Goal: Task Accomplishment & Management: Manage account settings

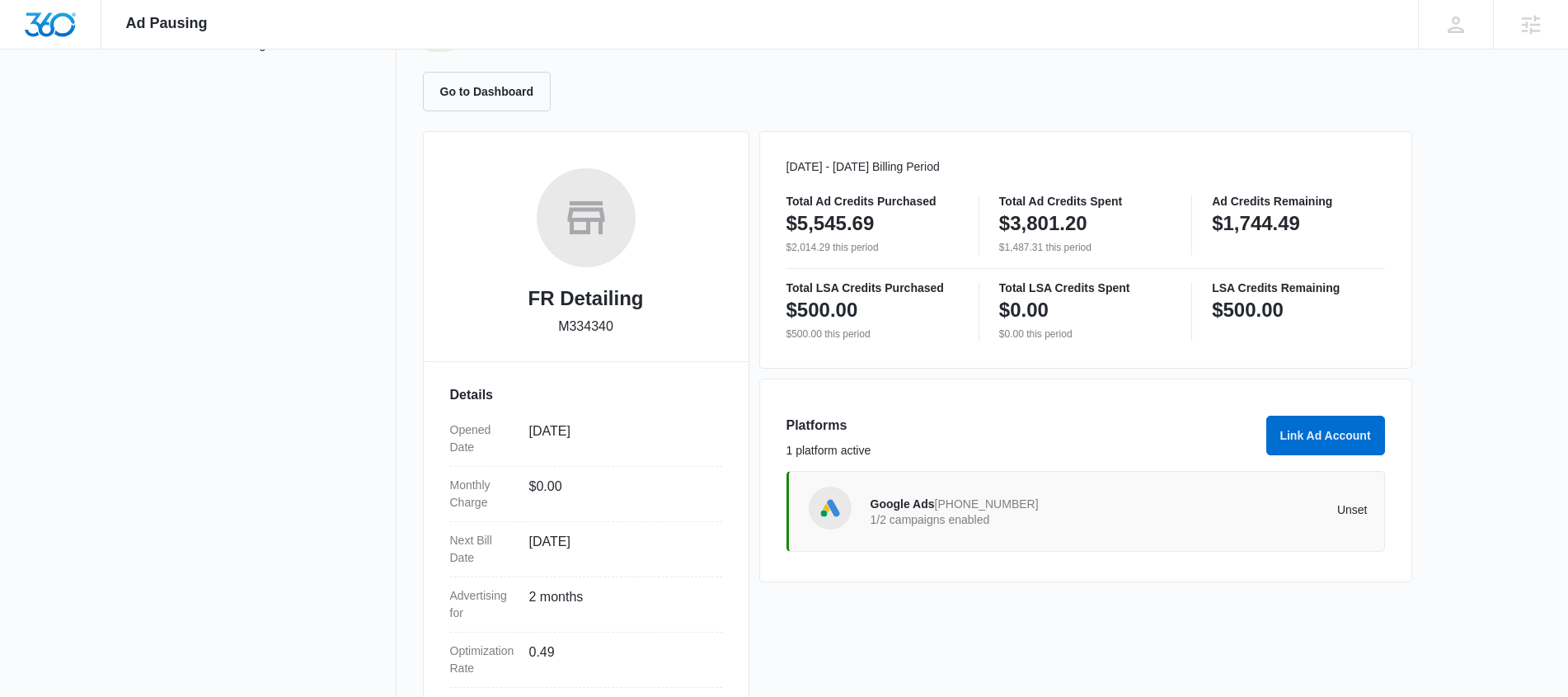
scroll to position [296, 0]
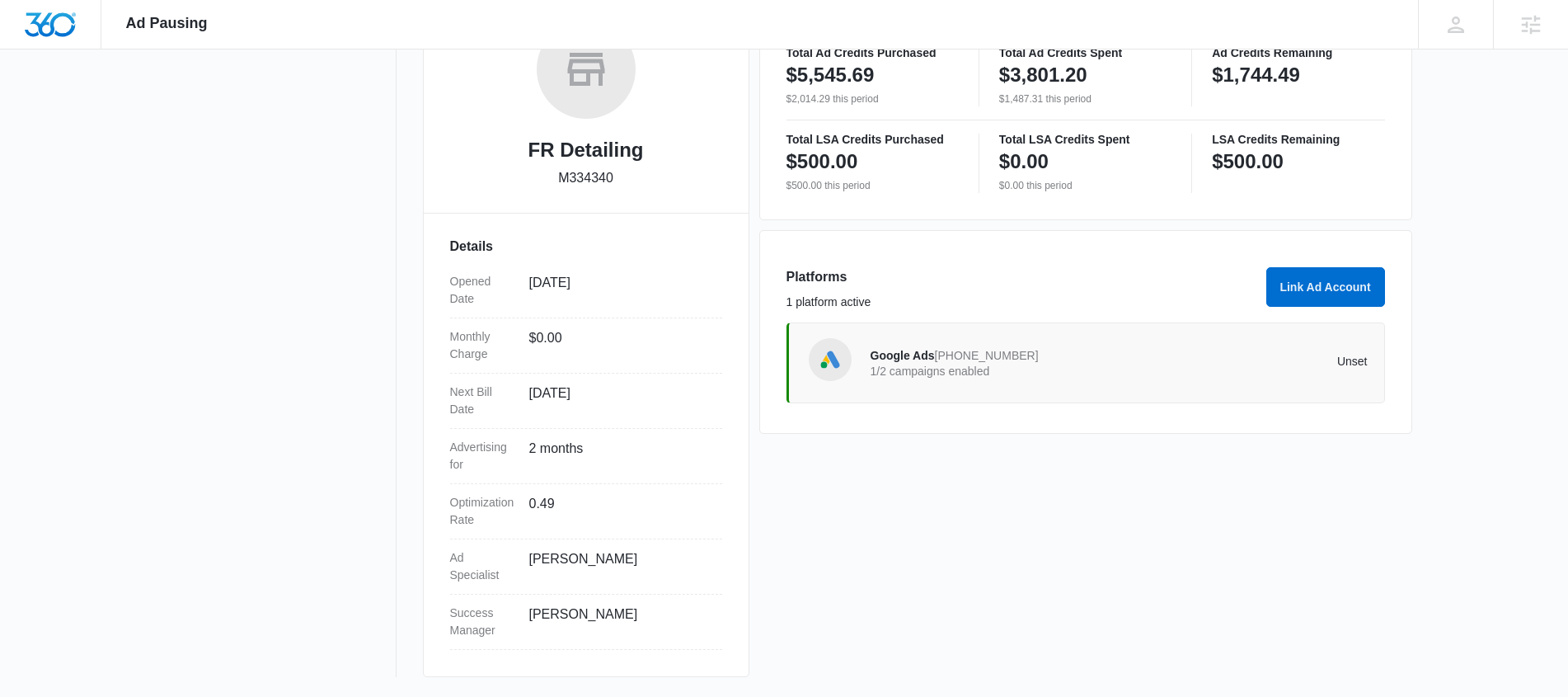
click at [962, 357] on span "717-544-5637" at bounding box center [987, 355] width 104 height 13
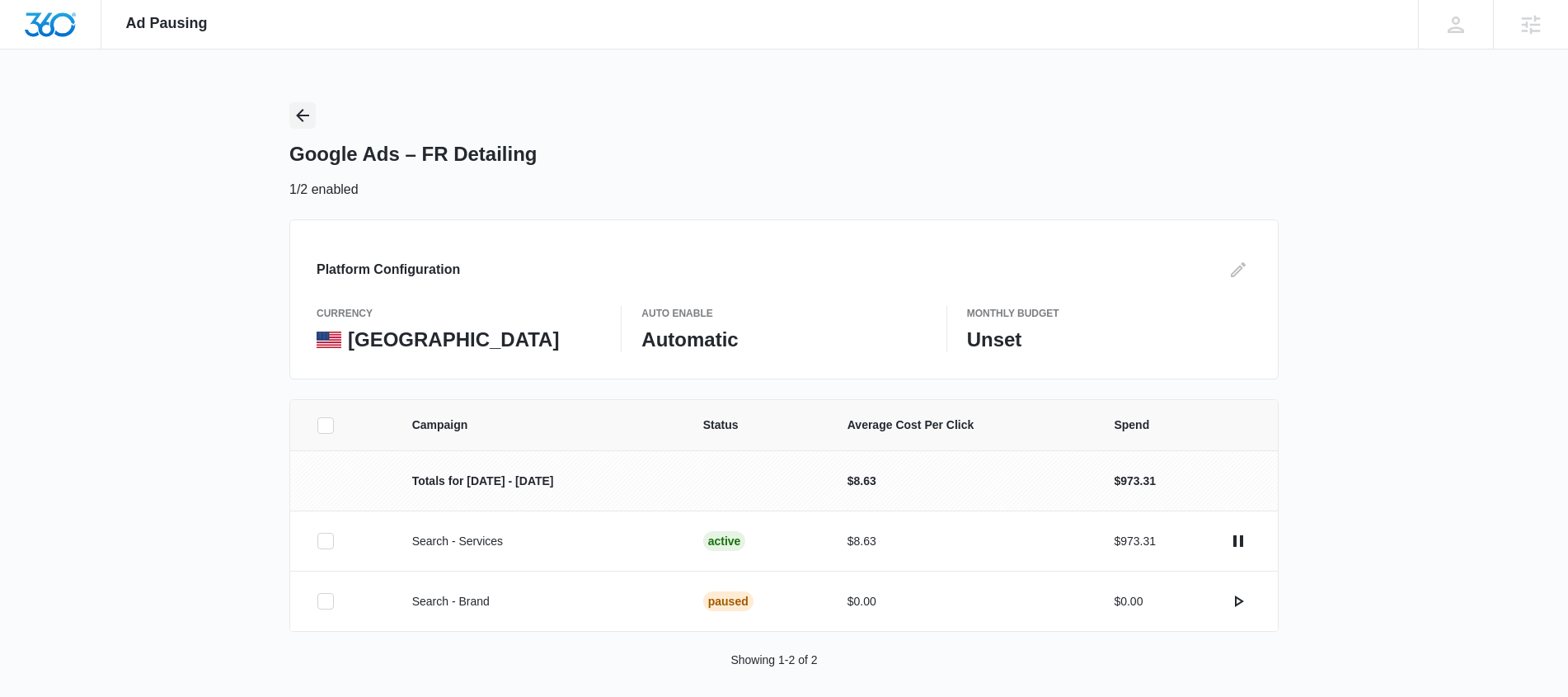
click at [301, 102] on button "Back" at bounding box center [302, 115] width 26 height 26
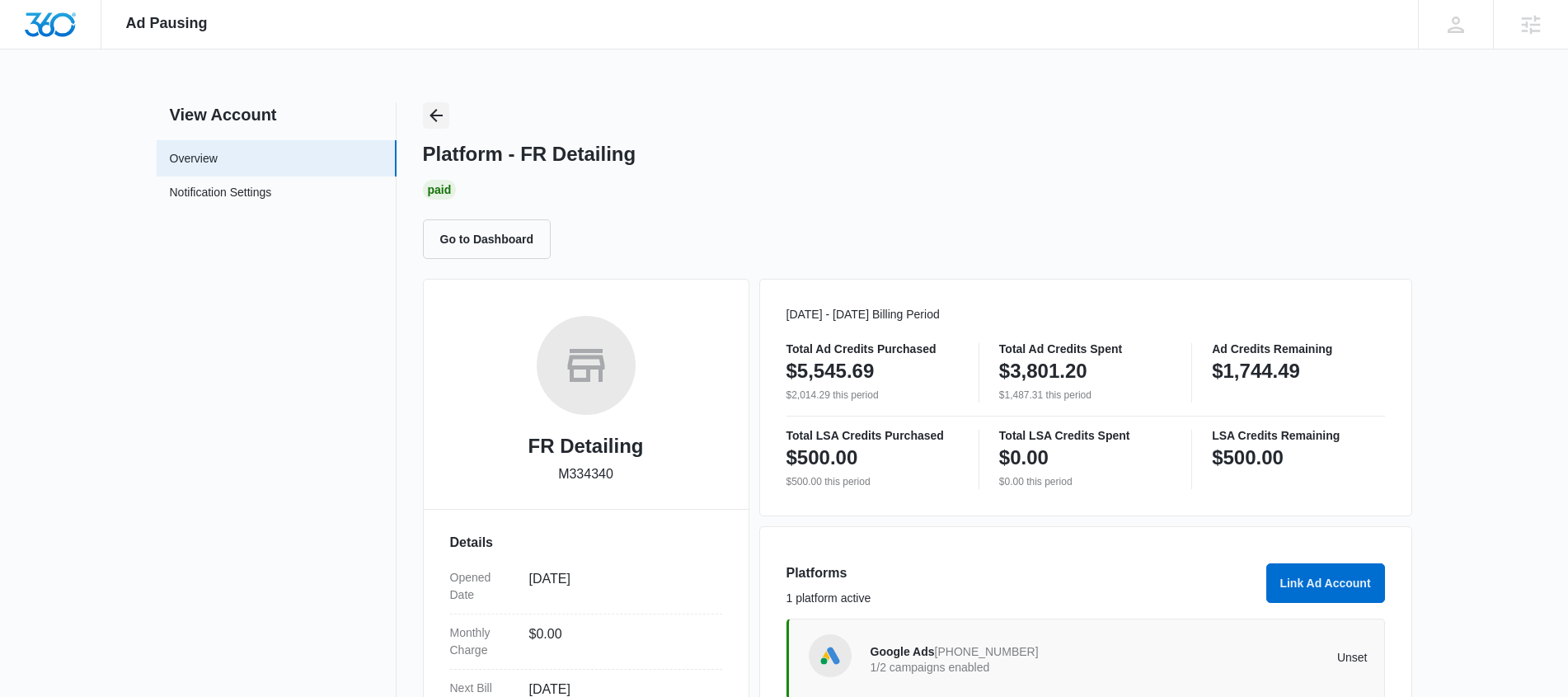
click at [429, 111] on icon "Back" at bounding box center [437, 116] width 20 height 20
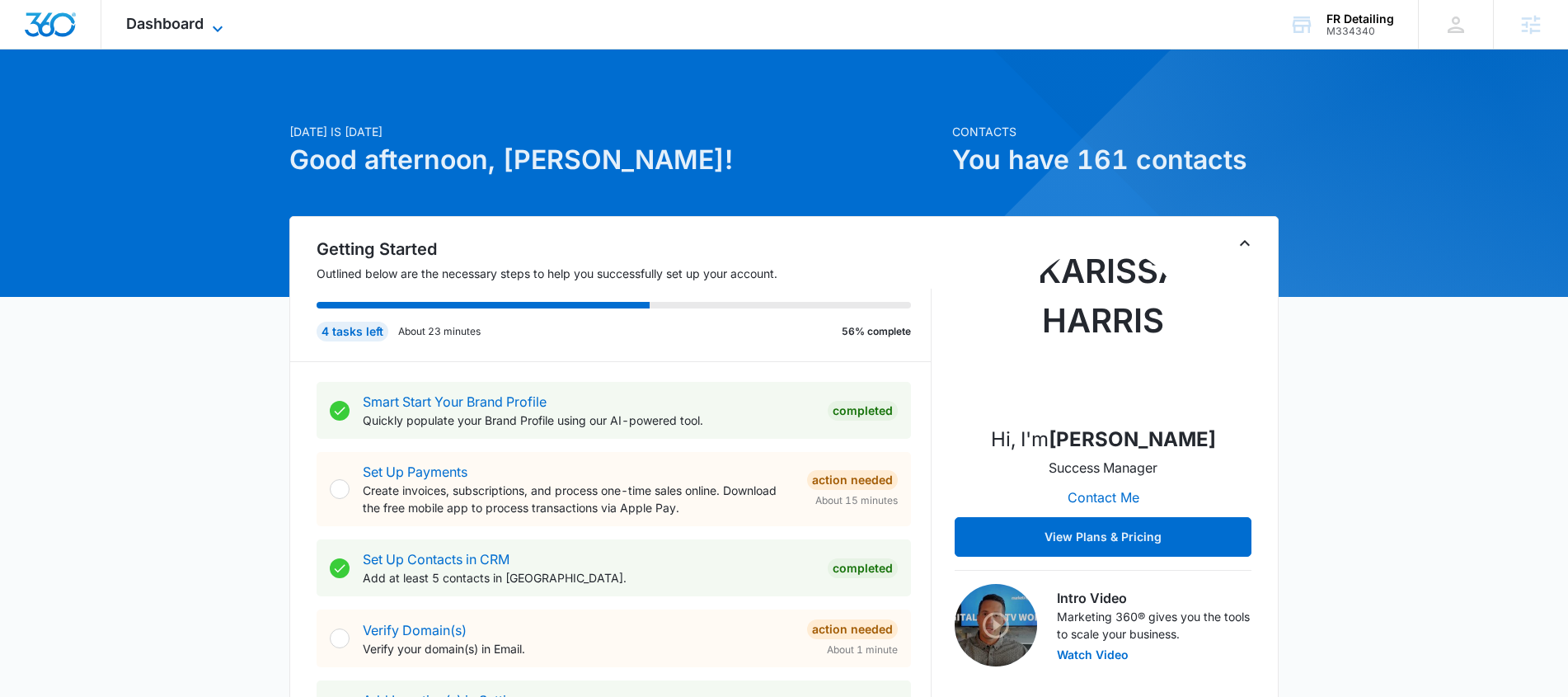
click at [194, 20] on span "Dashboard" at bounding box center [164, 23] width 78 height 17
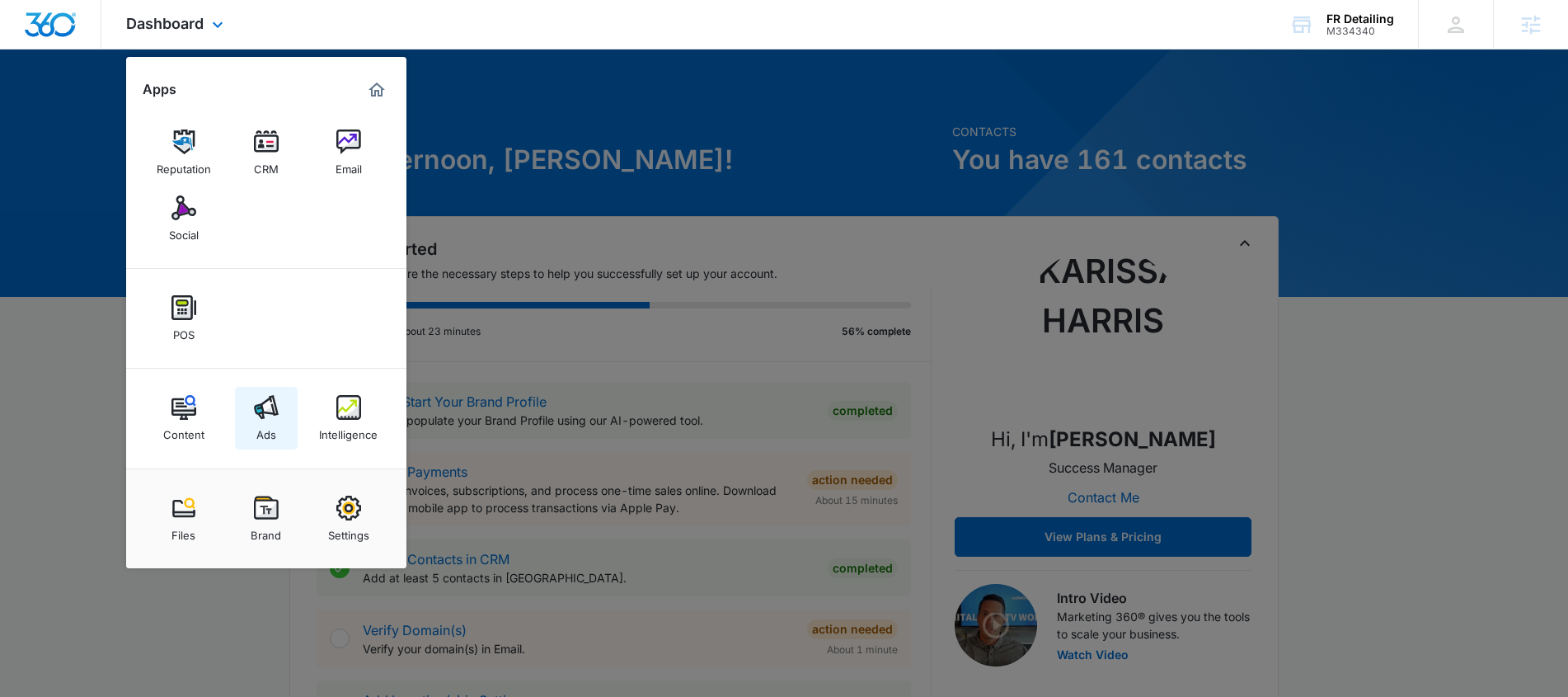
click at [249, 417] on link "Ads" at bounding box center [266, 417] width 63 height 63
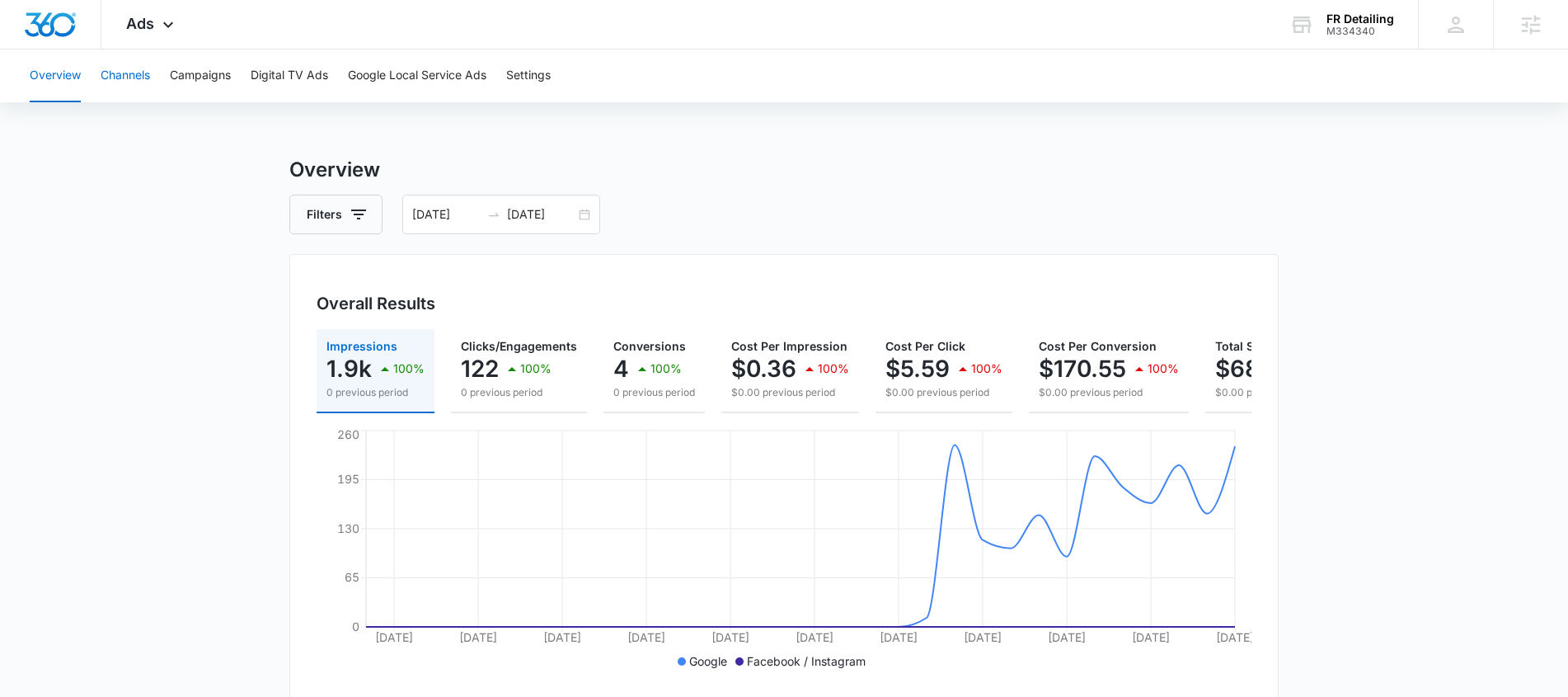
click at [132, 77] on button "Channels" at bounding box center [125, 76] width 49 height 53
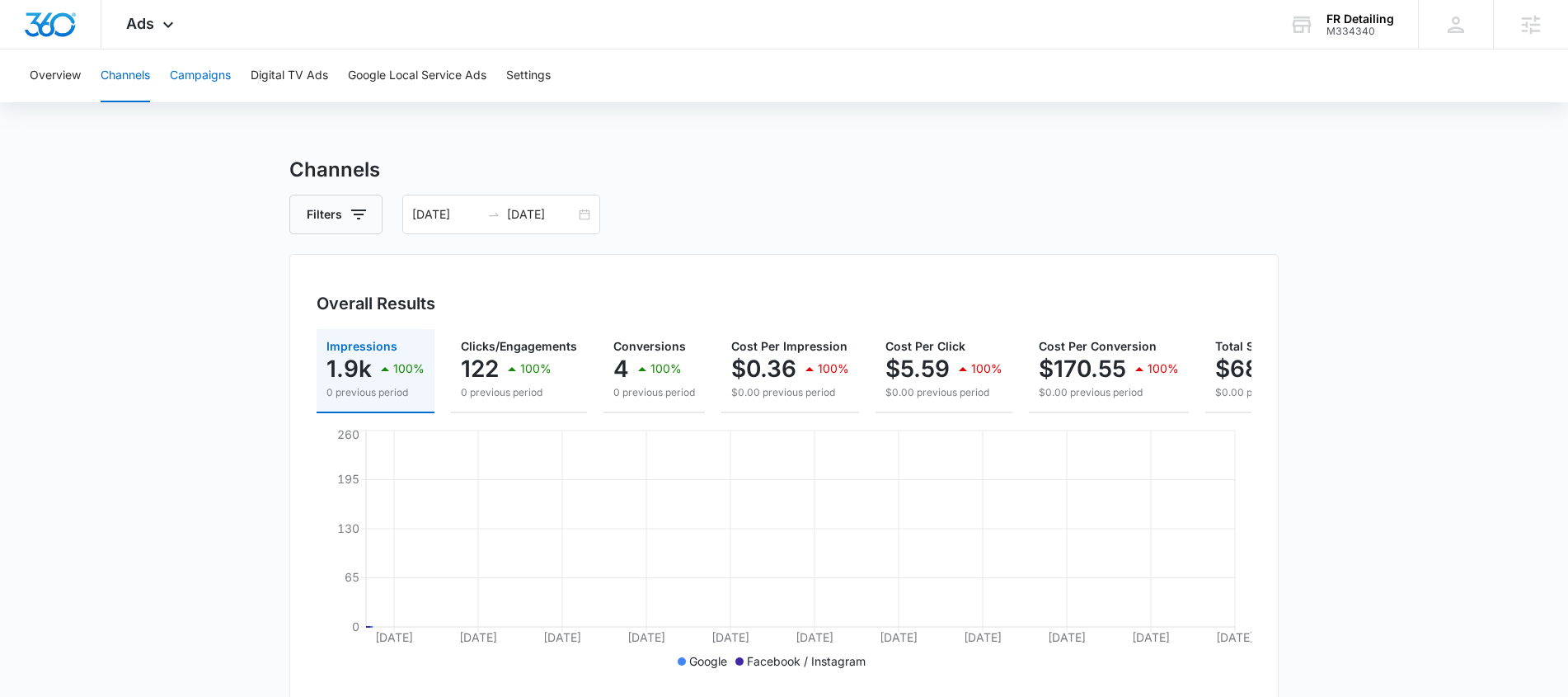
click at [205, 65] on button "Campaigns" at bounding box center [200, 76] width 61 height 53
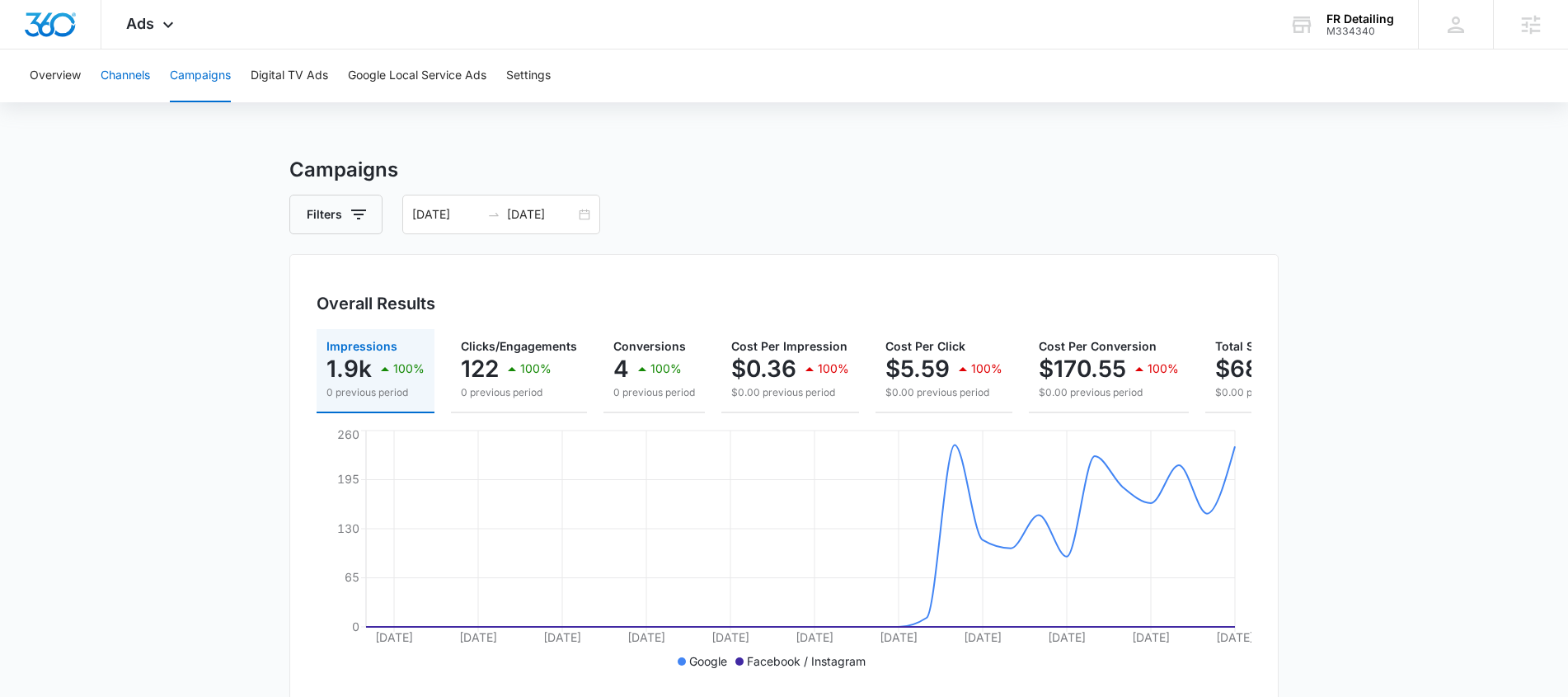
click at [136, 72] on button "Channels" at bounding box center [125, 76] width 49 height 53
click at [201, 73] on button "Campaigns" at bounding box center [200, 76] width 61 height 53
click at [43, 72] on button "Overview" at bounding box center [55, 76] width 51 height 53
click at [102, 30] on div "Ads Apps Reputation CRM Email Social POS Content Ads Intelligence Files Brand S…" at bounding box center [152, 24] width 101 height 48
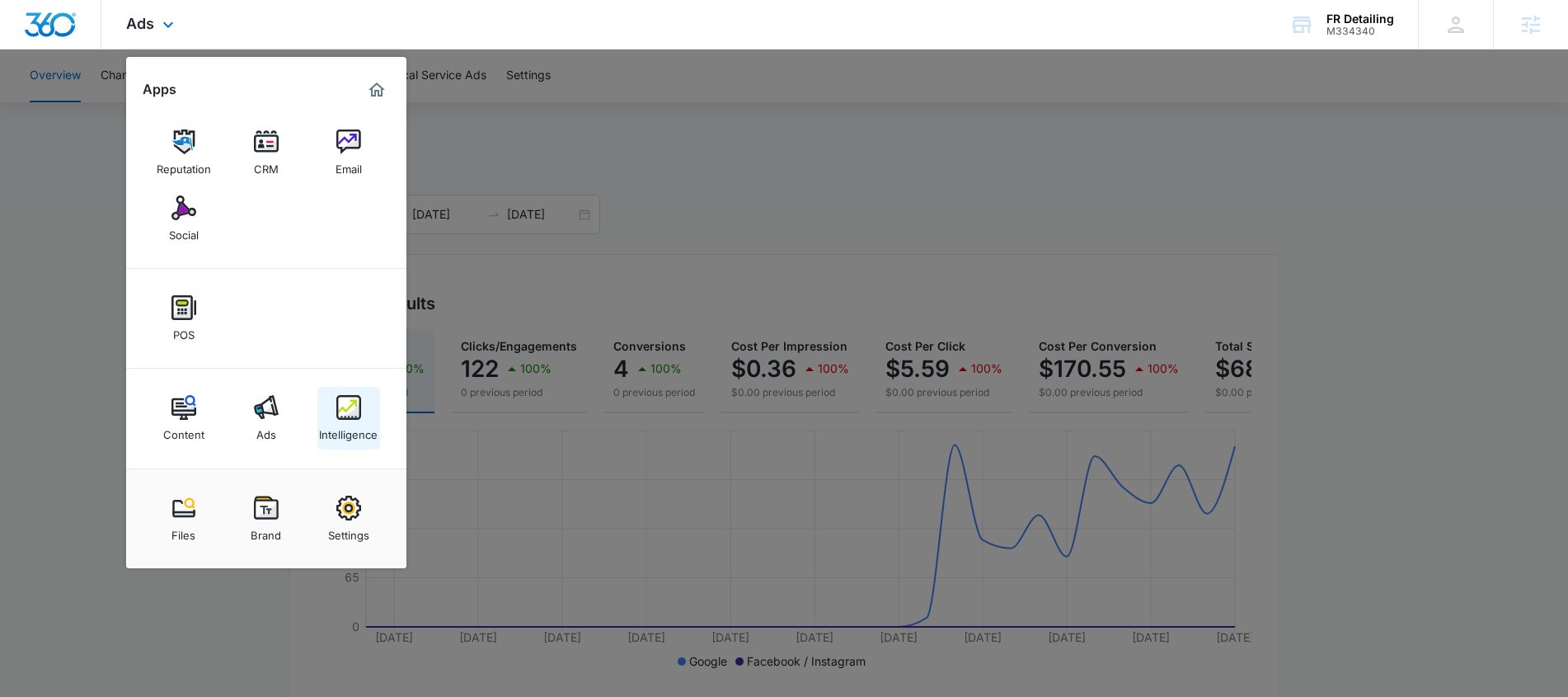
click at [352, 394] on link "Intelligence" at bounding box center [349, 417] width 63 height 63
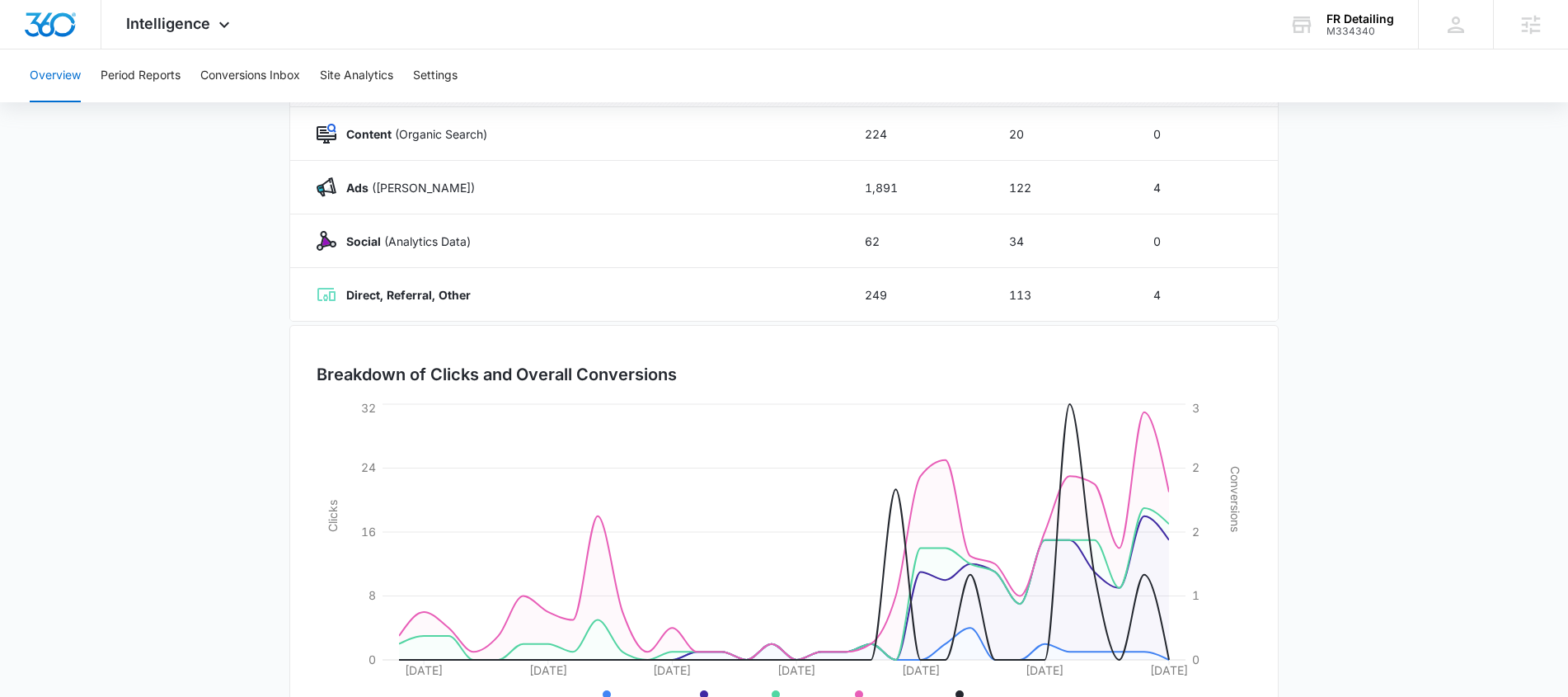
scroll to position [324, 0]
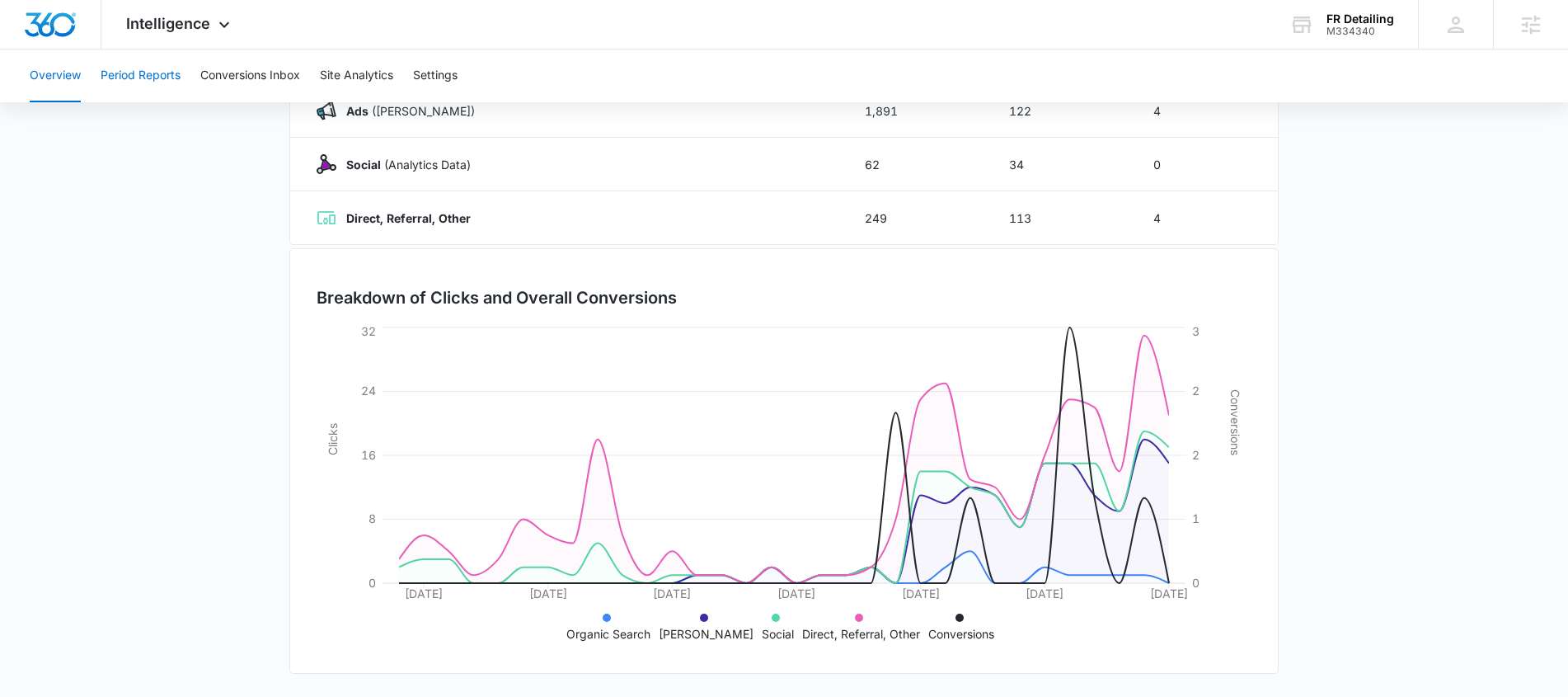
click at [121, 66] on button "Period Reports" at bounding box center [141, 76] width 80 height 53
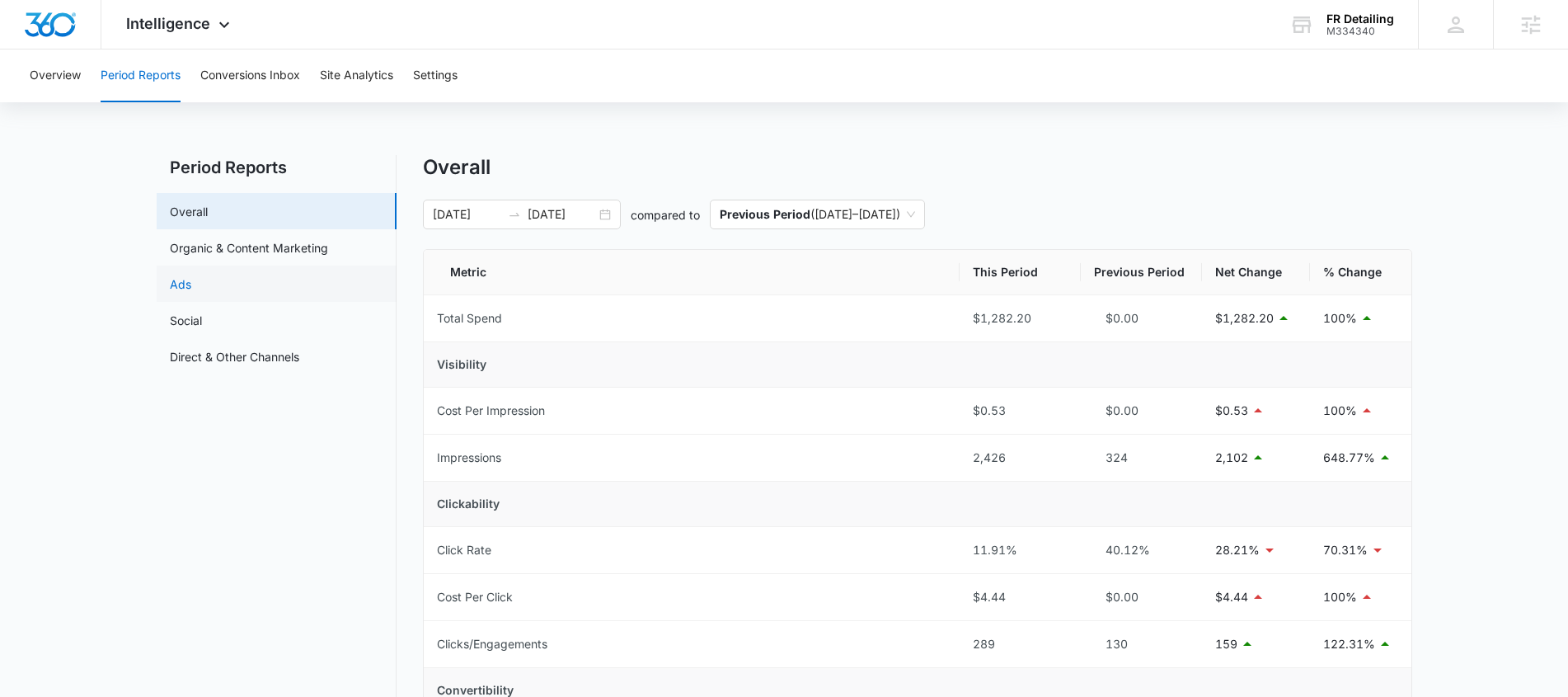
click at [173, 284] on link "Ads" at bounding box center [180, 283] width 21 height 17
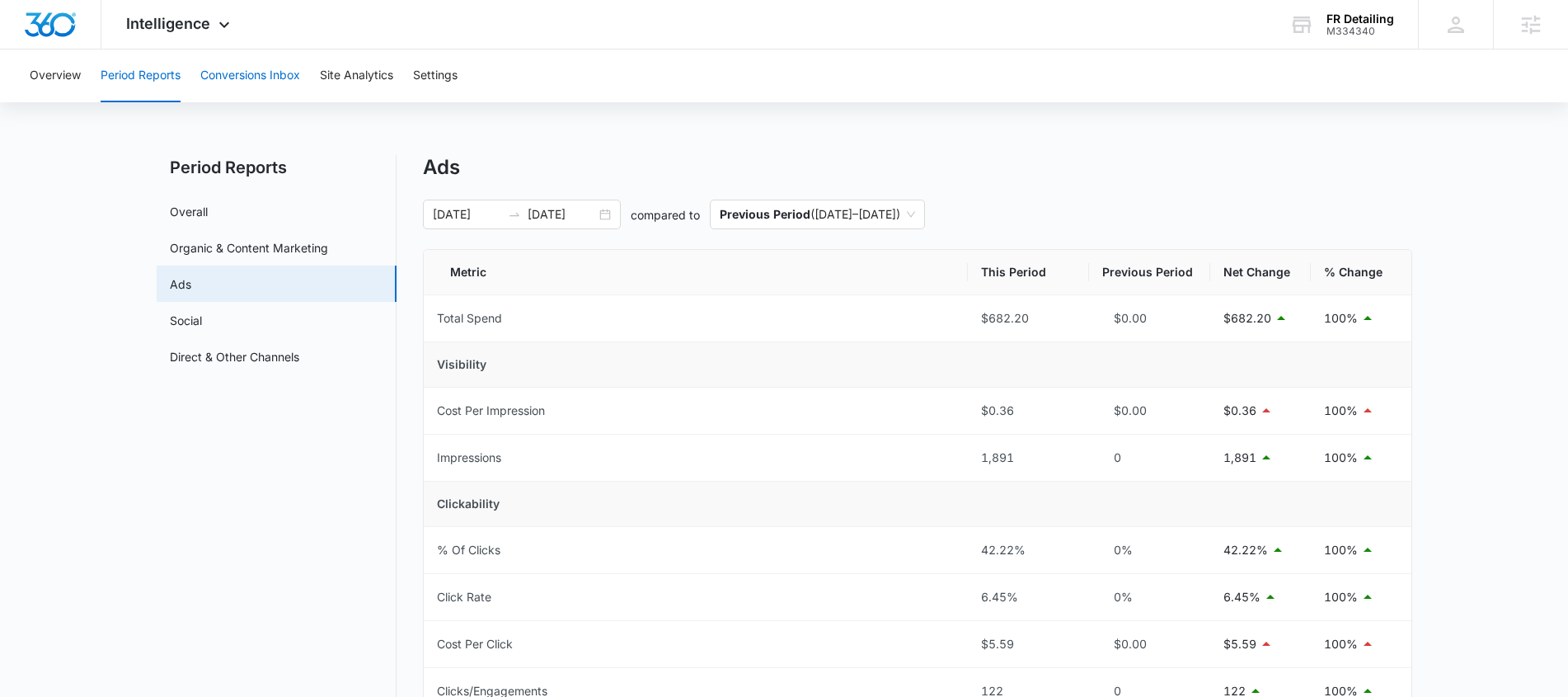
click at [259, 59] on button "Conversions Inbox" at bounding box center [249, 76] width 100 height 53
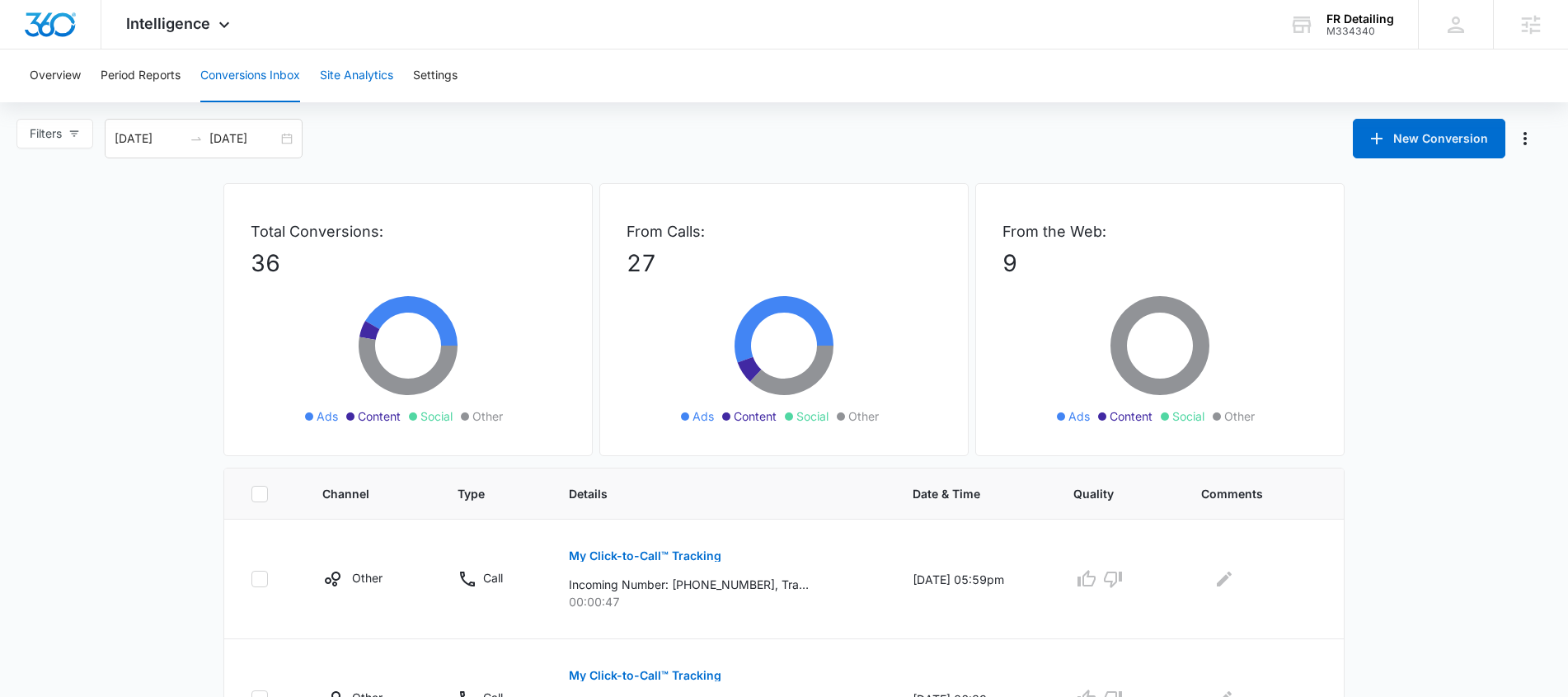
click at [336, 75] on button "Site Analytics" at bounding box center [356, 76] width 73 height 53
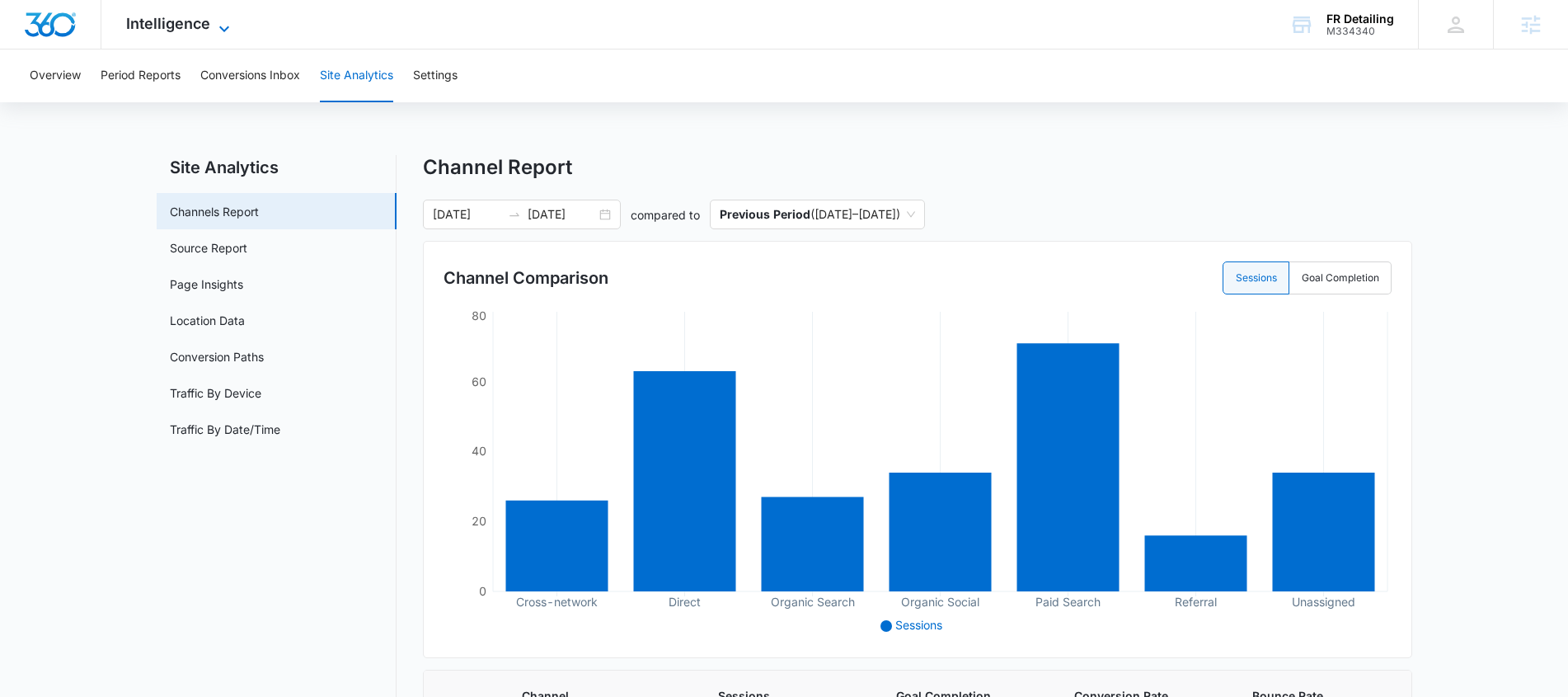
click at [195, 22] on span "Intelligence" at bounding box center [168, 23] width 84 height 17
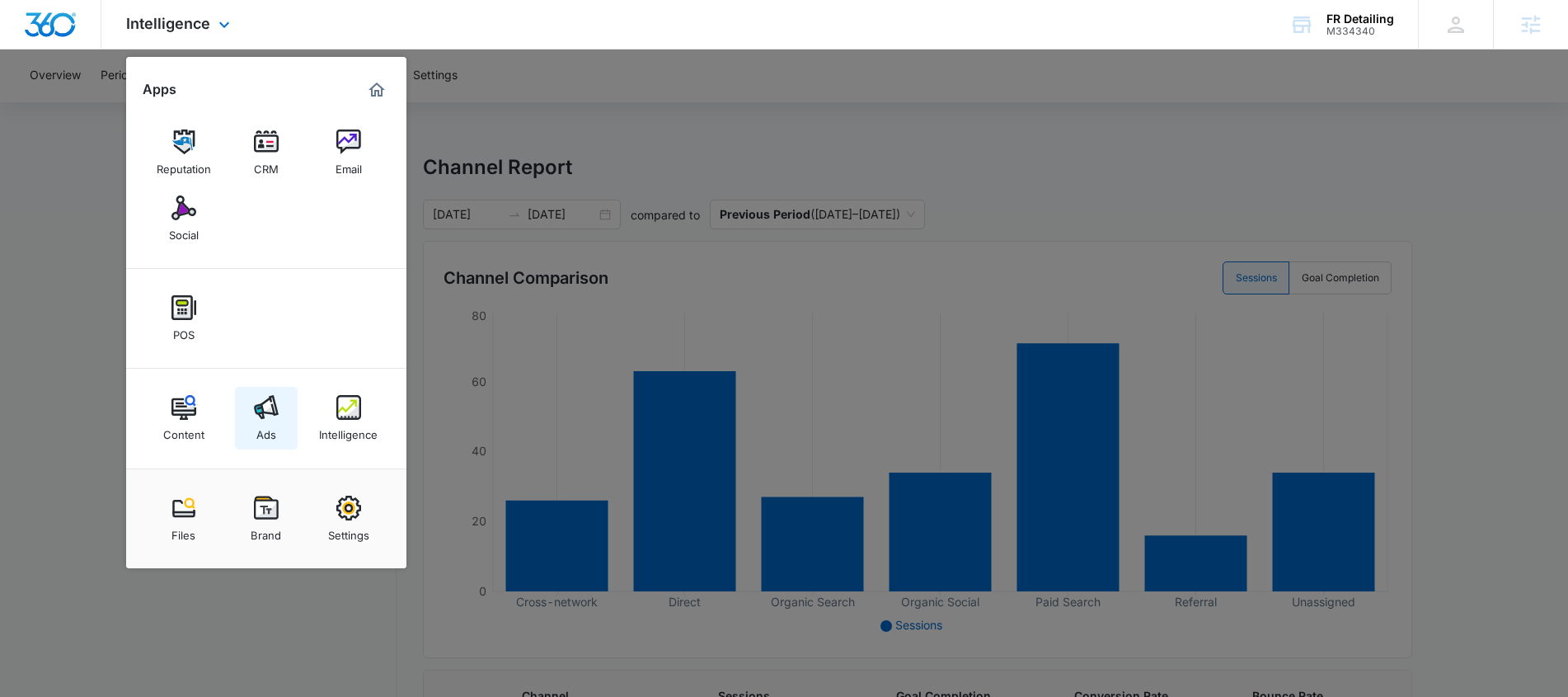
click at [260, 428] on div "Ads" at bounding box center [267, 429] width 20 height 21
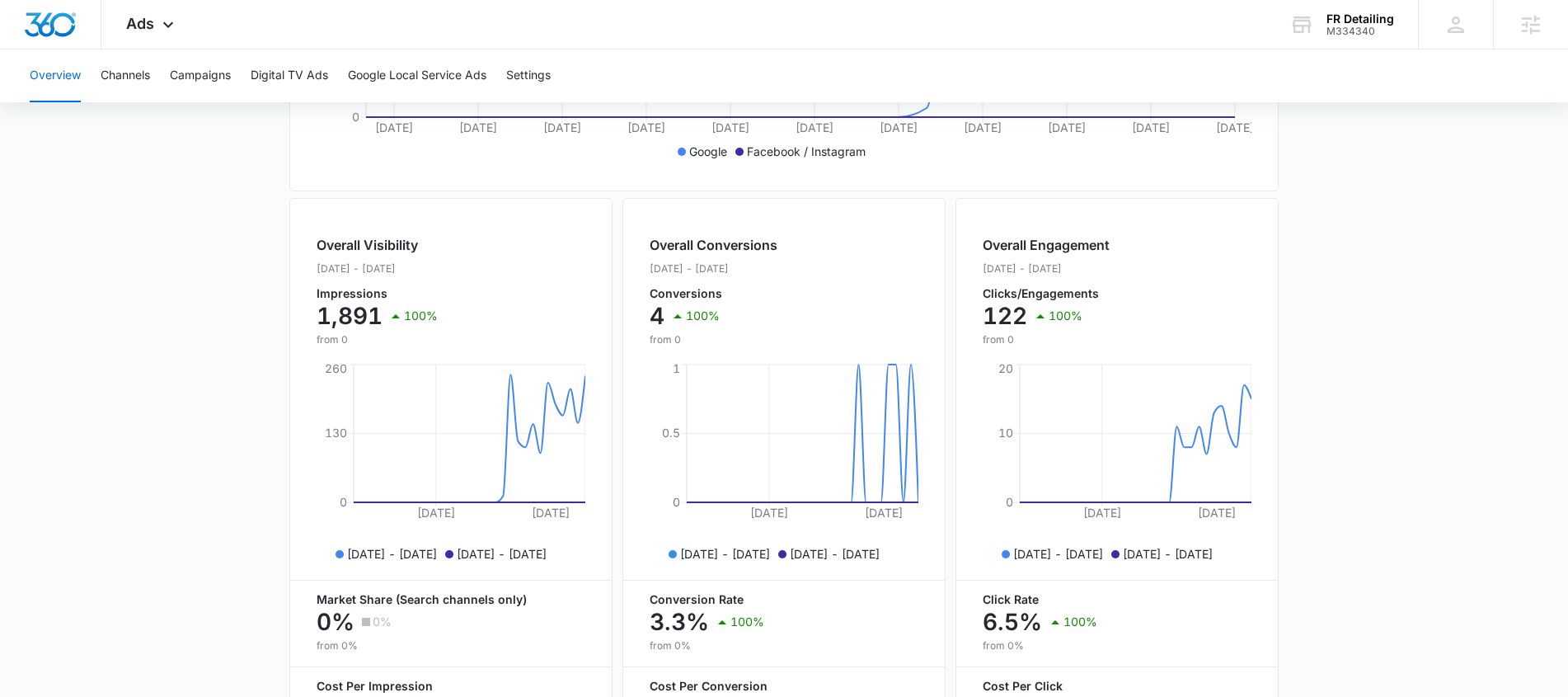
scroll to position [655, 0]
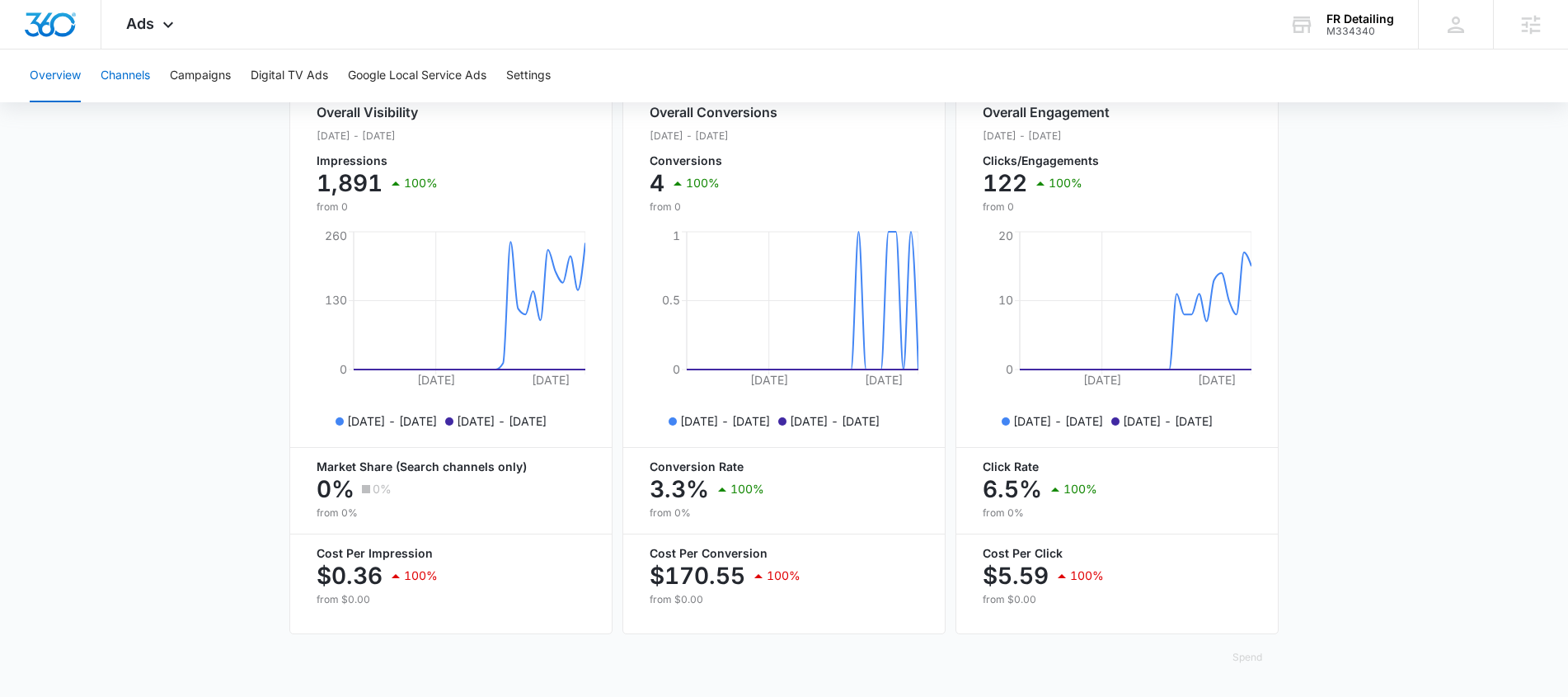
click at [140, 74] on button "Channels" at bounding box center [125, 76] width 49 height 53
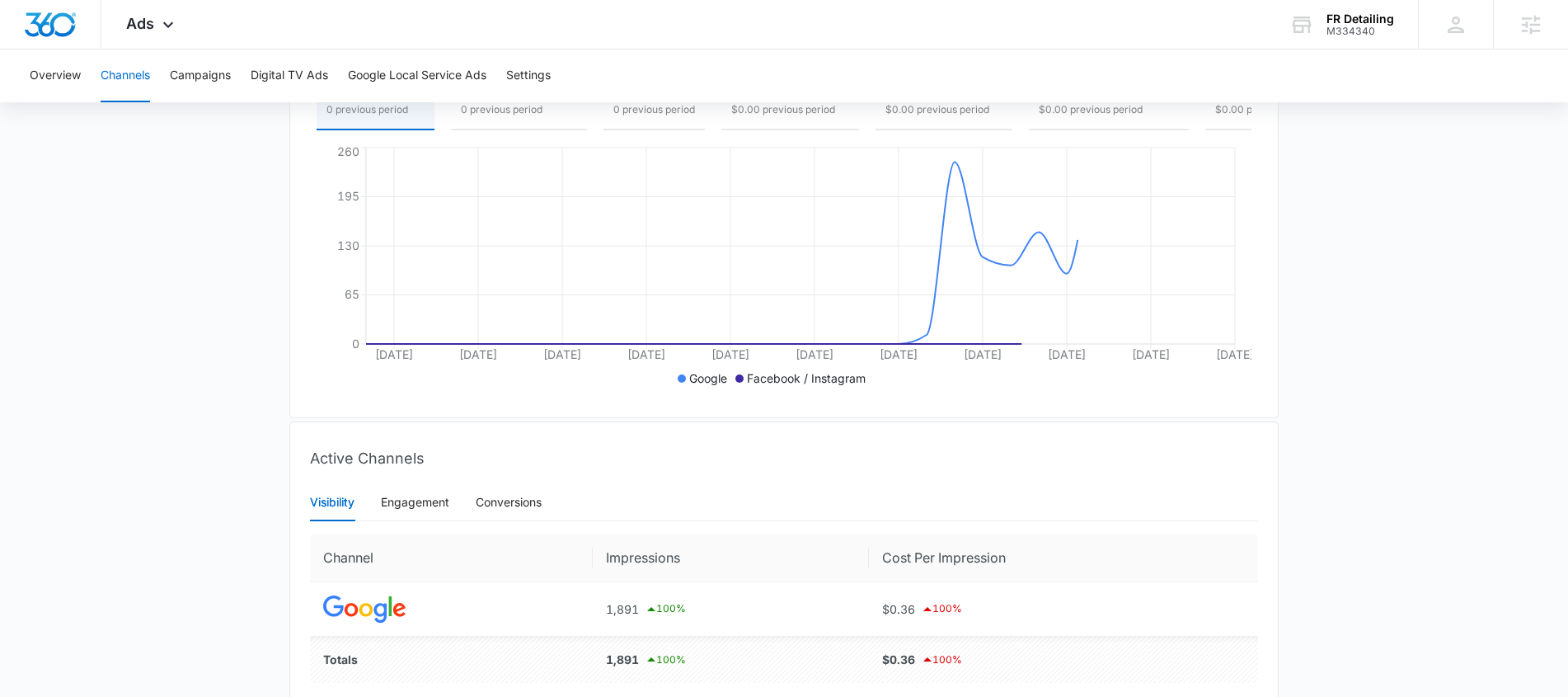
scroll to position [361, 0]
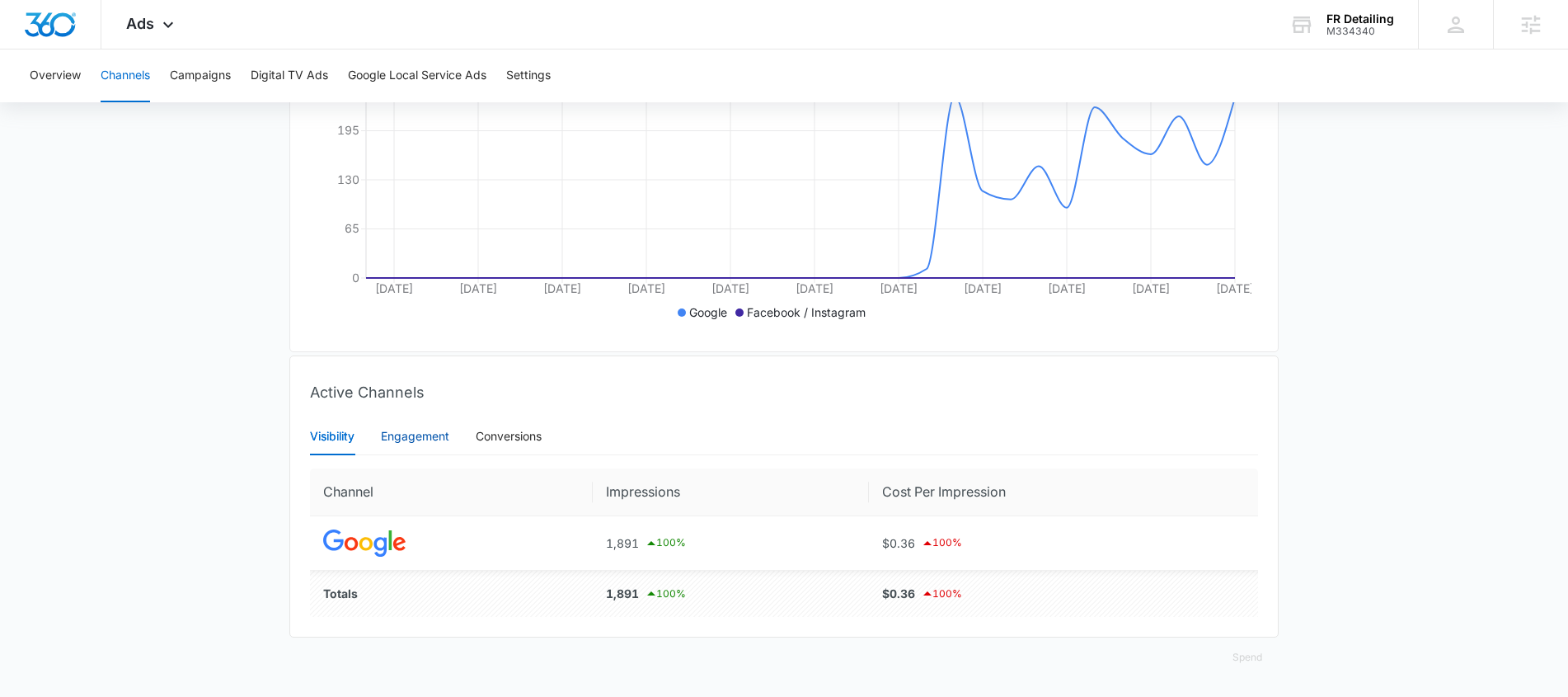
click at [431, 442] on div "Engagement" at bounding box center [415, 437] width 68 height 18
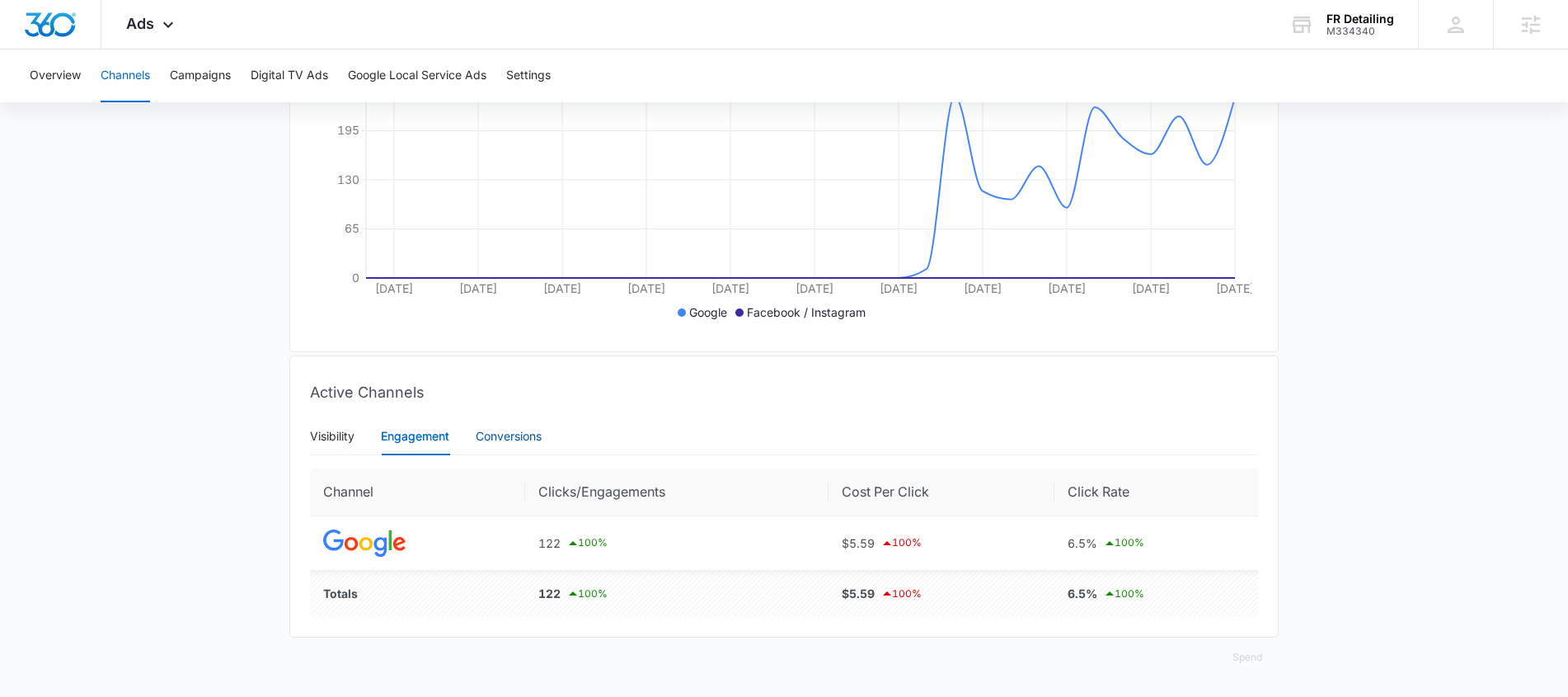
click at [489, 433] on div "Conversions" at bounding box center [509, 437] width 66 height 18
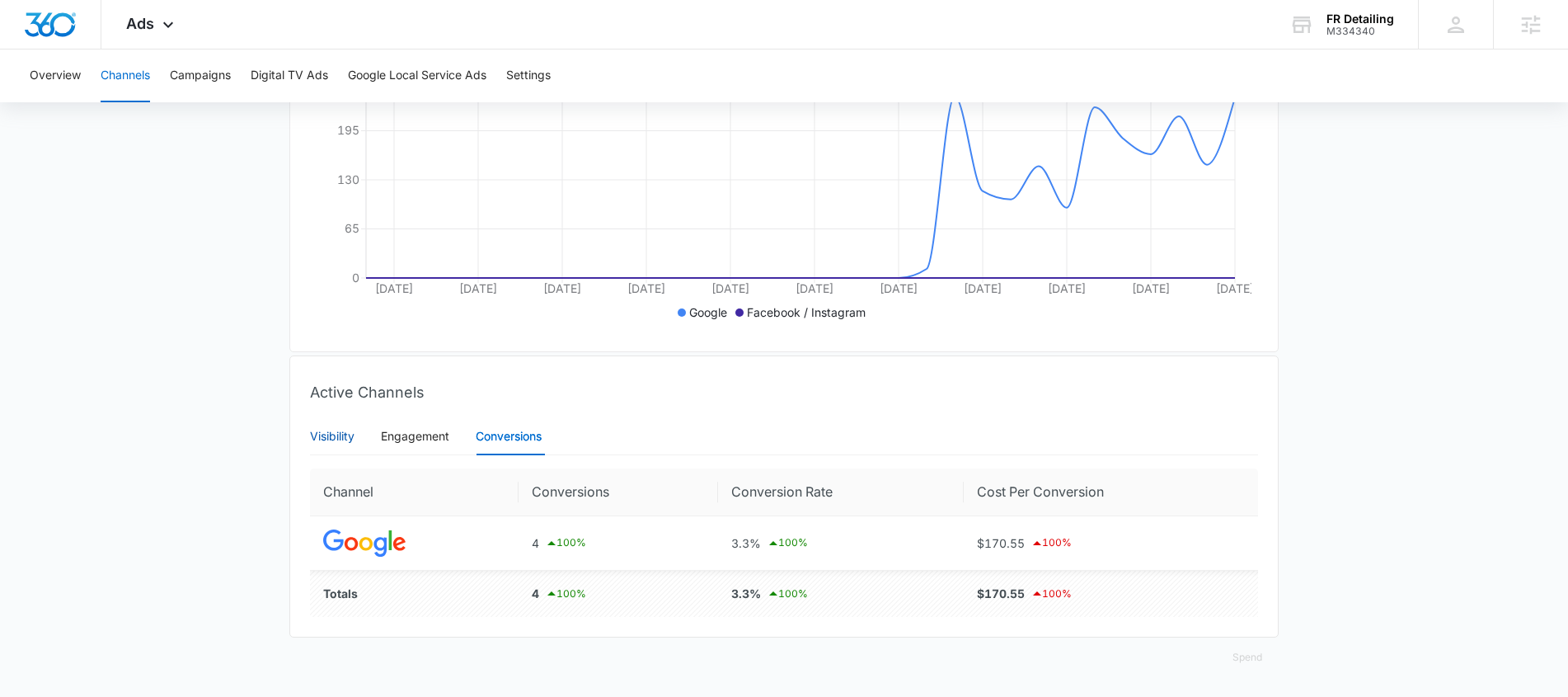
click at [348, 429] on div "Visibility" at bounding box center [331, 437] width 45 height 18
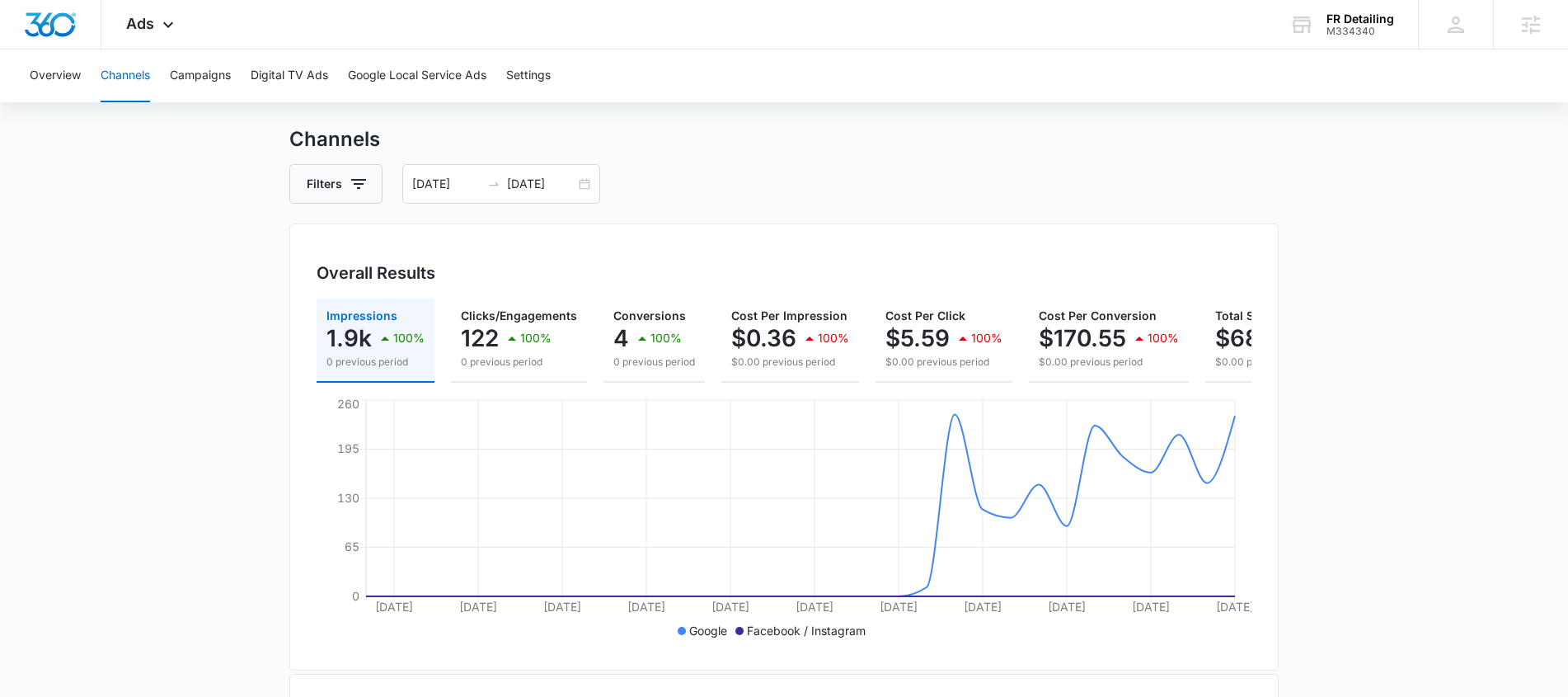
scroll to position [0, 0]
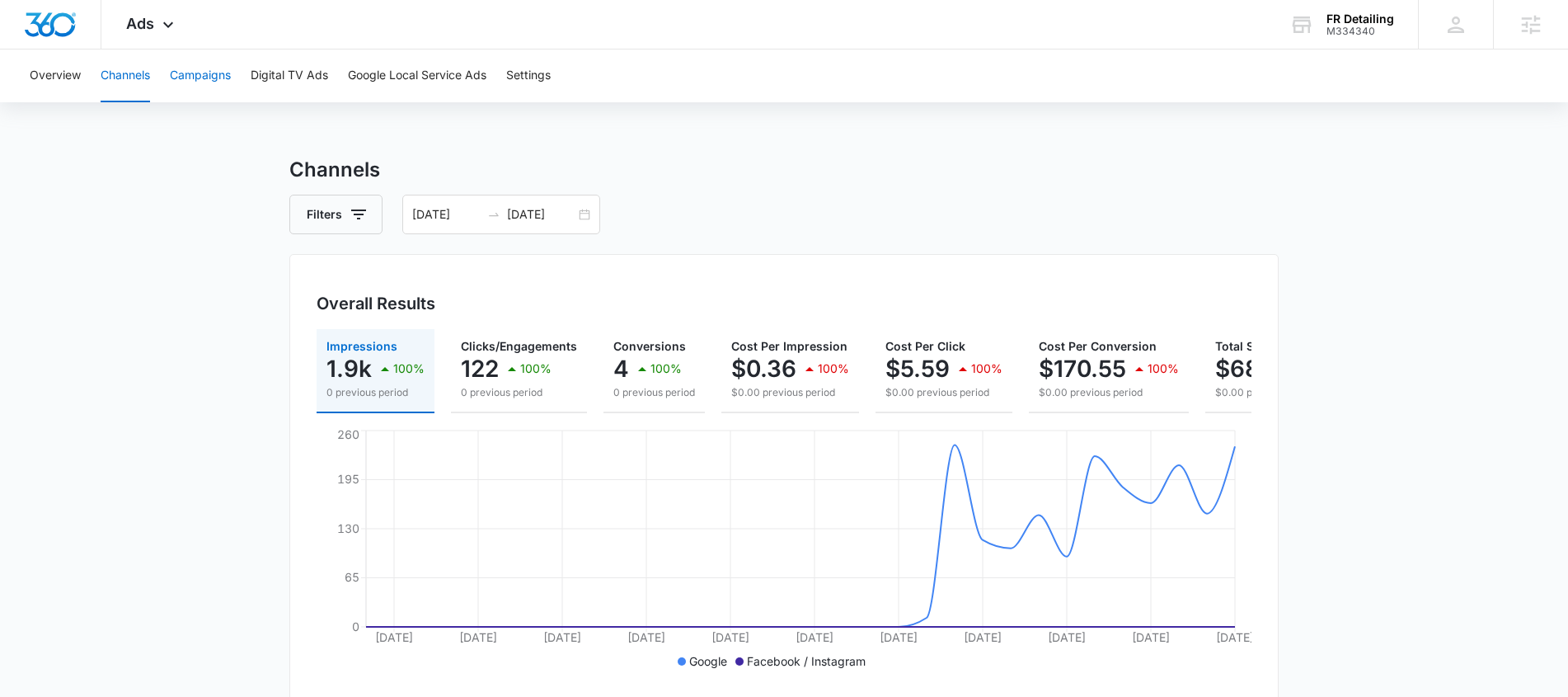
click at [193, 72] on button "Campaigns" at bounding box center [200, 76] width 61 height 53
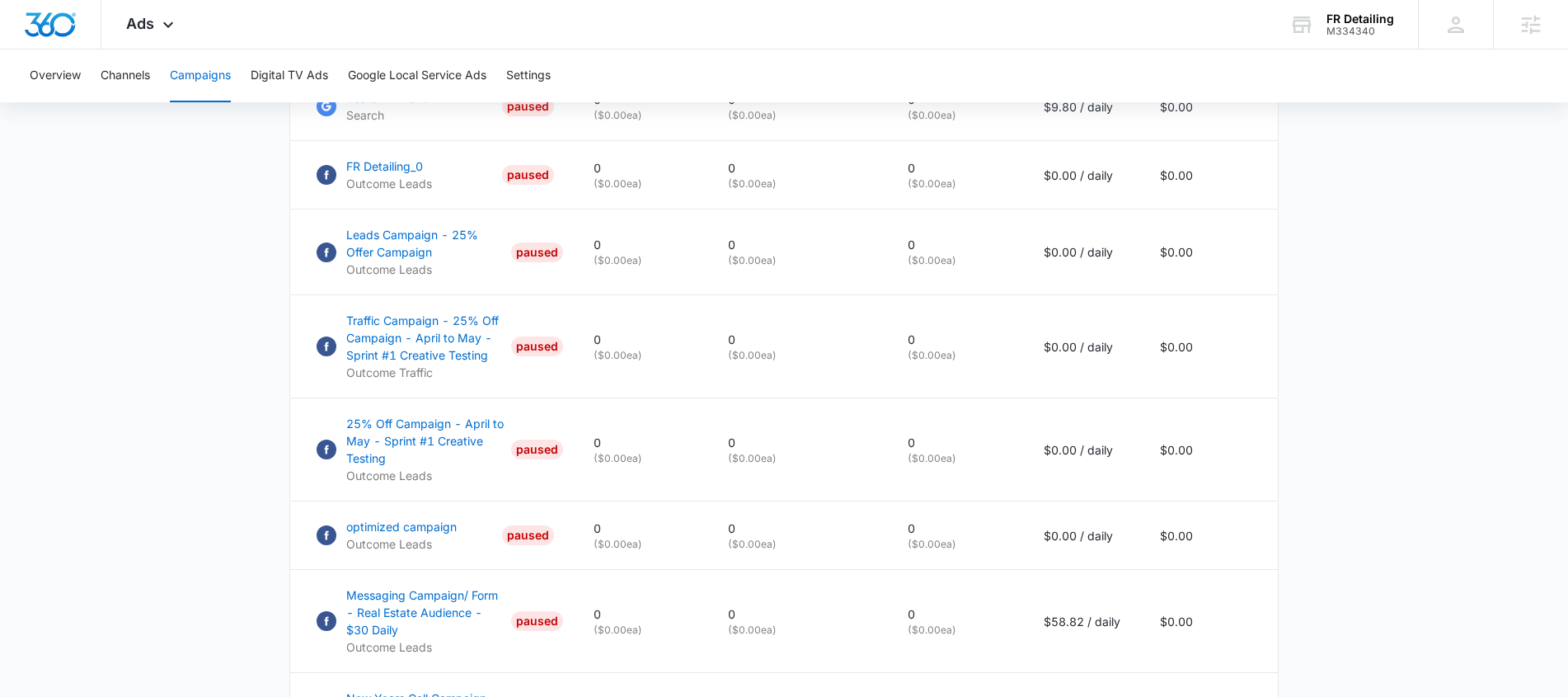
scroll to position [359, 0]
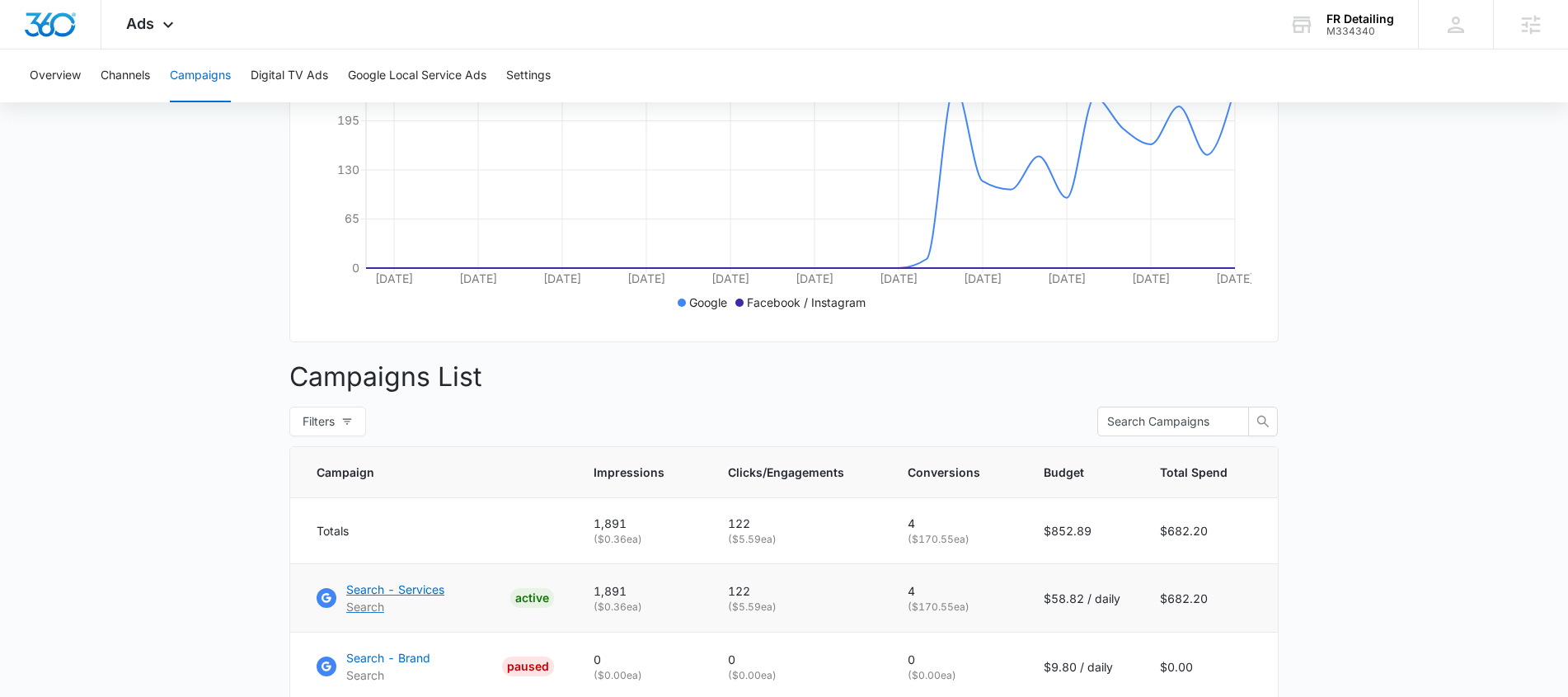
click at [409, 597] on p "Search - Services" at bounding box center [395, 588] width 98 height 17
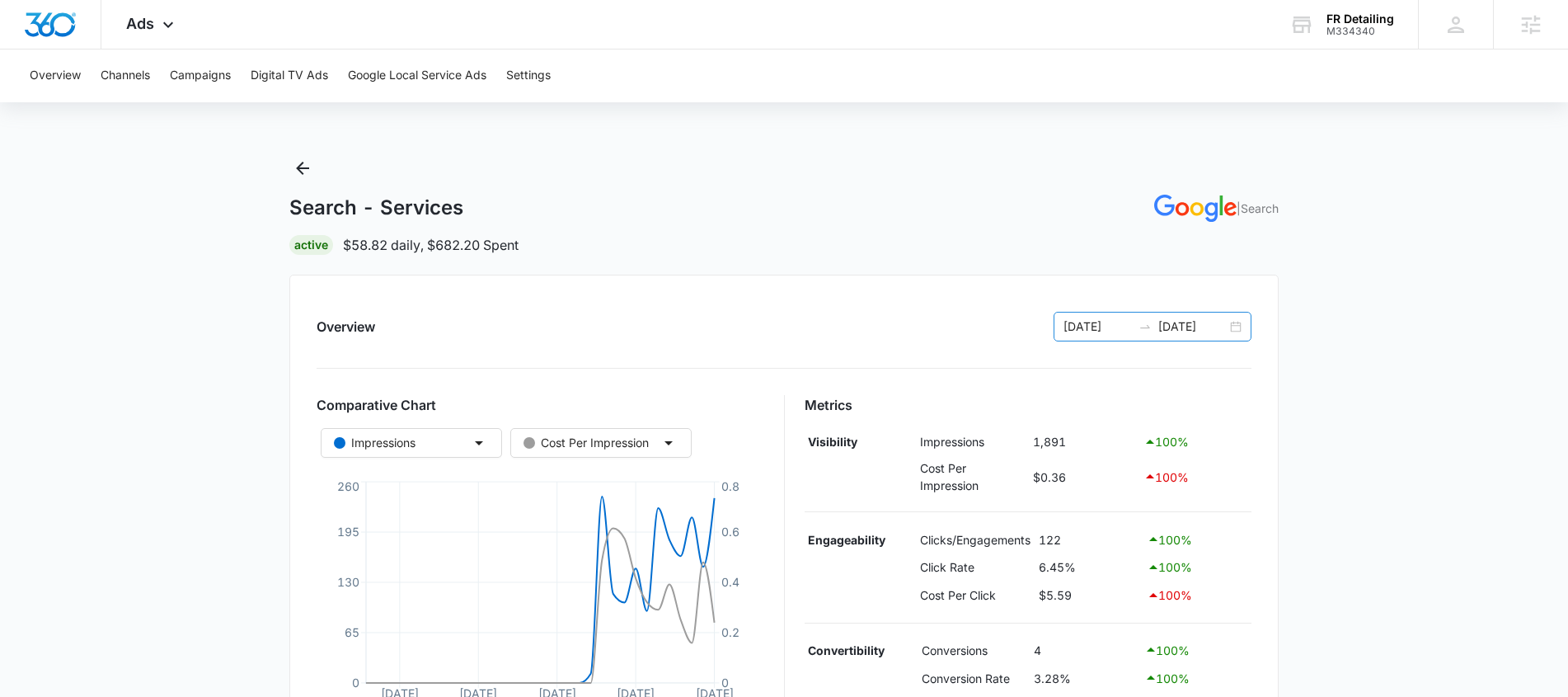
click at [1240, 321] on div "07/03/2025 08/03/2025" at bounding box center [1152, 326] width 198 height 29
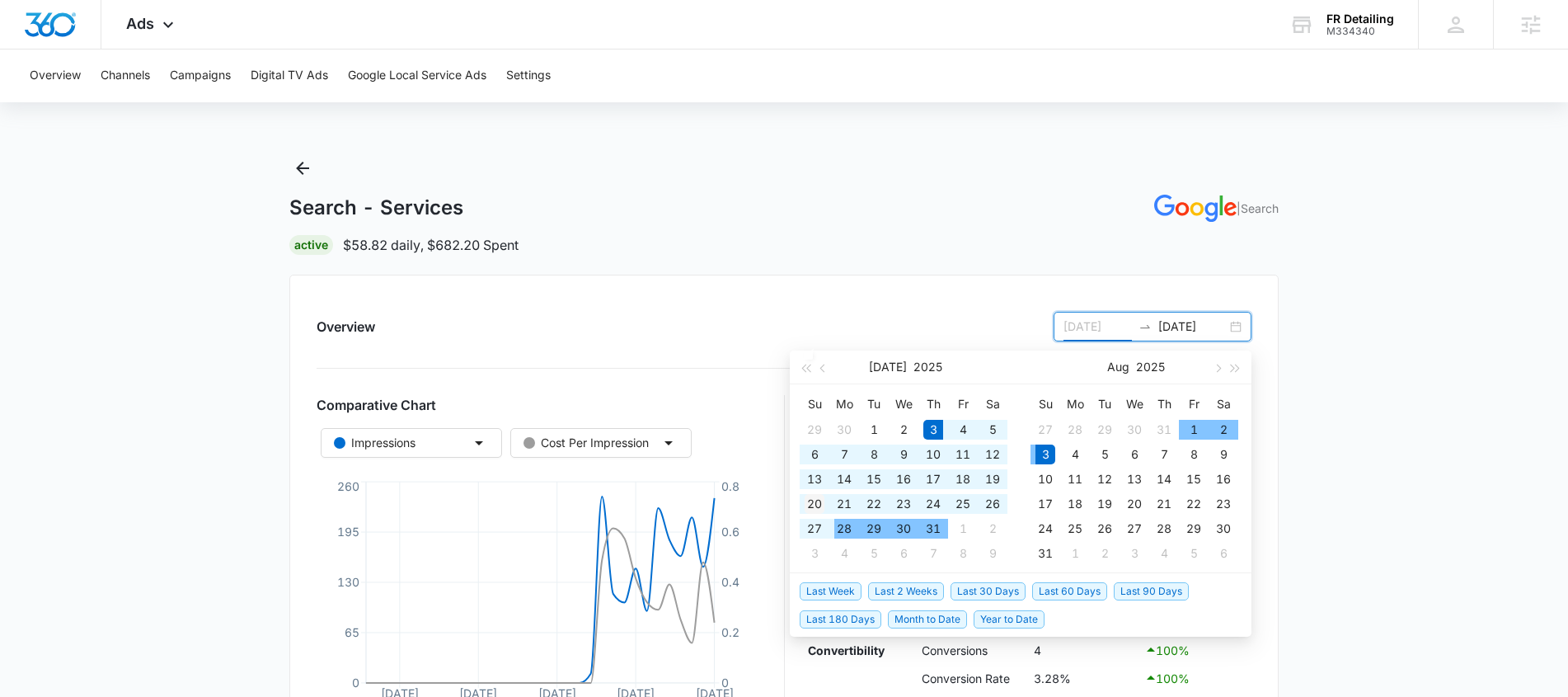
type input "07/20/2025"
click at [817, 506] on div "20" at bounding box center [815, 504] width 20 height 20
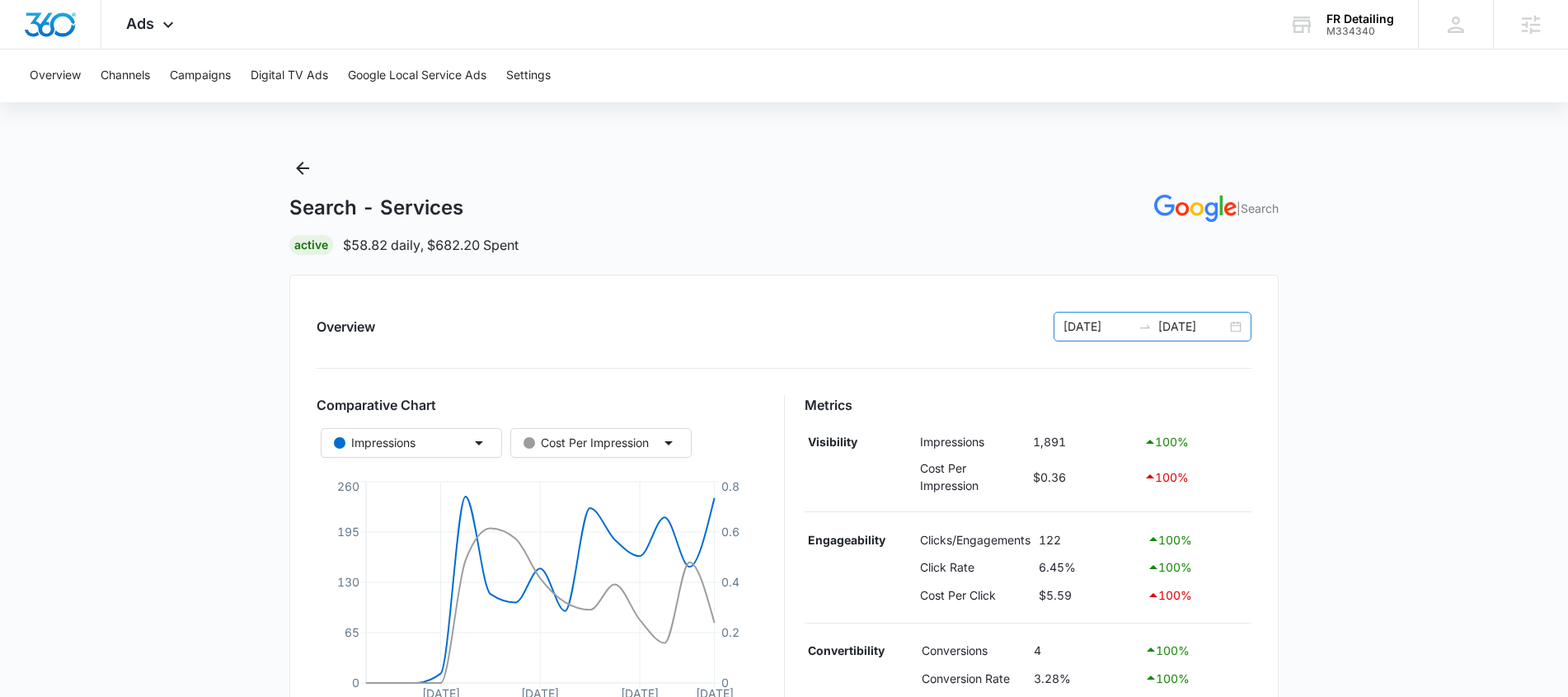
click at [1181, 333] on input "08/03/2025" at bounding box center [1192, 327] width 68 height 18
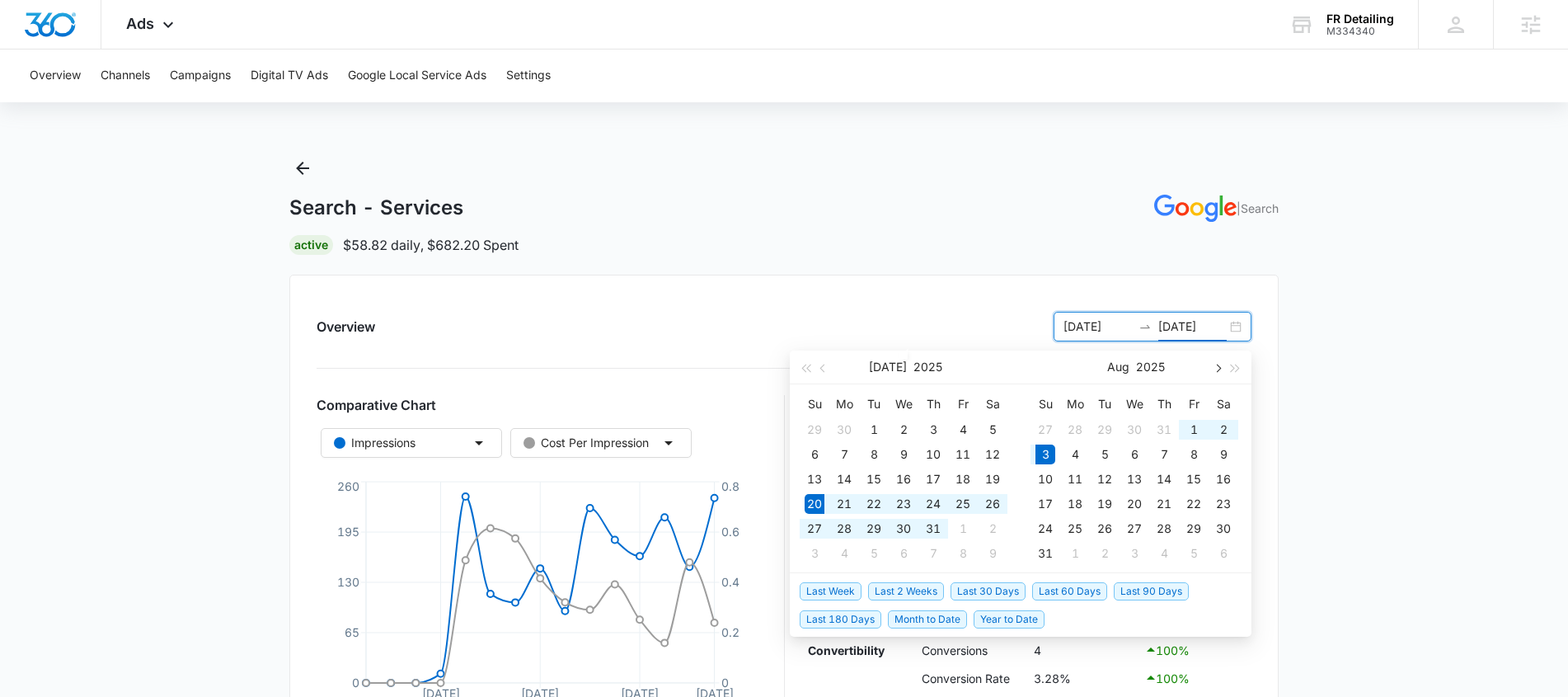
click at [1217, 364] on button "button" at bounding box center [1216, 367] width 18 height 33
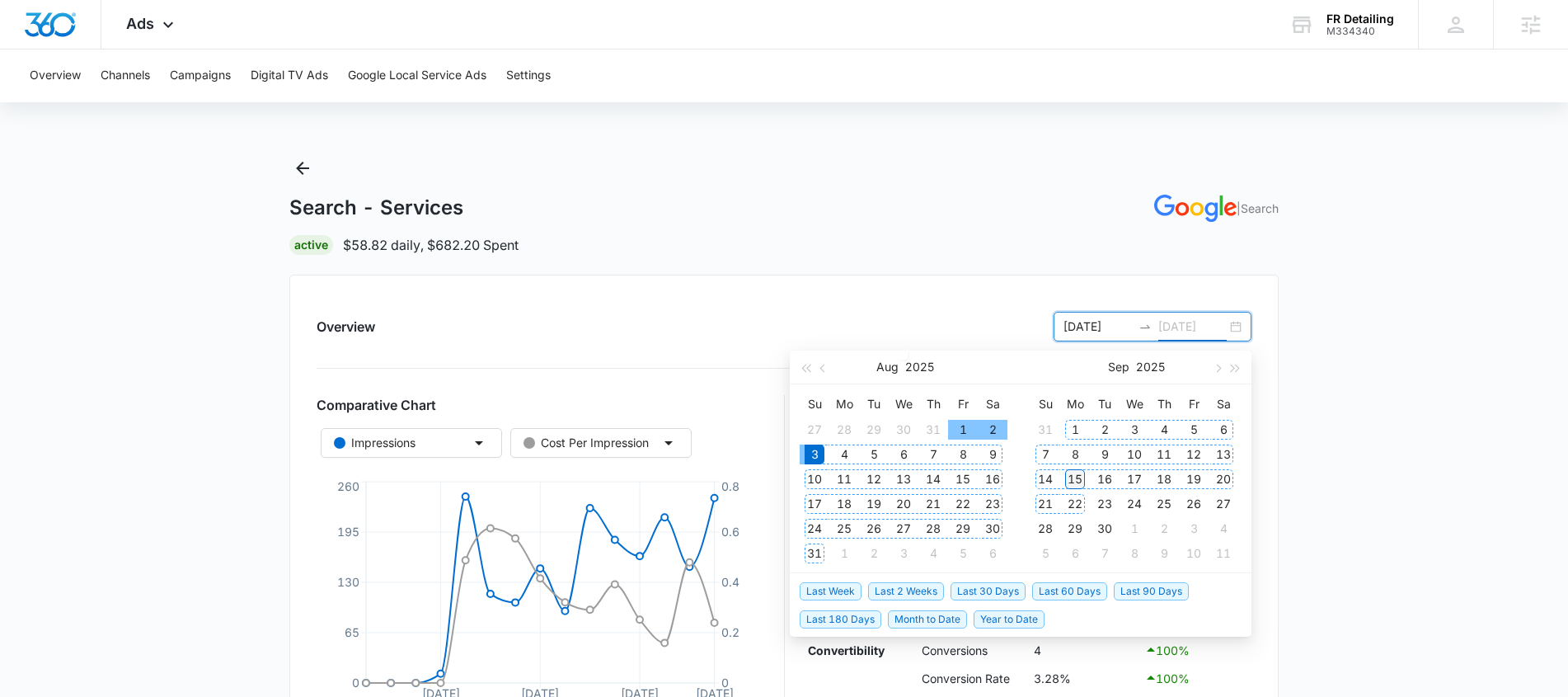
type input "09/15/2025"
click at [1079, 479] on div "15" at bounding box center [1075, 480] width 20 height 20
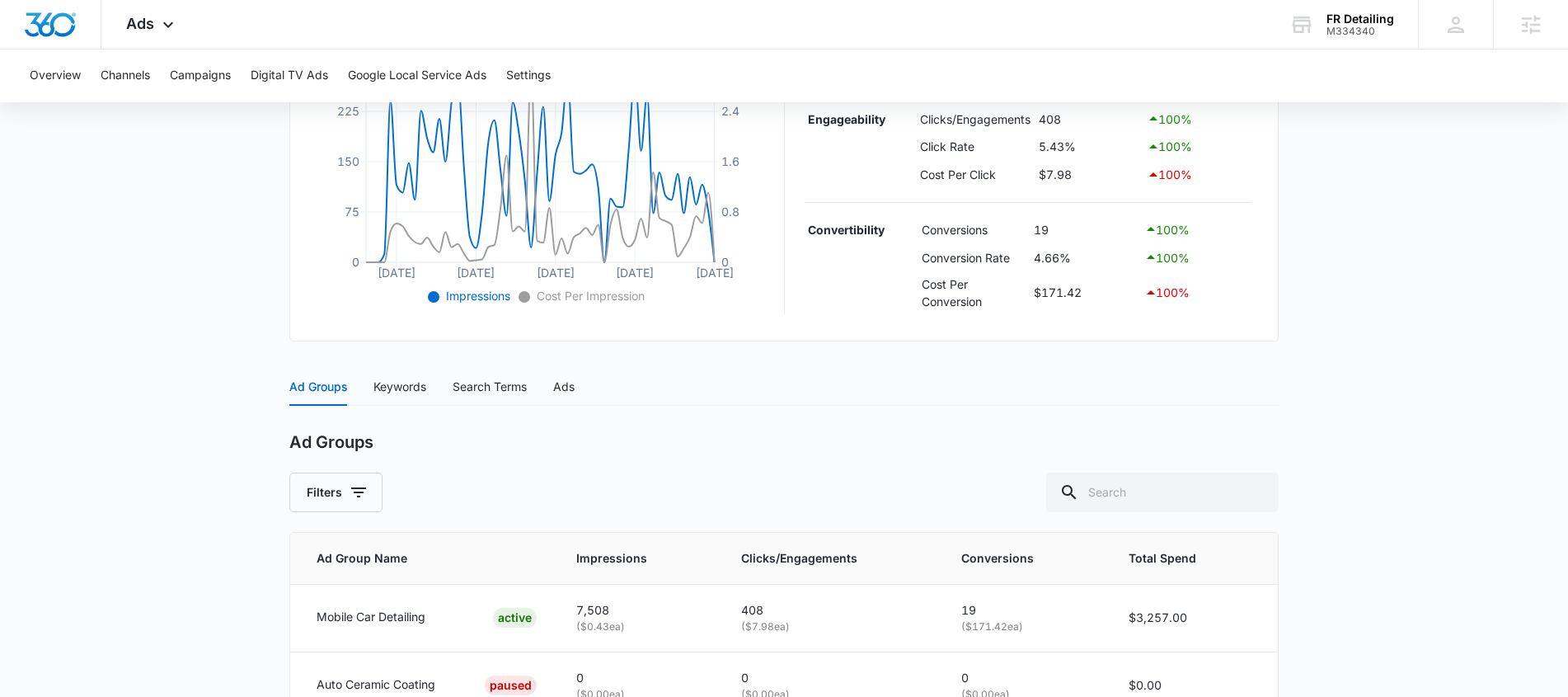
scroll to position [513, 0]
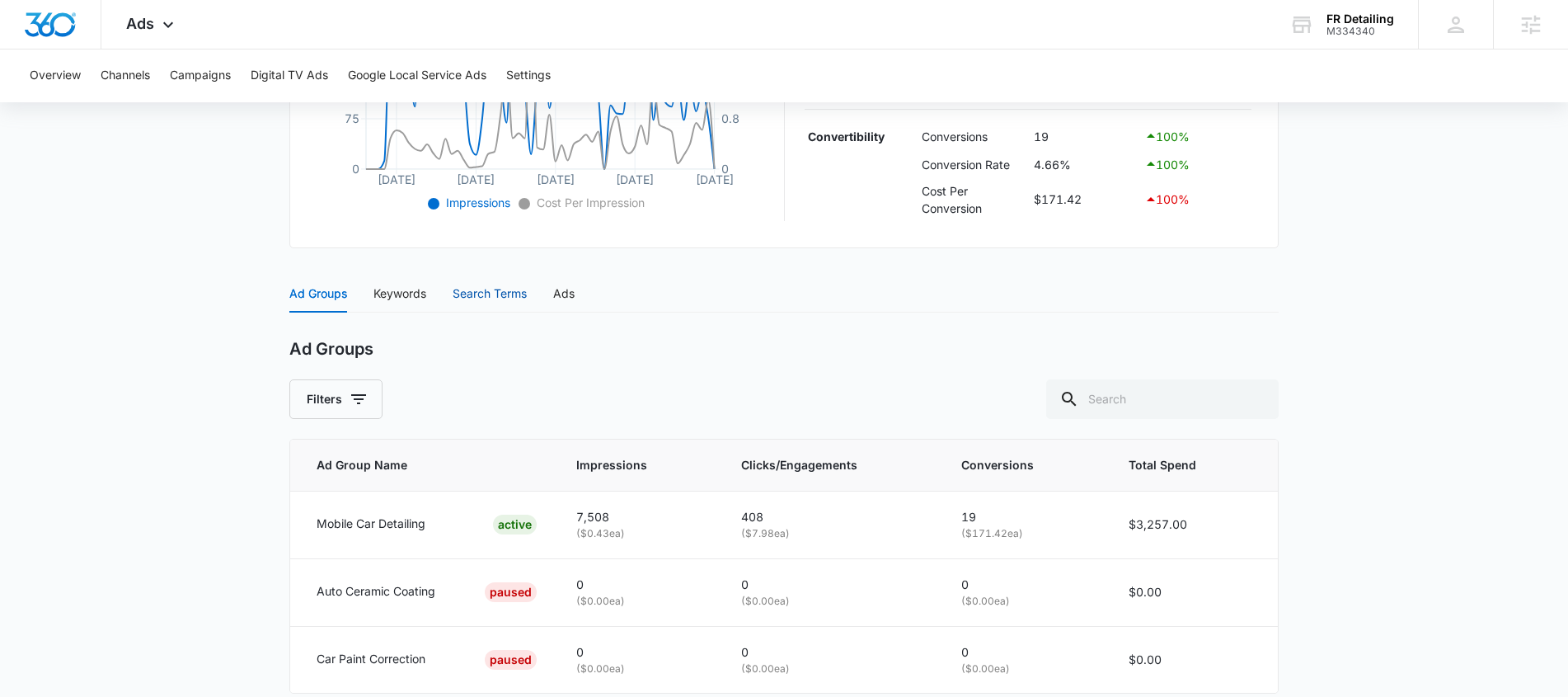
click at [484, 290] on div "Search Terms" at bounding box center [489, 293] width 74 height 18
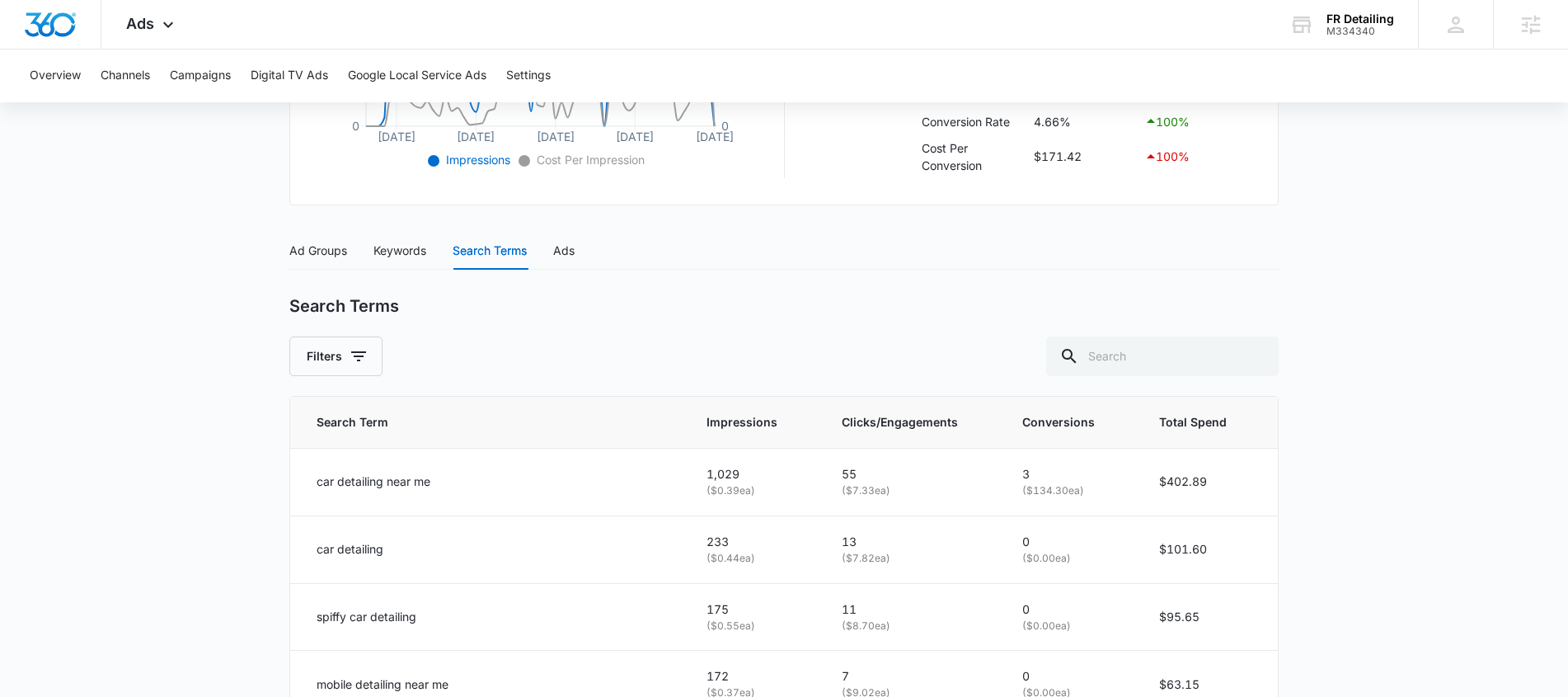
scroll to position [562, 0]
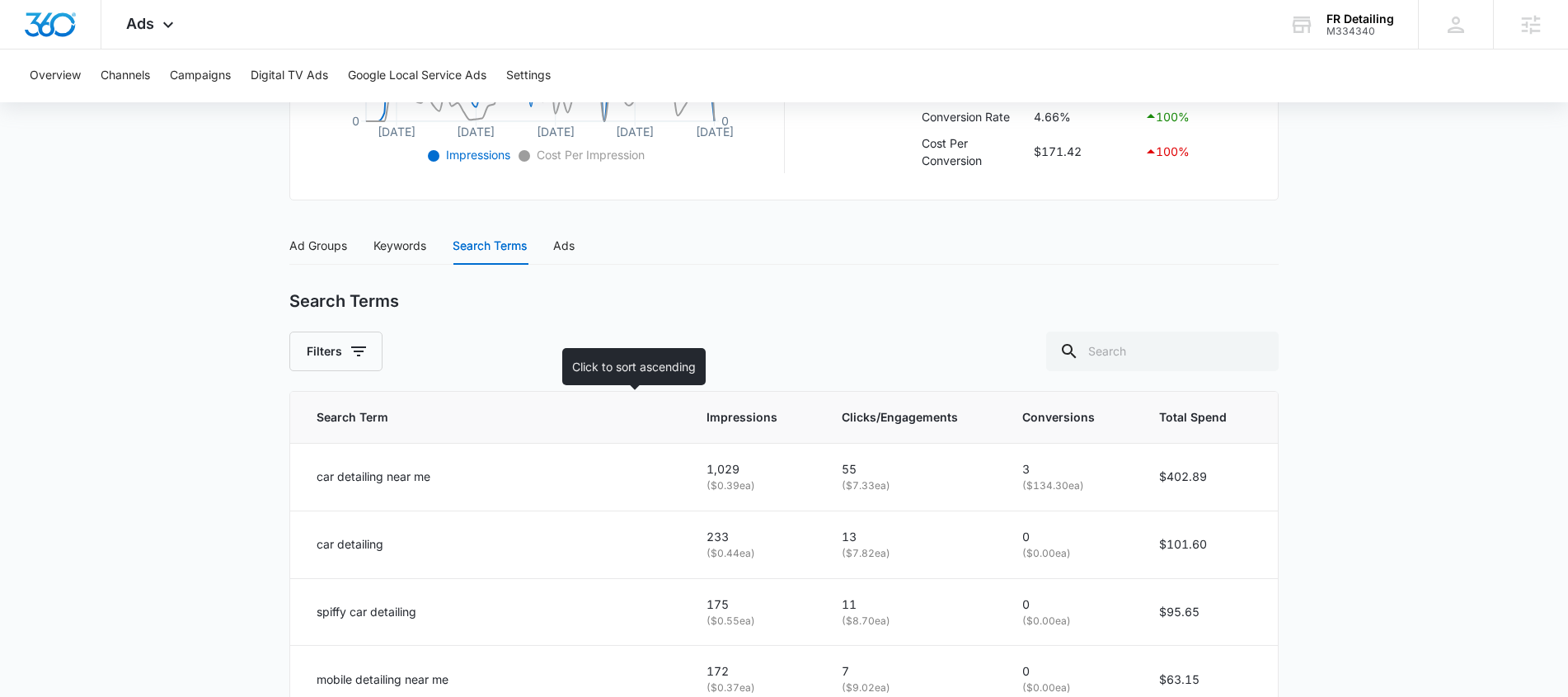
click at [707, 420] on span "Impressions" at bounding box center [742, 417] width 72 height 18
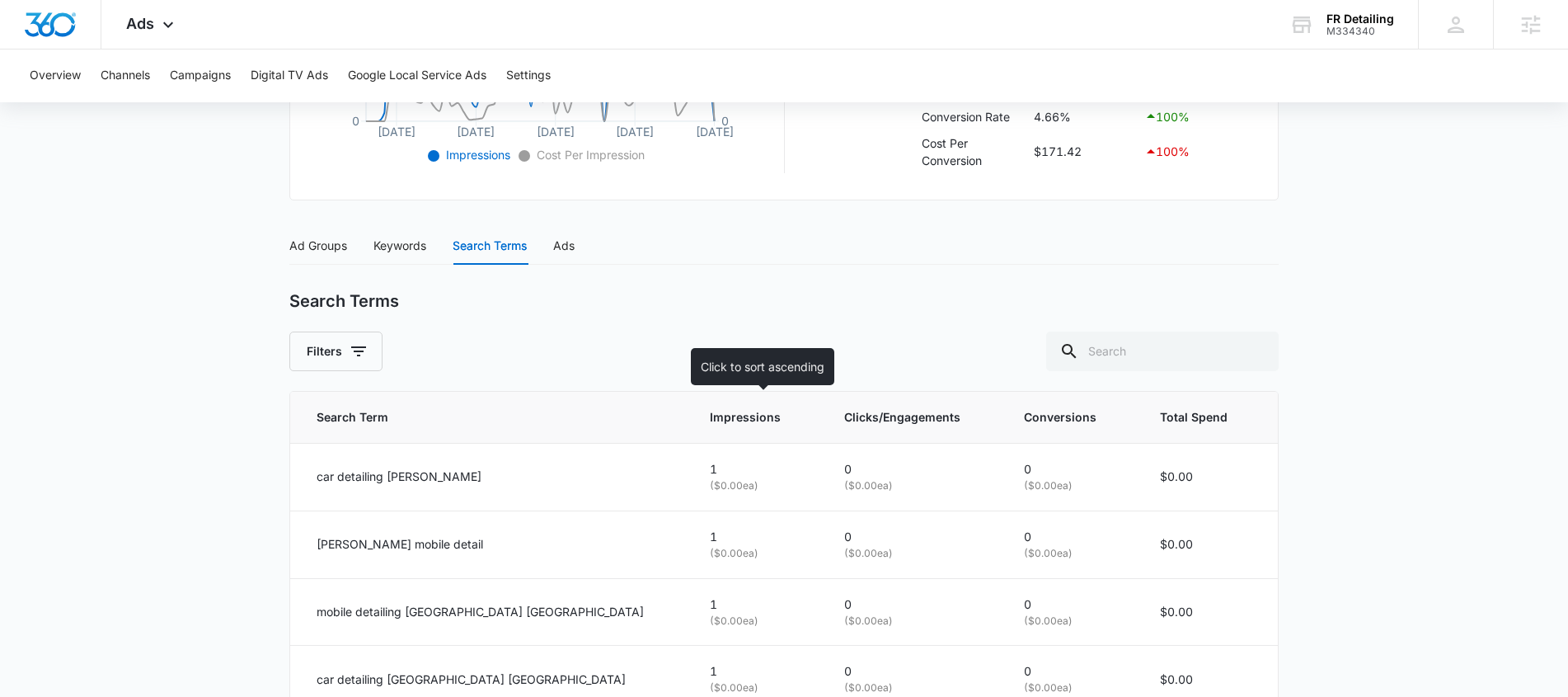
click at [766, 411] on span "Impressions" at bounding box center [745, 417] width 71 height 18
click at [802, 416] on icon at bounding box center [795, 417] width 17 height 17
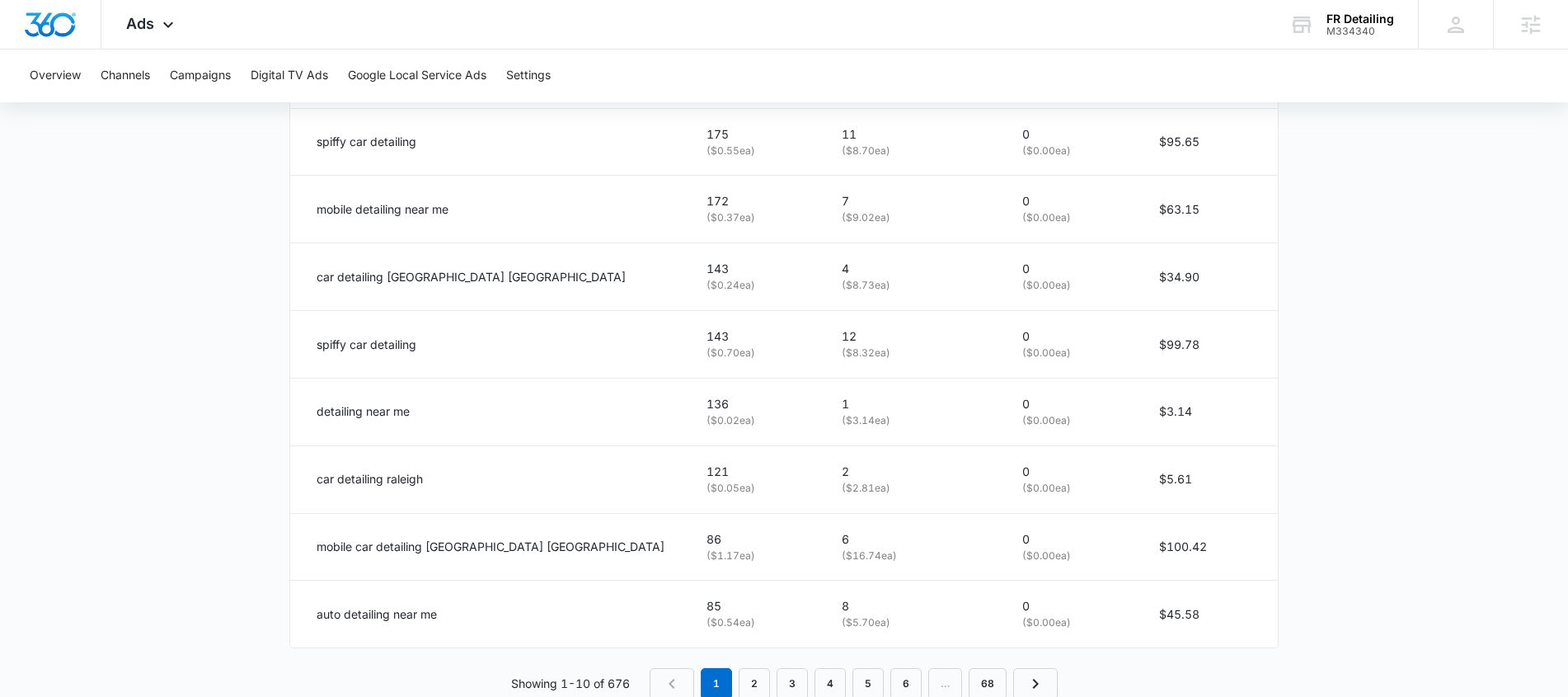
scroll to position [1073, 0]
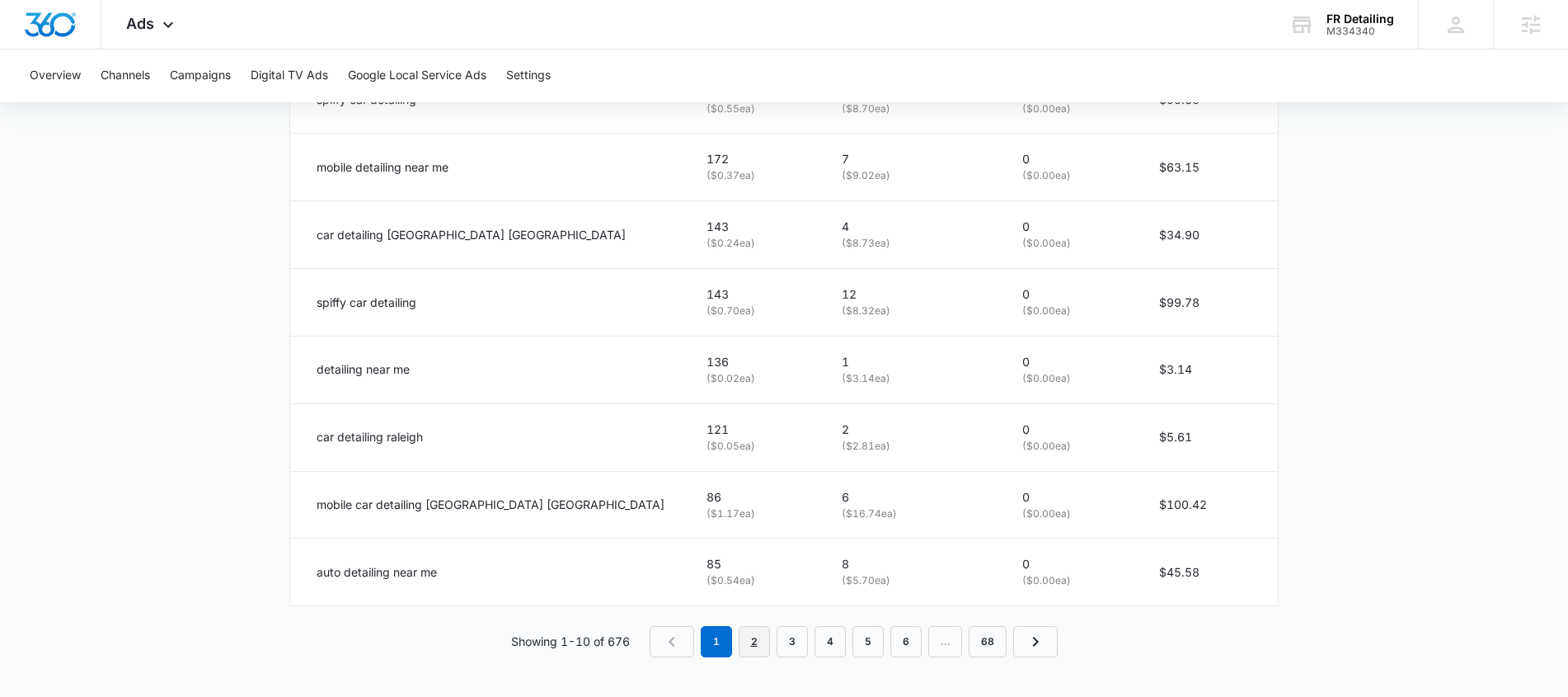
click at [742, 640] on link "2" at bounding box center [754, 641] width 31 height 31
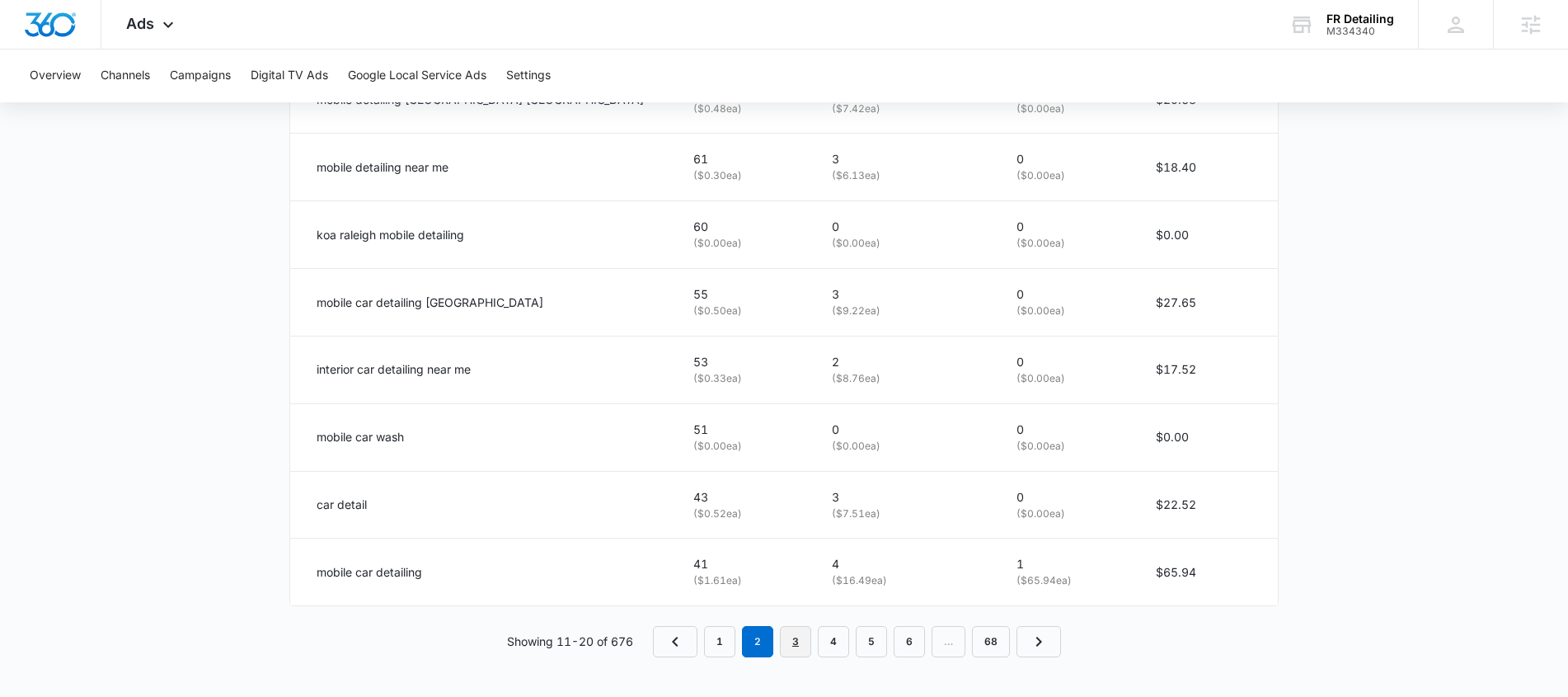
click at [805, 633] on link "3" at bounding box center [795, 641] width 31 height 31
click at [834, 646] on link "4" at bounding box center [833, 641] width 31 height 31
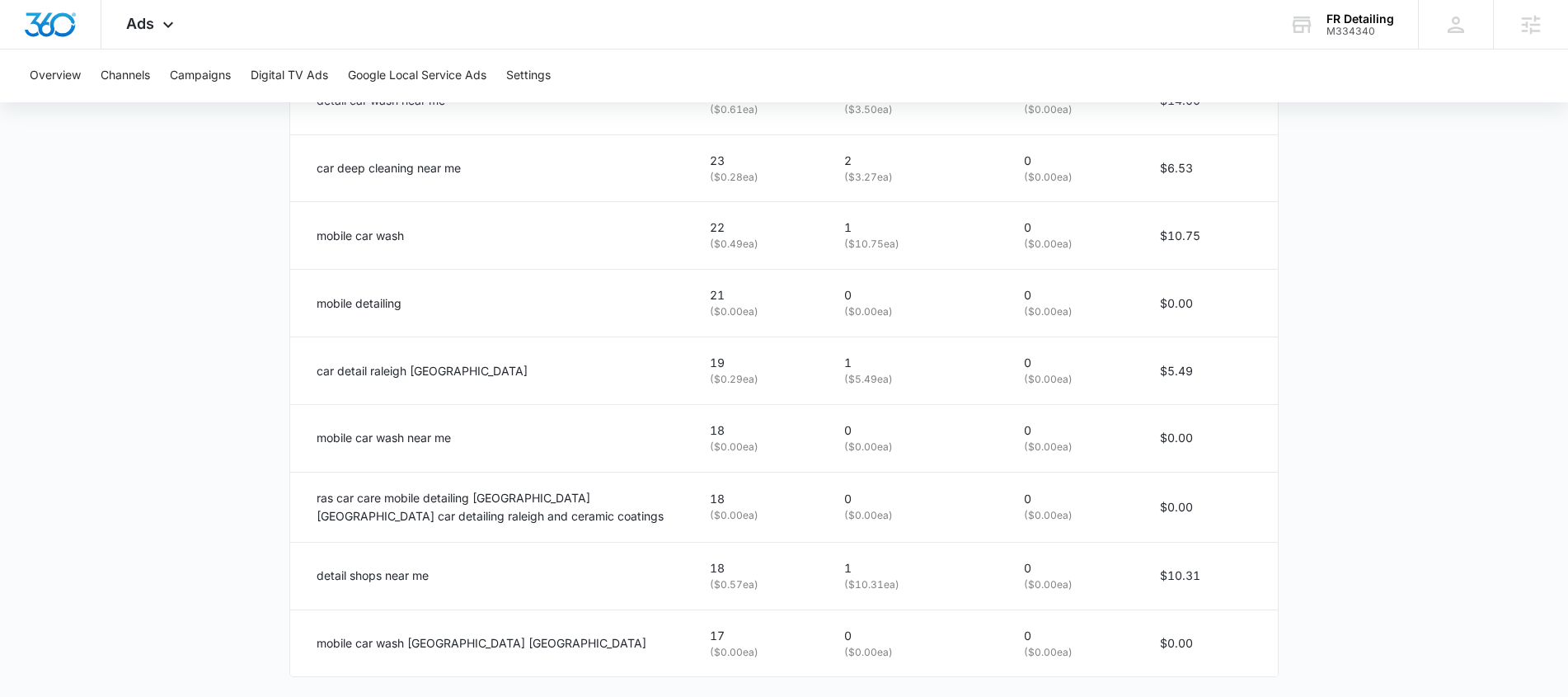
scroll to position [1076, 0]
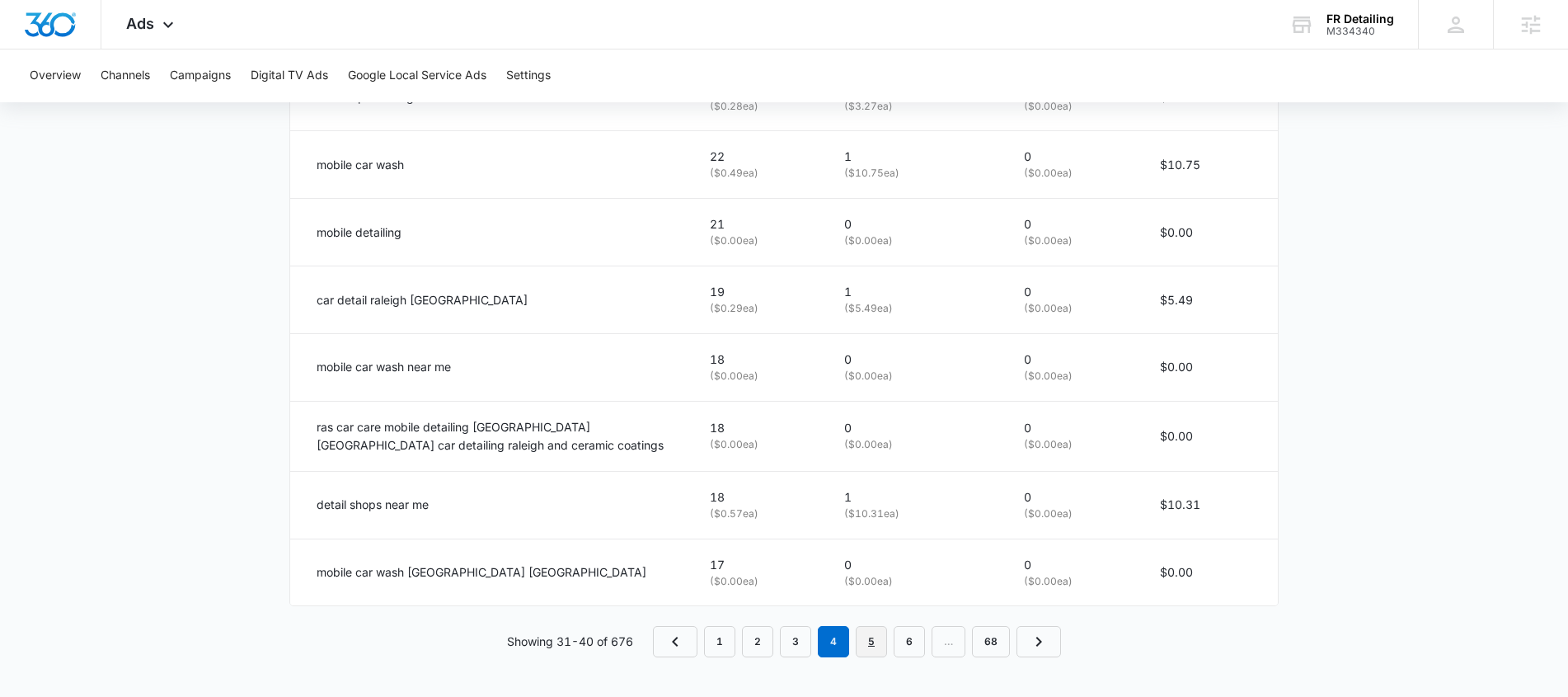
click at [881, 646] on link "5" at bounding box center [871, 641] width 31 height 31
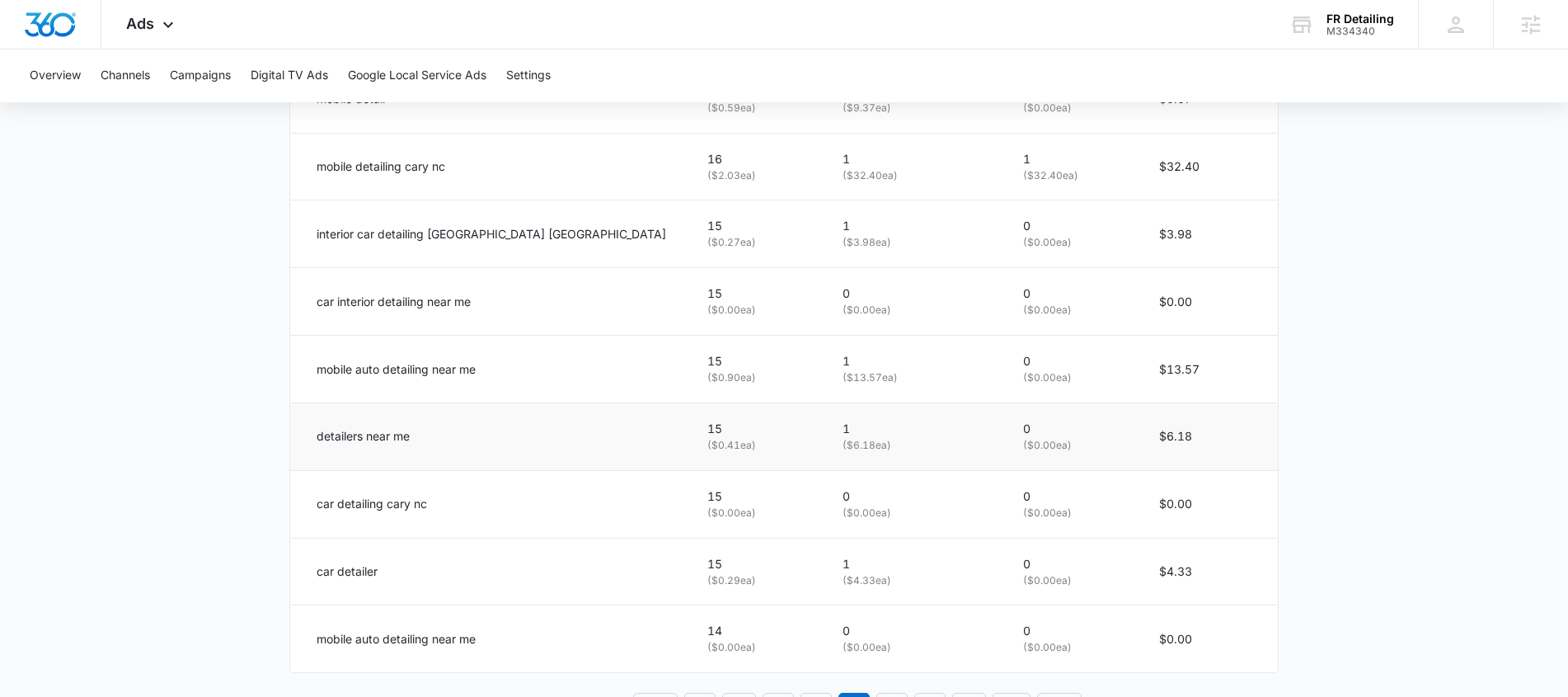
scroll to position [1073, 0]
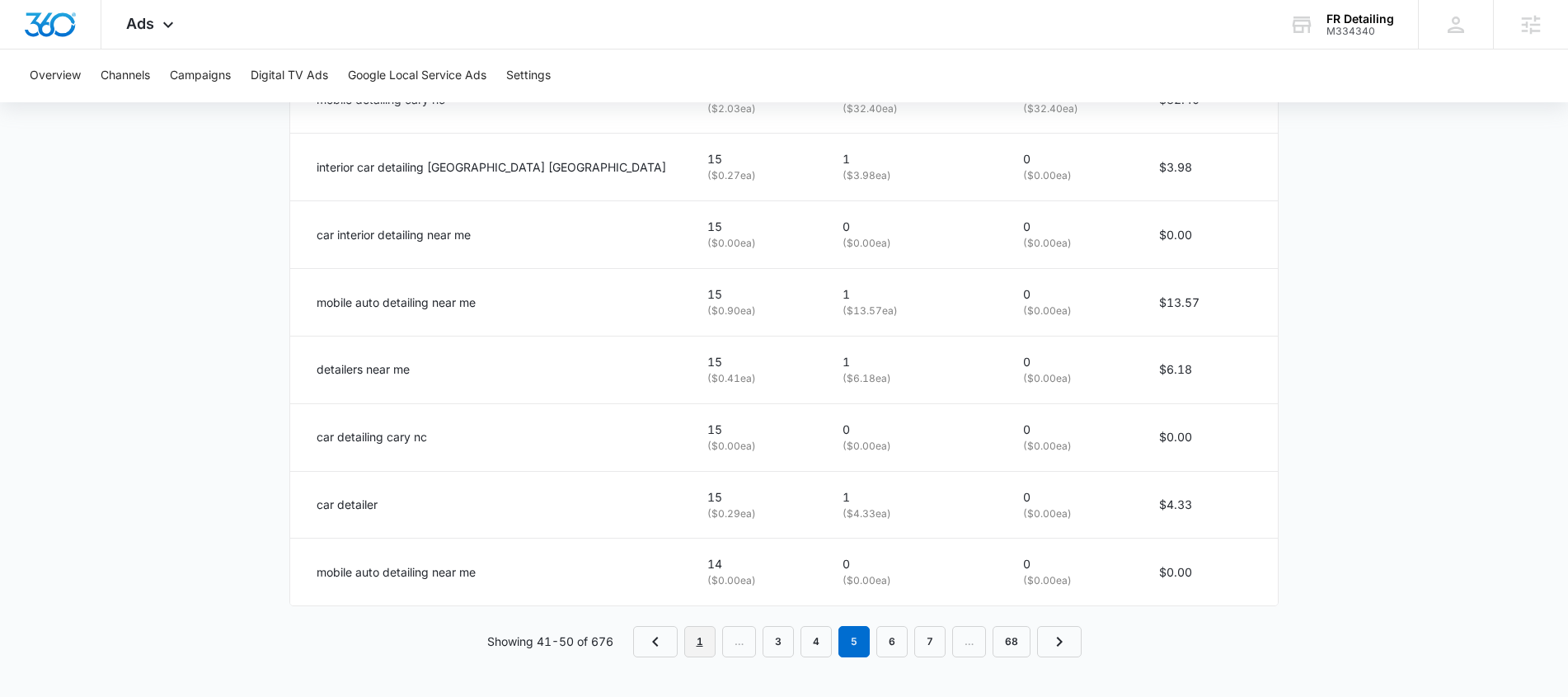
click at [701, 643] on link "1" at bounding box center [700, 641] width 31 height 31
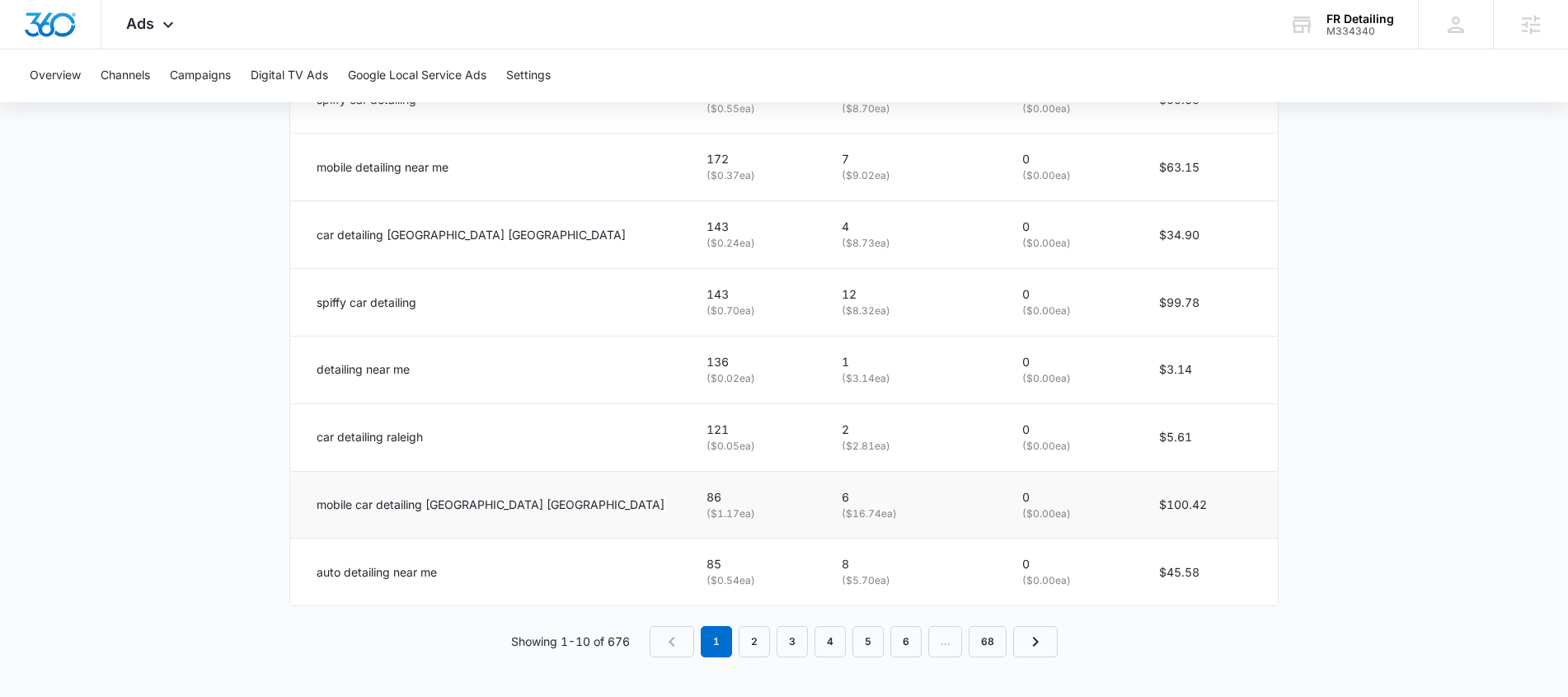
scroll to position [491, 0]
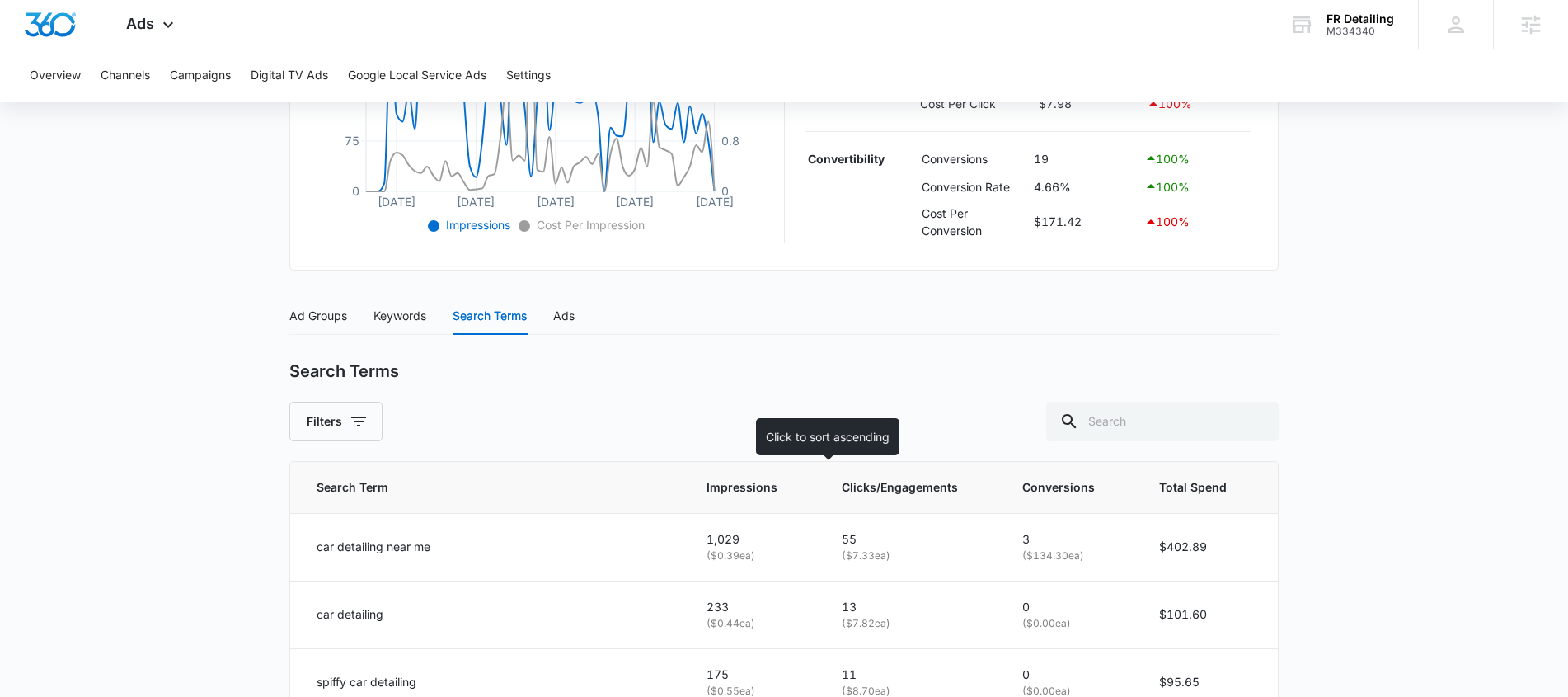
click at [842, 486] on span "Clicks/Engagements" at bounding box center [900, 488] width 117 height 18
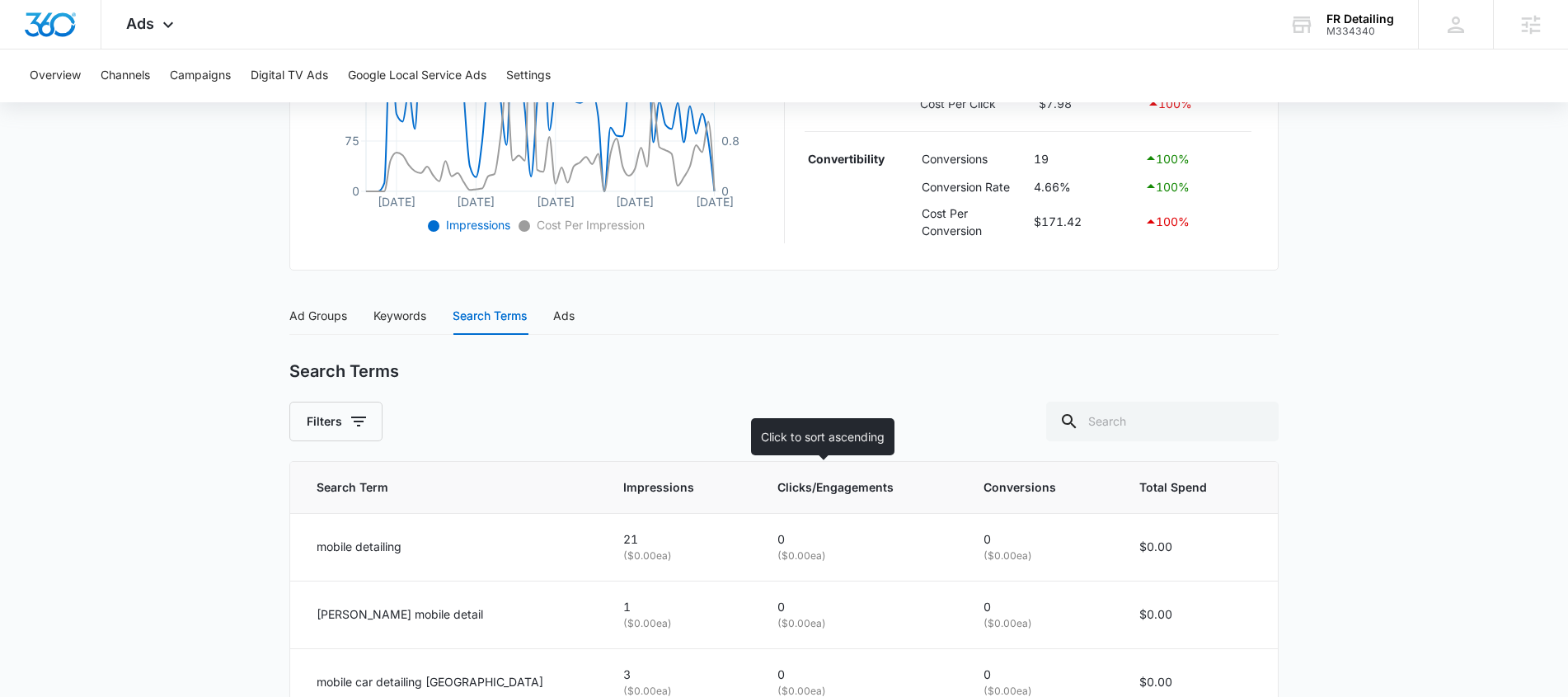
click at [809, 489] on span "Clicks/Engagements" at bounding box center [848, 488] width 142 height 18
click at [927, 485] on icon at bounding box center [935, 487] width 17 height 17
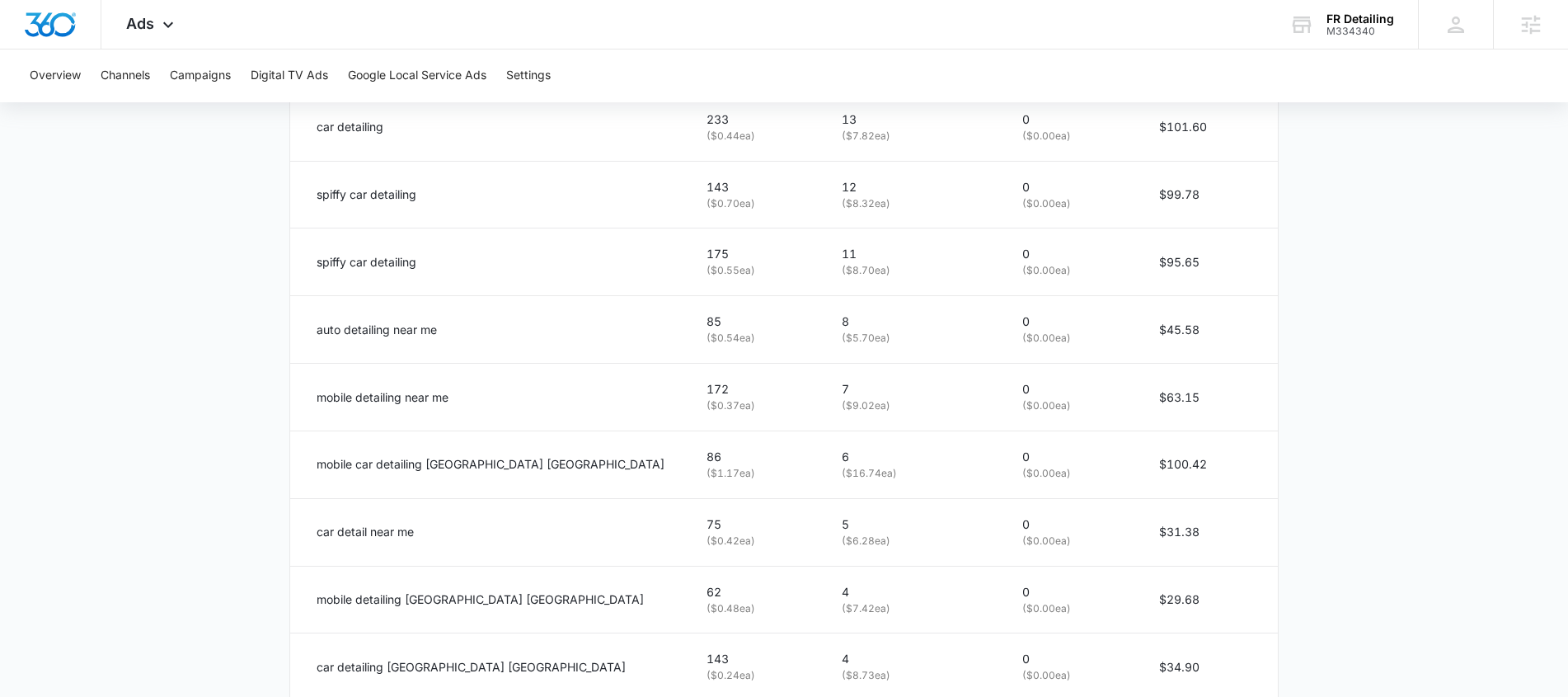
scroll to position [1073, 0]
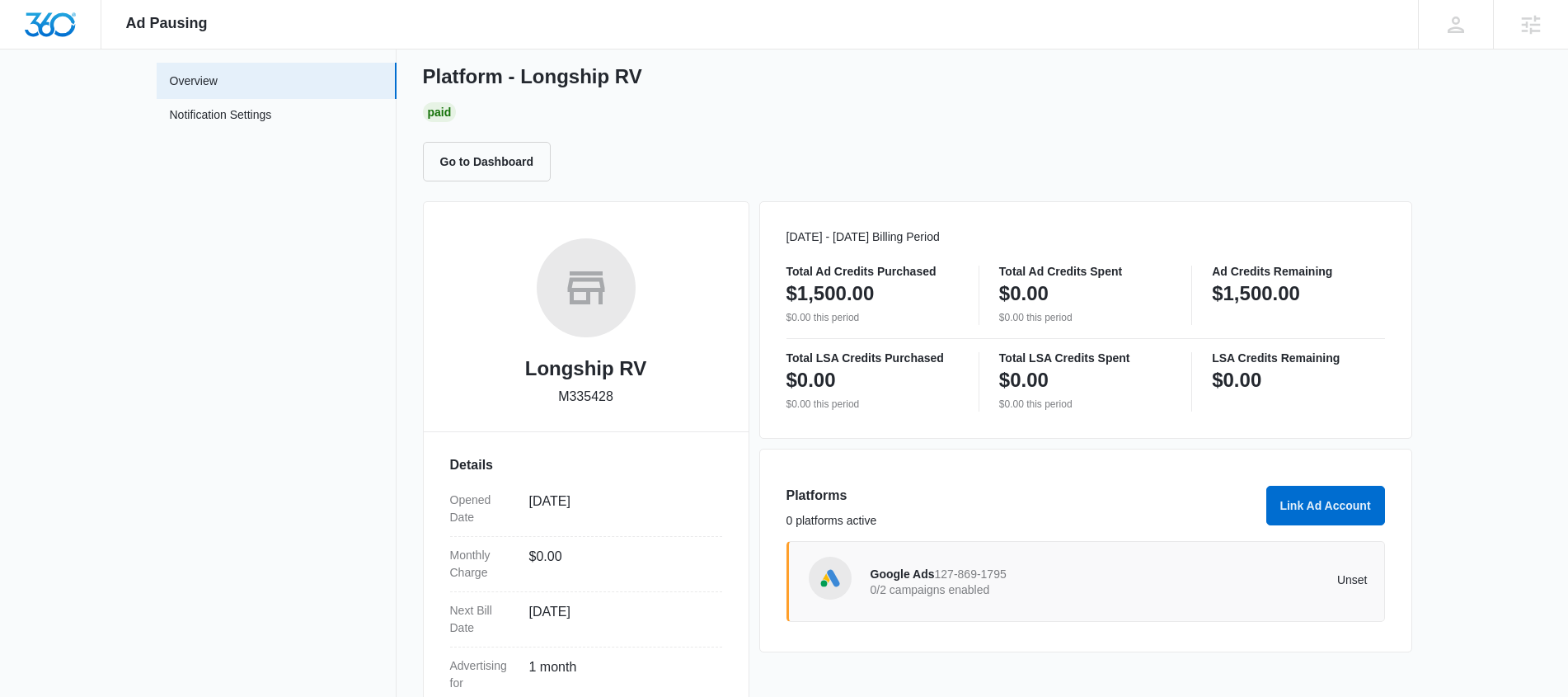
scroll to position [296, 0]
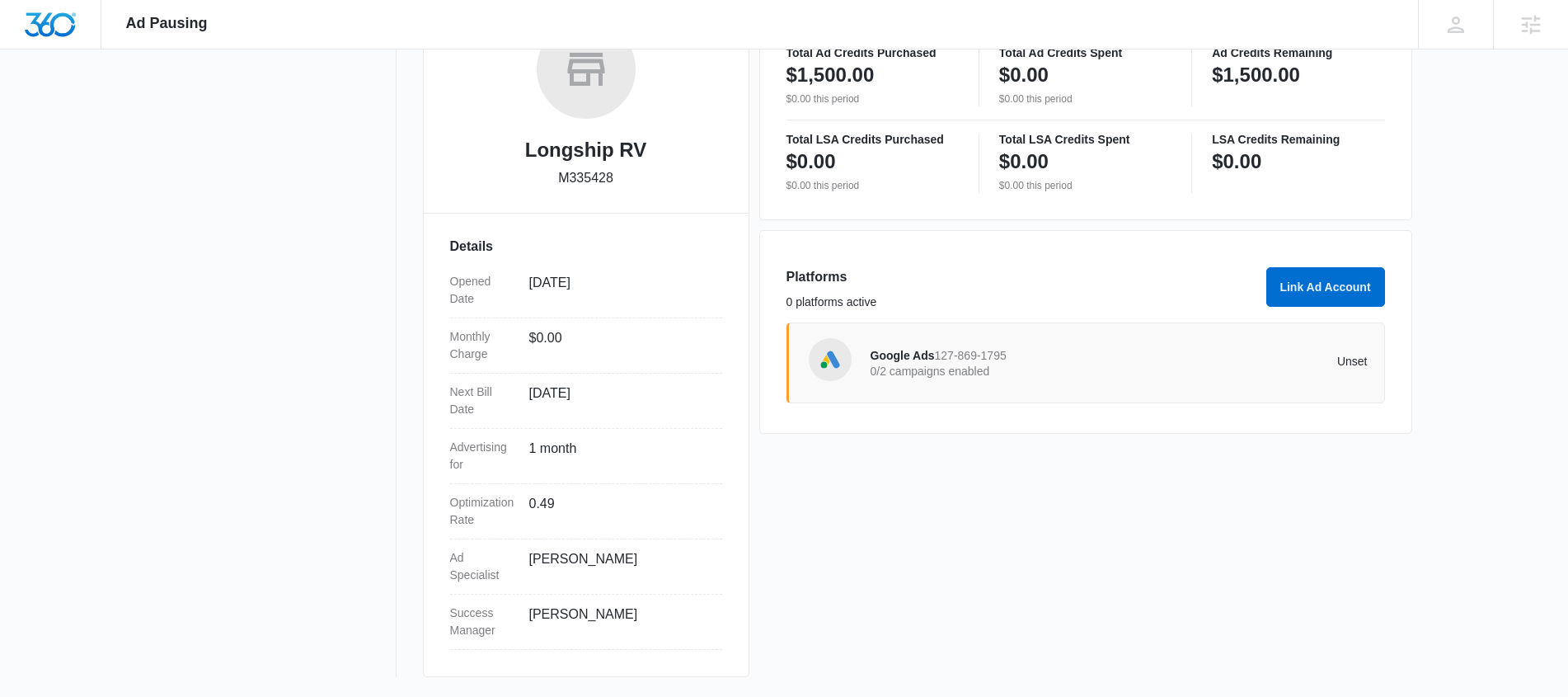
click at [964, 368] on p "0/2 campaigns enabled" at bounding box center [994, 371] width 249 height 12
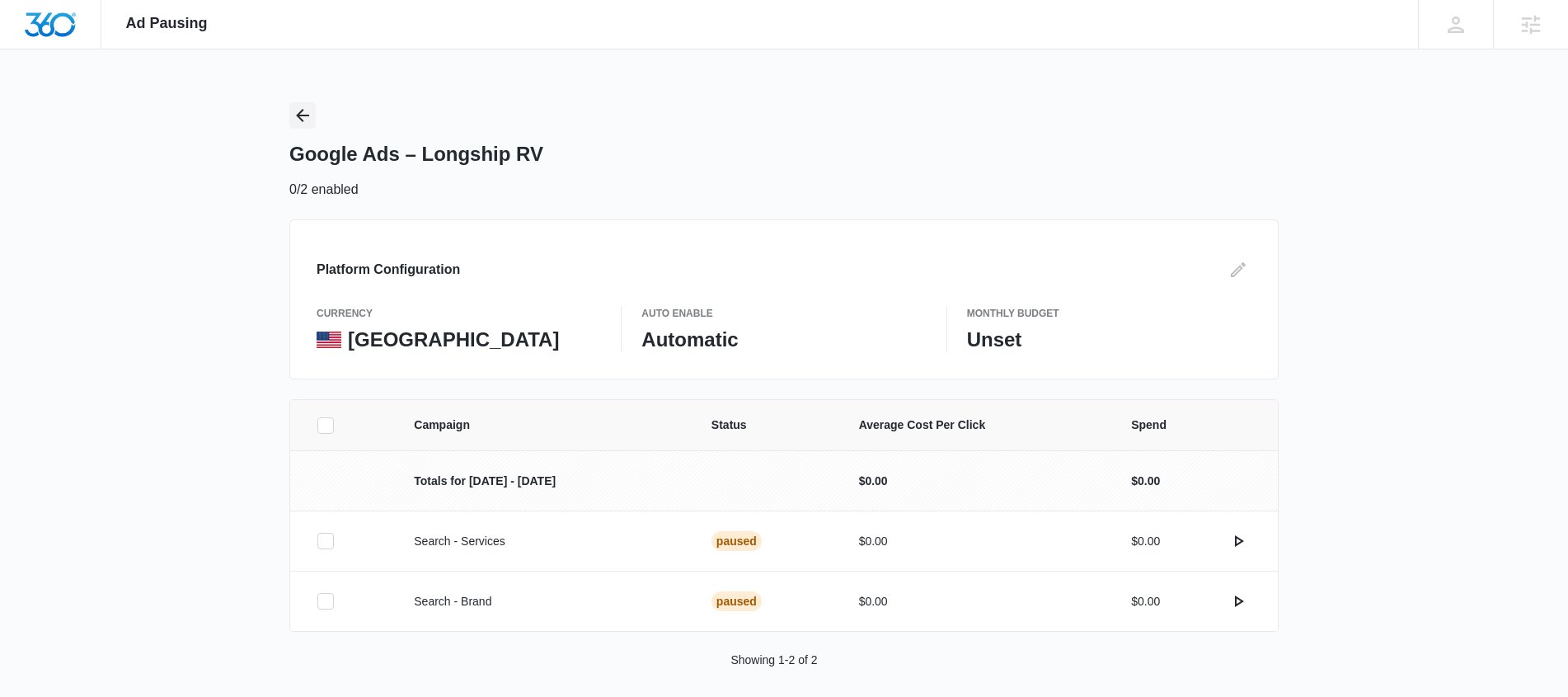
click at [296, 104] on button "Back" at bounding box center [302, 115] width 26 height 26
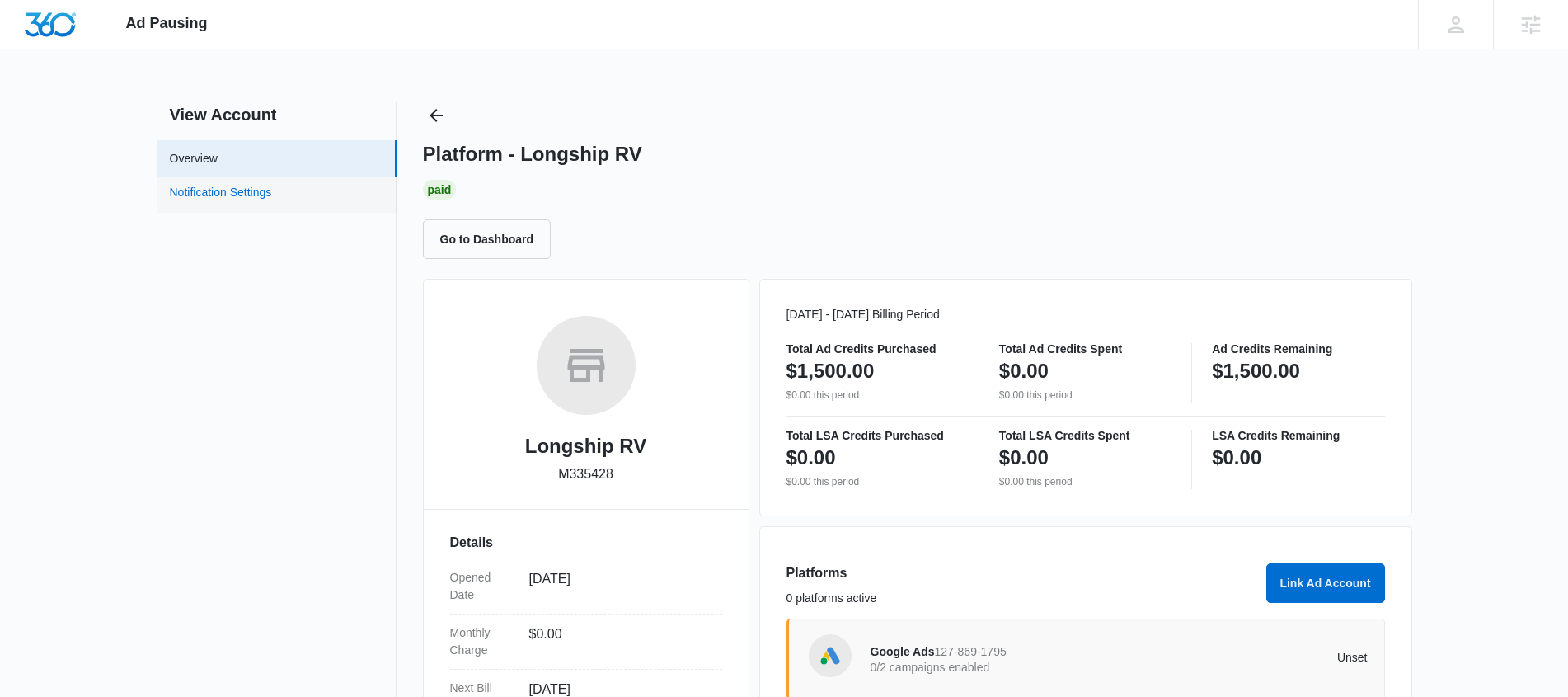
click at [265, 196] on link "Notification Settings" at bounding box center [221, 194] width 102 height 21
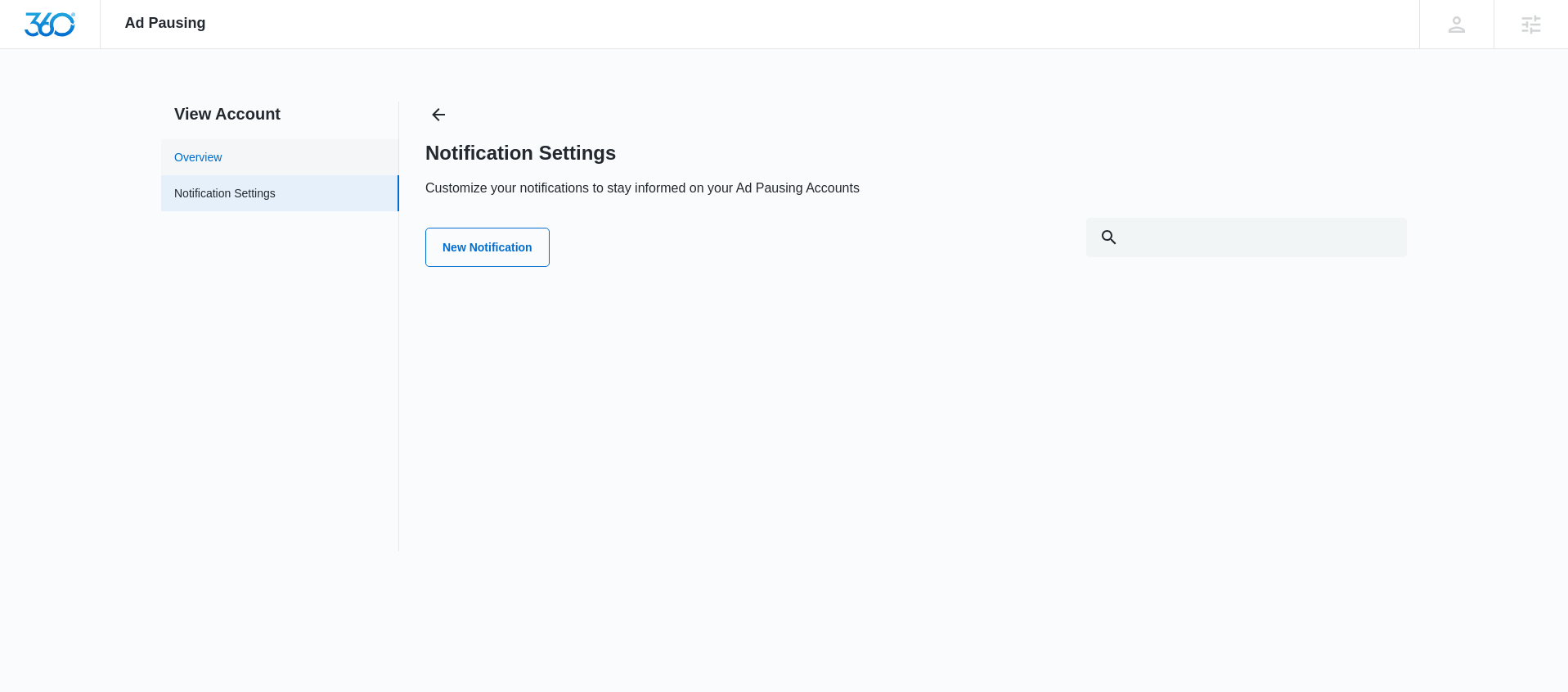
click at [222, 149] on link "Overview" at bounding box center [198, 157] width 47 height 17
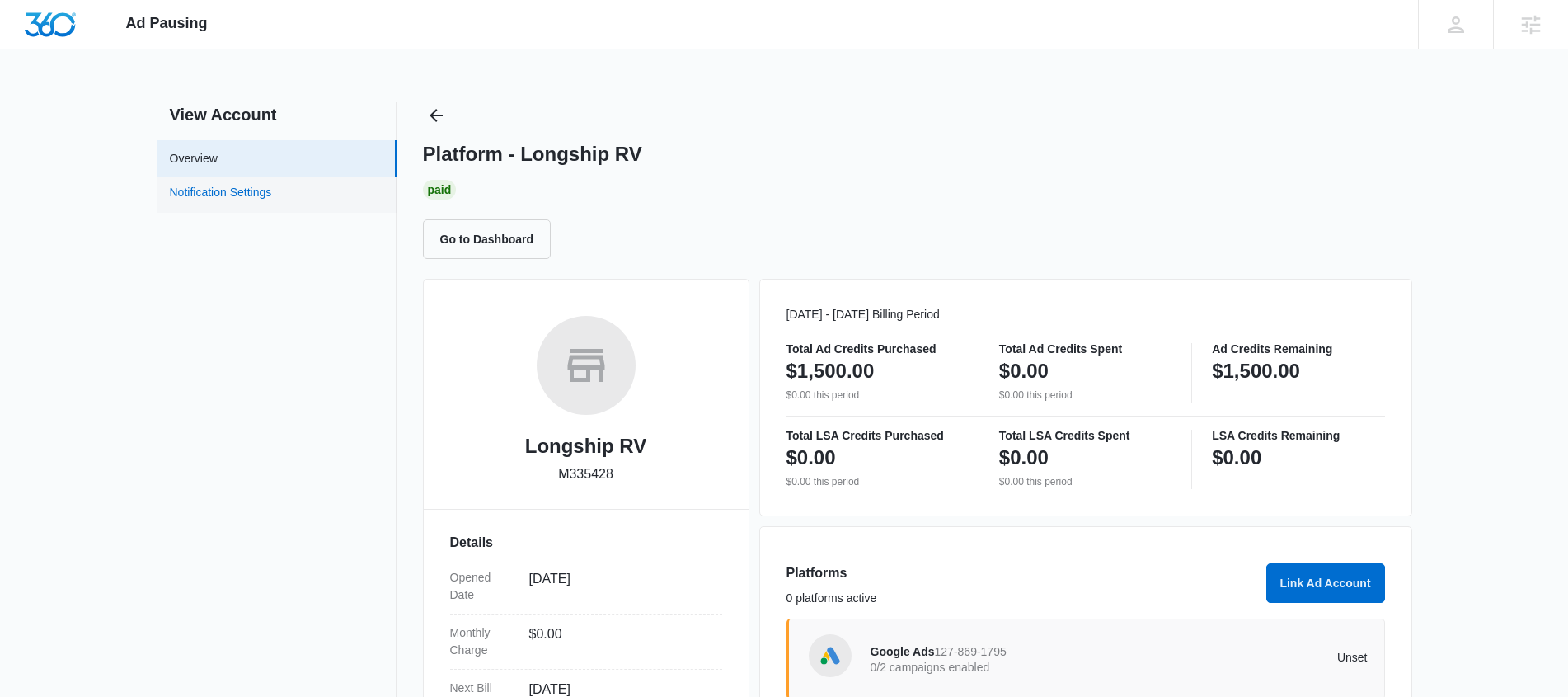
click at [272, 192] on link "Notification Settings" at bounding box center [221, 194] width 102 height 21
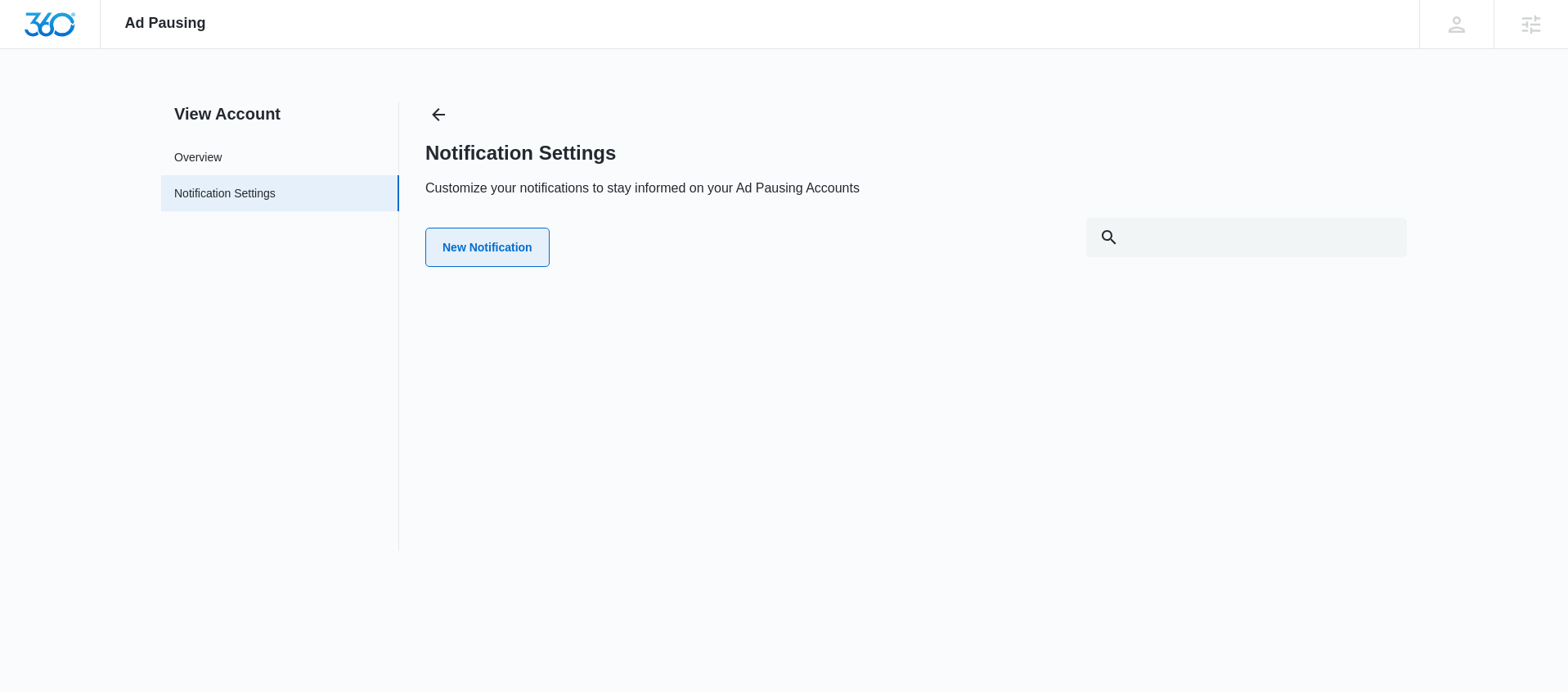
click at [508, 254] on button "New Notification" at bounding box center [487, 247] width 124 height 39
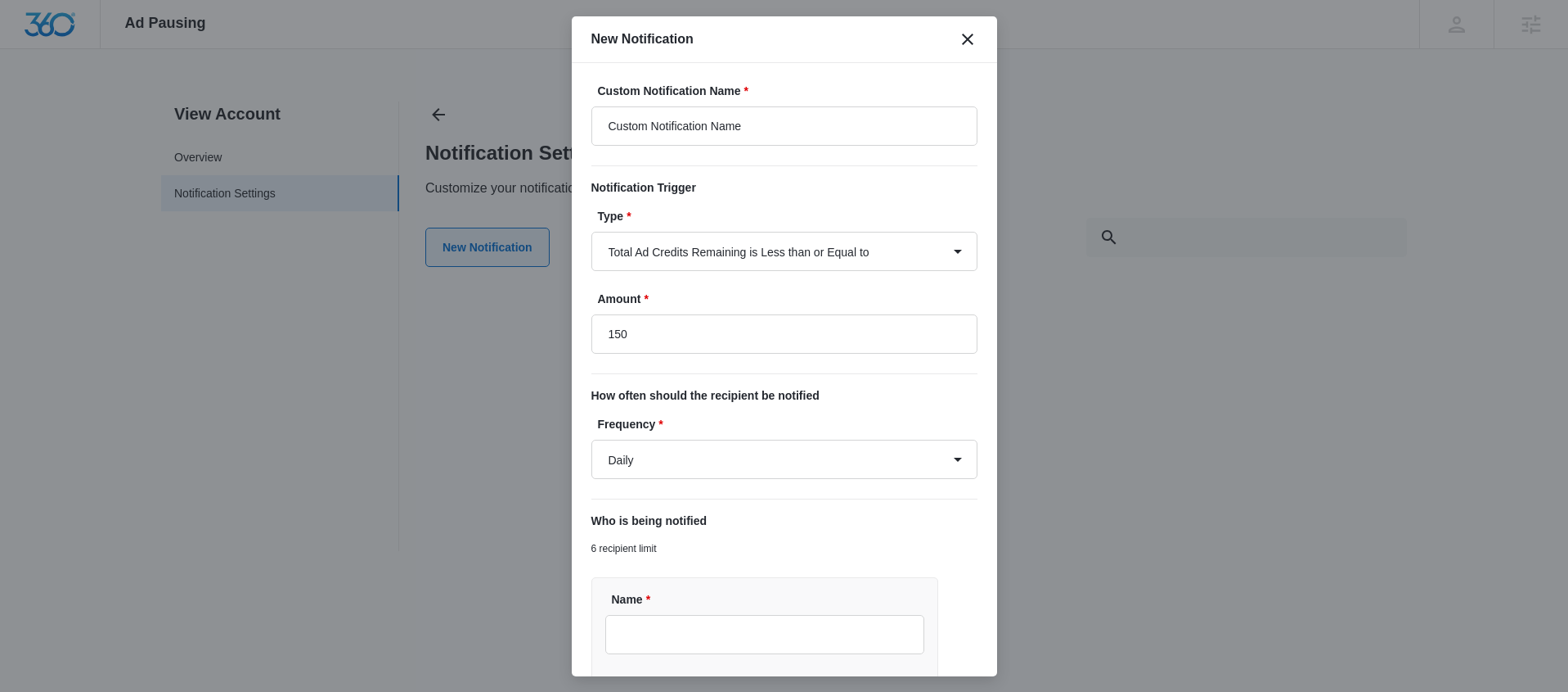
type input "$150.00"
click at [834, 144] on input "Custom Notification Name" at bounding box center [785, 125] width 386 height 39
click at [837, 139] on input "Custom Notification Name" at bounding box center [785, 125] width 386 height 39
click at [838, 139] on input "Custom Notification Name" at bounding box center [785, 125] width 386 height 39
drag, startPoint x: 838, startPoint y: 135, endPoint x: 828, endPoint y: 131, distance: 10.8
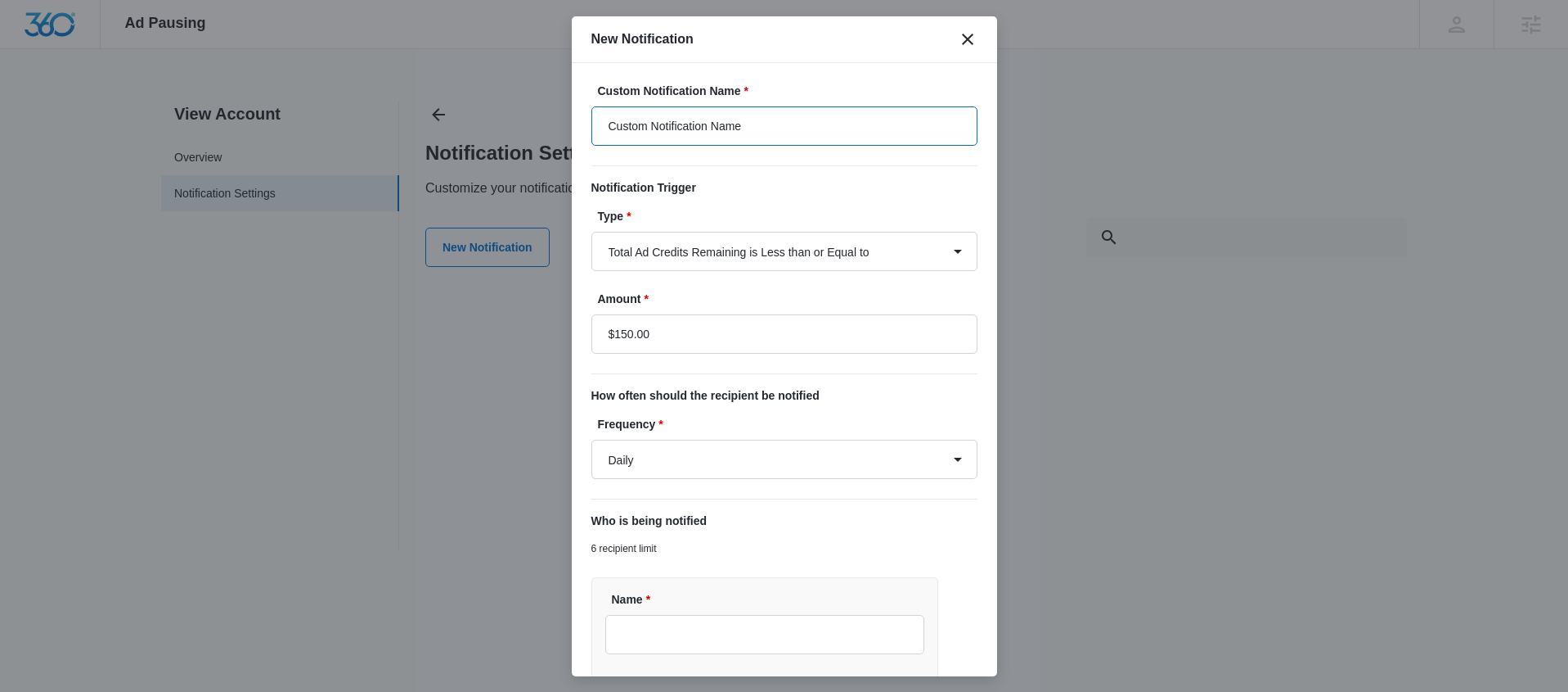
click at [837, 135] on input "Custom Notification Name" at bounding box center [785, 125] width 386 height 39
click at [821, 131] on input "Custom Notification Name" at bounding box center [785, 125] width 386 height 39
drag, startPoint x: 566, startPoint y: 126, endPoint x: 505, endPoint y: 125, distance: 61.0
click at [505, 125] on body "Ad Pausing Apps Reputation Websites Forms CRM Email Social Payments POS Content…" at bounding box center [784, 346] width 1568 height 692
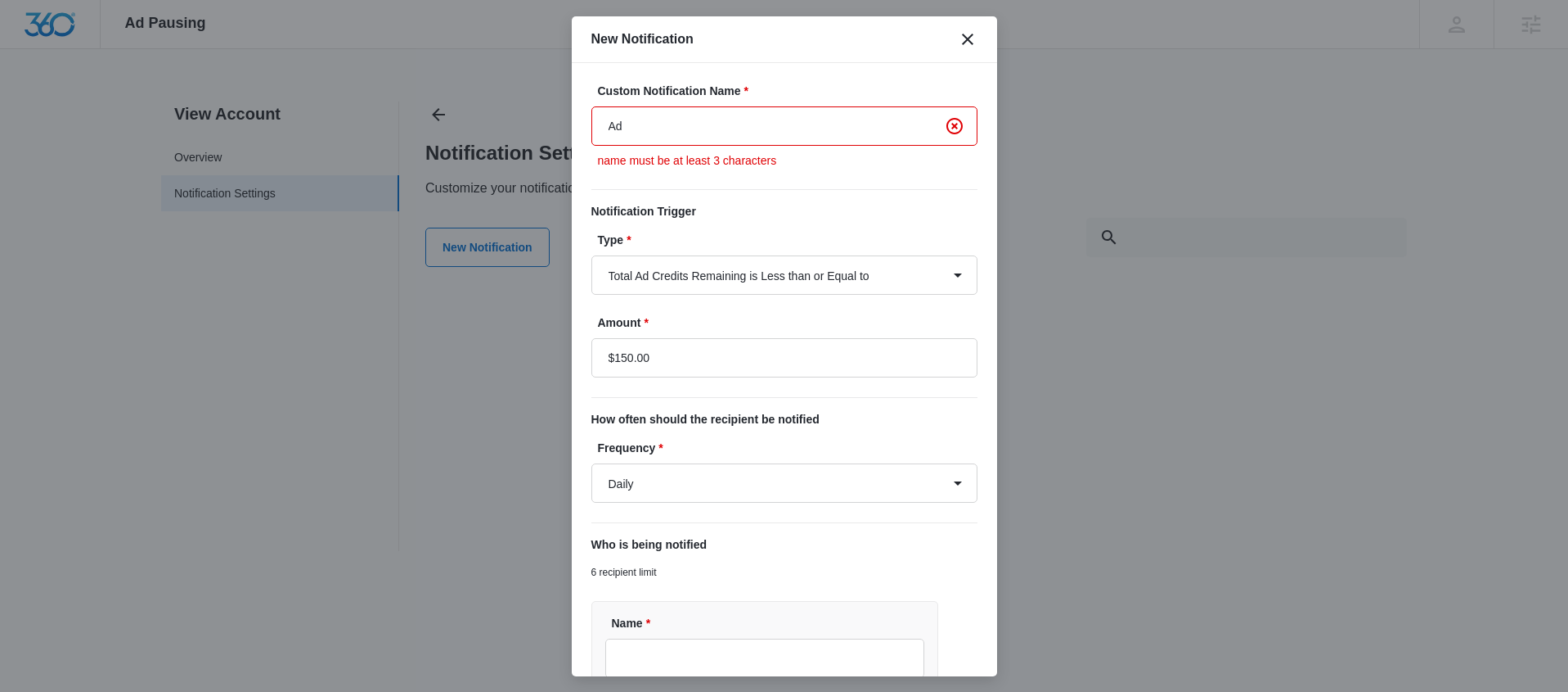
type input "Ad budget is running low!"
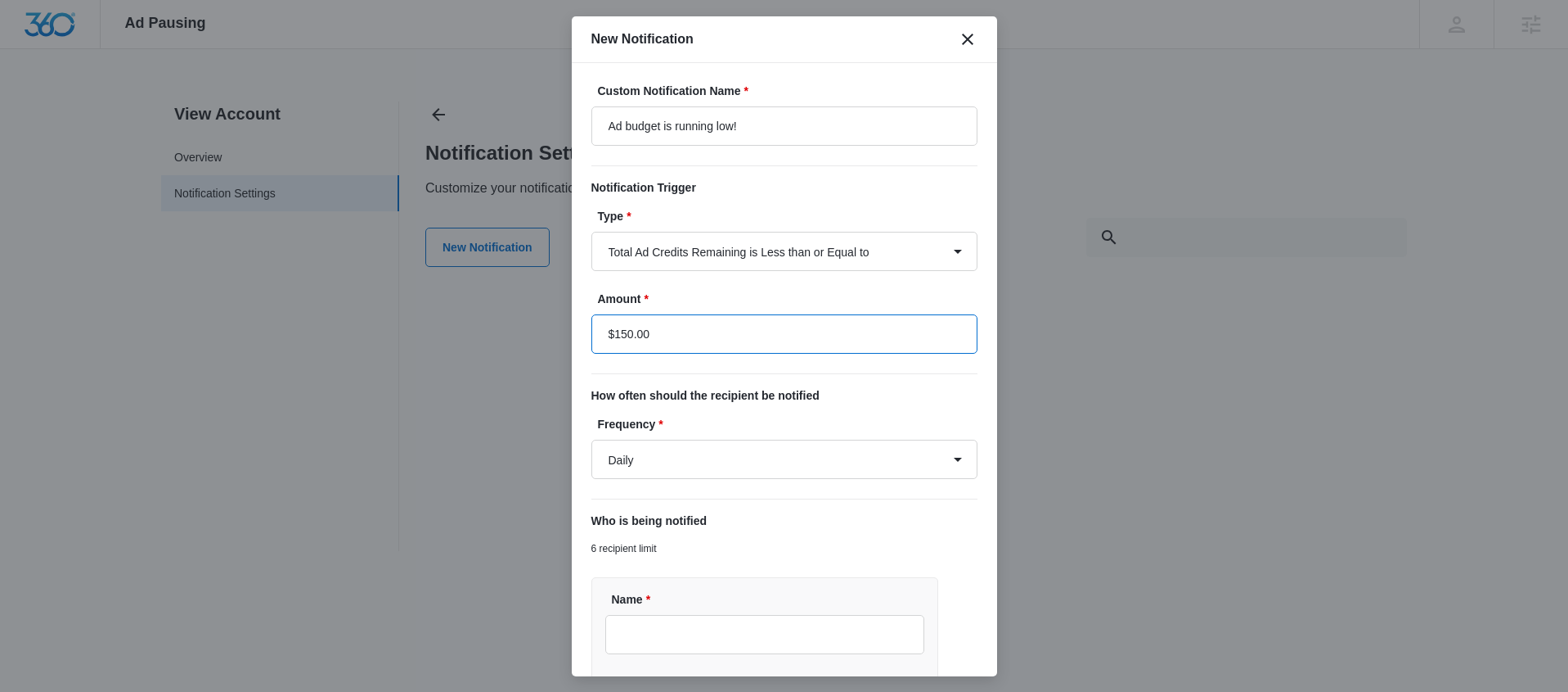
click at [626, 334] on input "$150.00" at bounding box center [785, 334] width 386 height 39
type input "$100.00"
click at [870, 408] on form "Custom Notification Name * Ad budget is running low! Notification Trigger Type …" at bounding box center [785, 520] width 386 height 875
click at [888, 467] on select "Daily Every Time" at bounding box center [785, 459] width 386 height 39
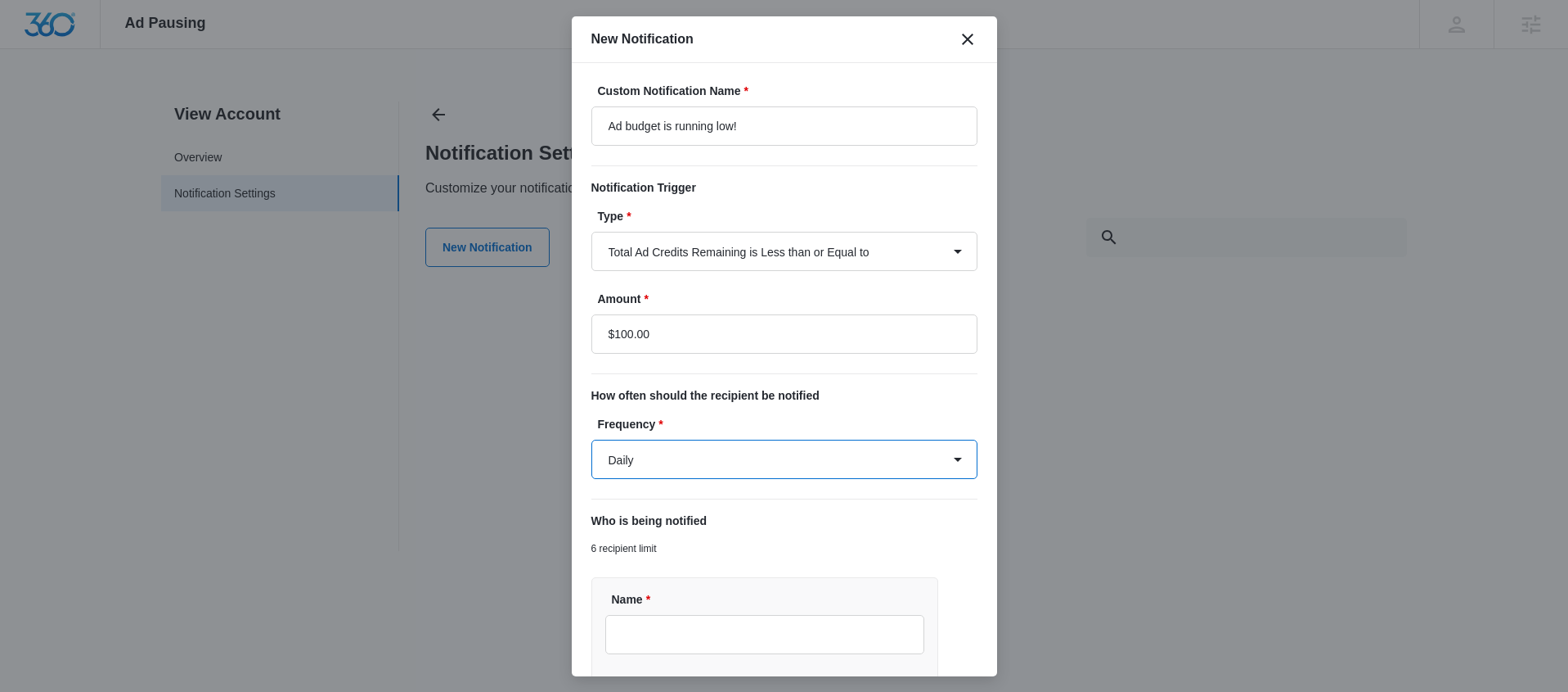
select select "every_time"
click at [592, 440] on select "Daily Every Time" at bounding box center [785, 459] width 386 height 39
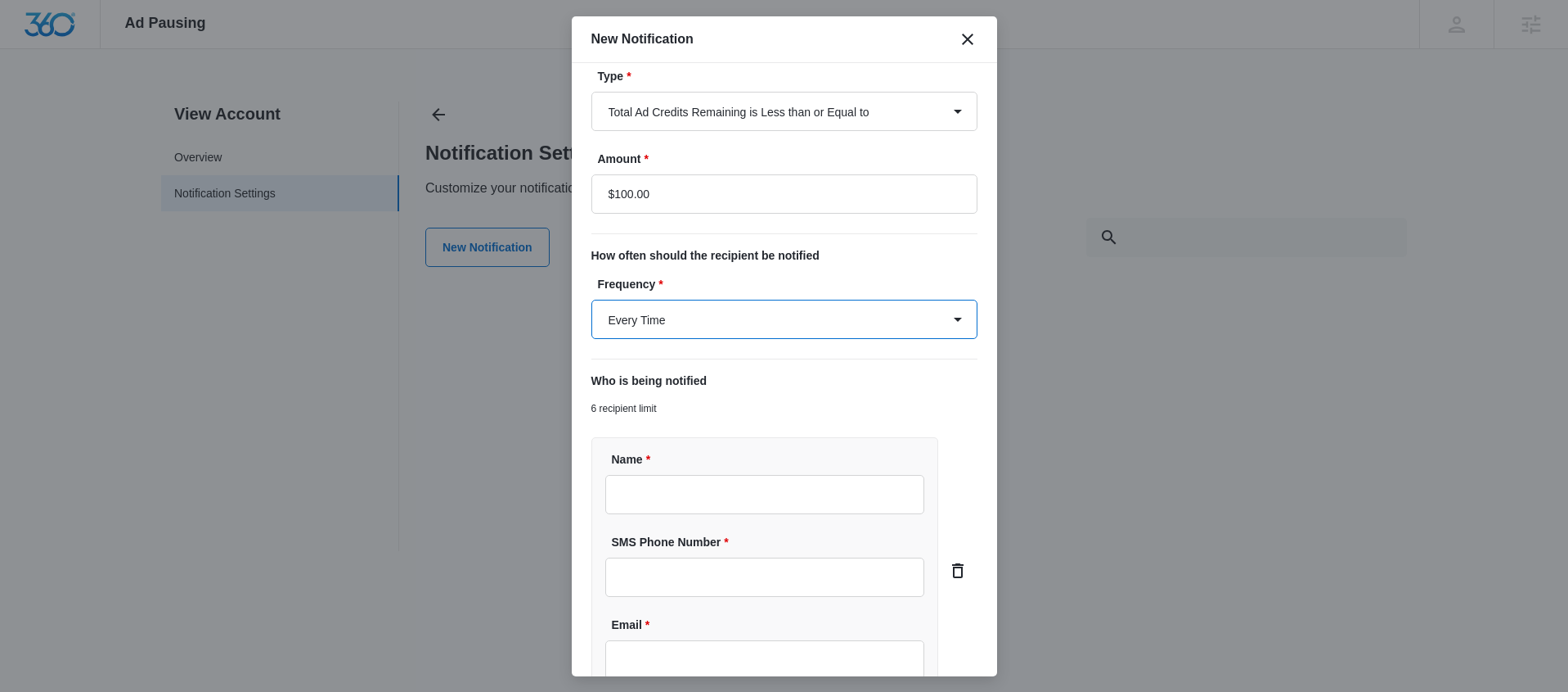
scroll to position [301, 0]
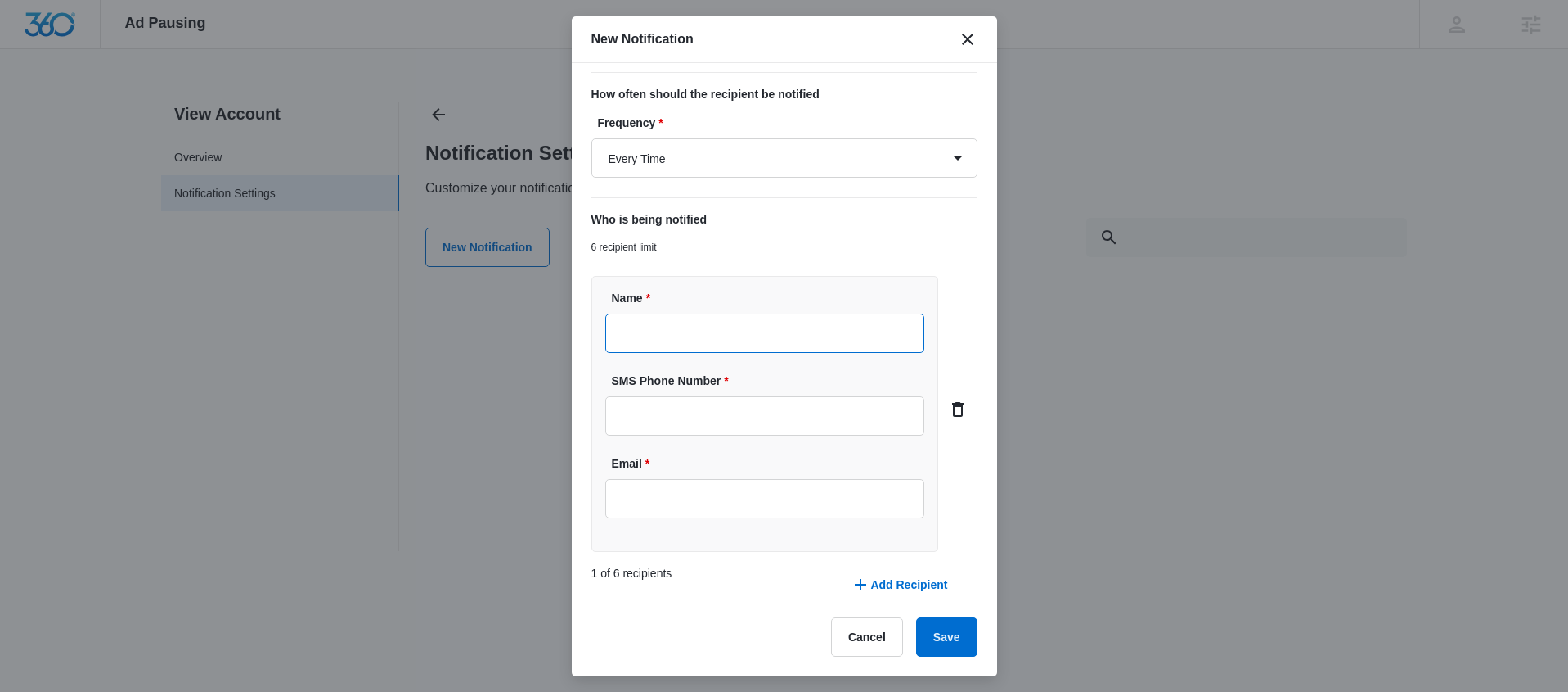
click at [811, 326] on input "Name *" at bounding box center [765, 333] width 320 height 39
click at [711, 504] on input "Email *" at bounding box center [765, 498] width 320 height 39
paste input "[PERSON_NAME][EMAIL_ADDRESS][DOMAIN_NAME]"
type input "[PERSON_NAME][EMAIL_ADDRESS][DOMAIN_NAME]"
click at [690, 328] on input "Name *" at bounding box center [765, 333] width 320 height 39
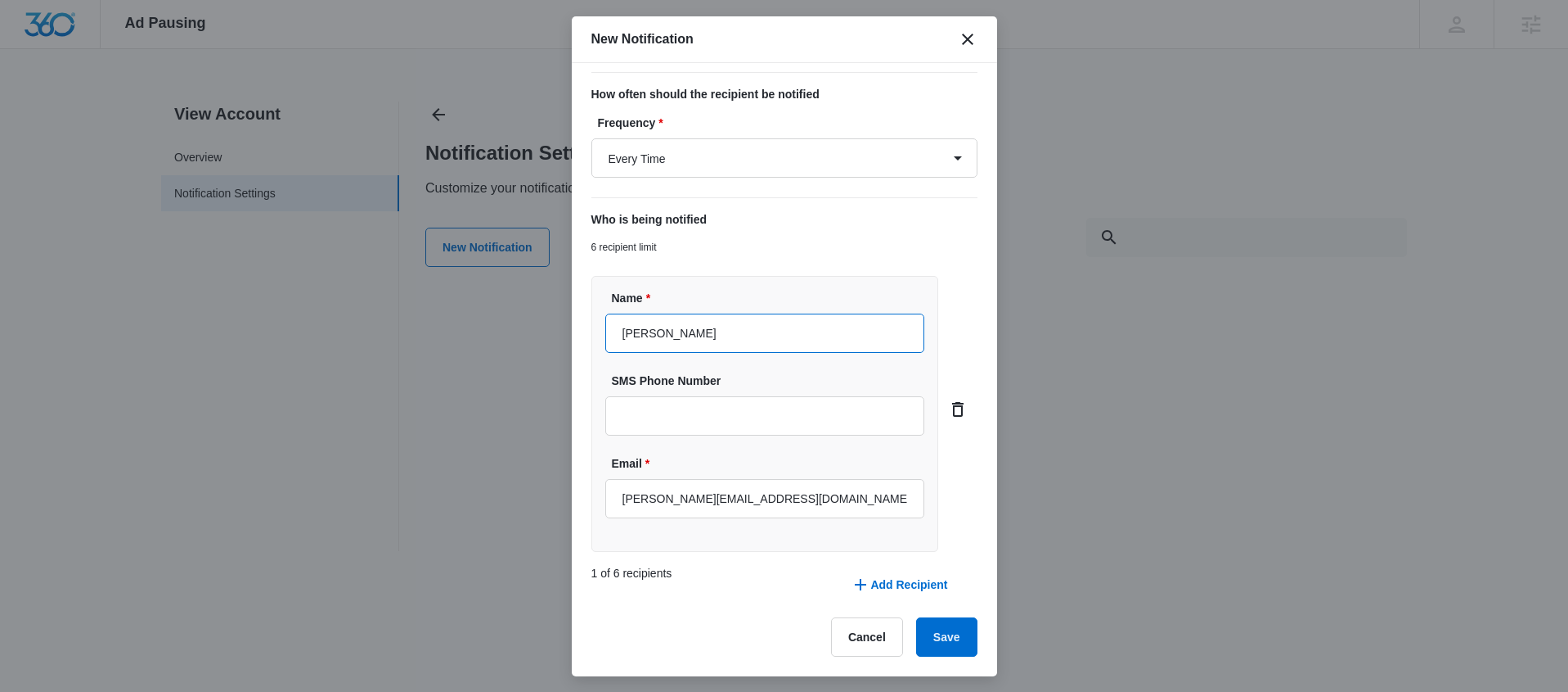
type input "[PERSON_NAME]"
drag, startPoint x: 697, startPoint y: 400, endPoint x: 706, endPoint y: 411, distance: 14.2
click at [697, 400] on input "SMS Phone Number" at bounding box center [765, 415] width 320 height 39
paste input "[PHONE_NUMBER]"
type input "[PHONE_NUMBER]"
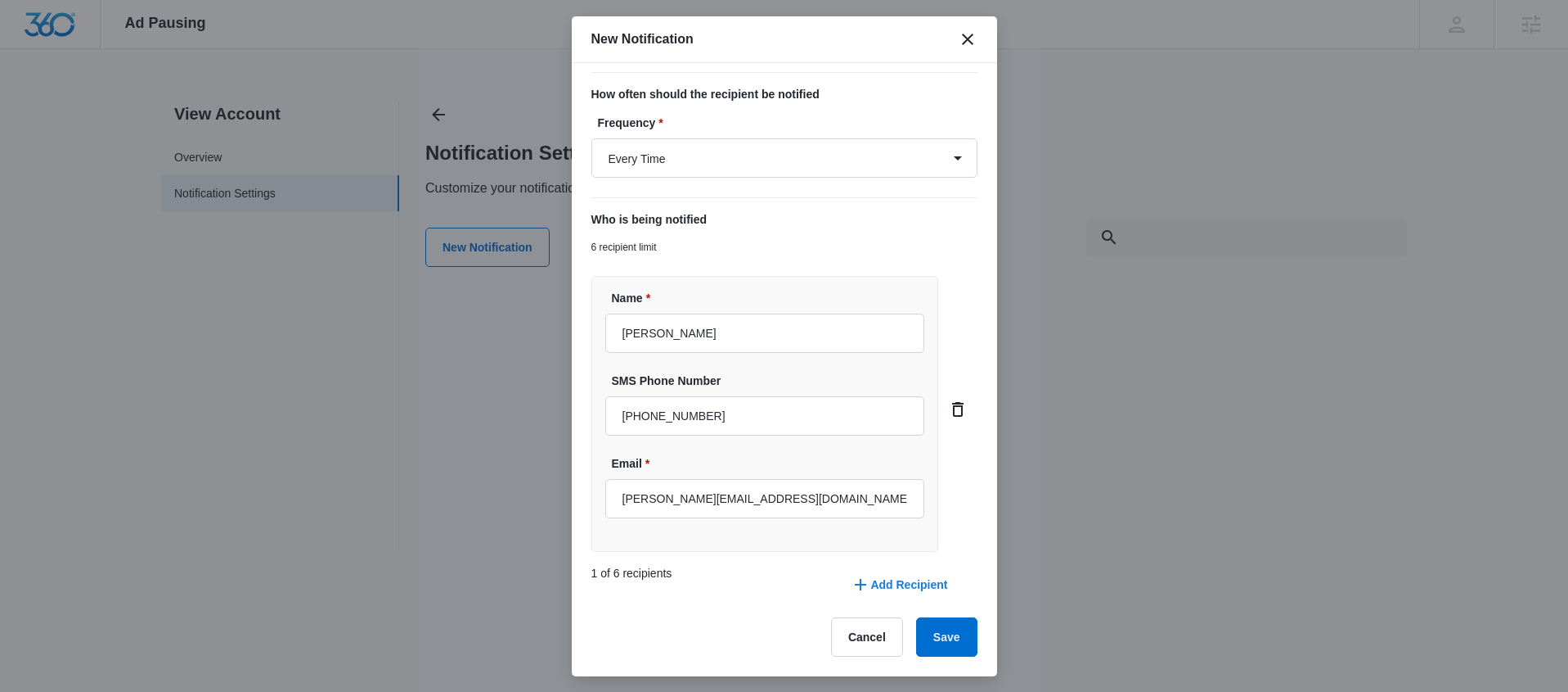
click at [919, 588] on button "Add Recipient" at bounding box center [899, 584] width 130 height 39
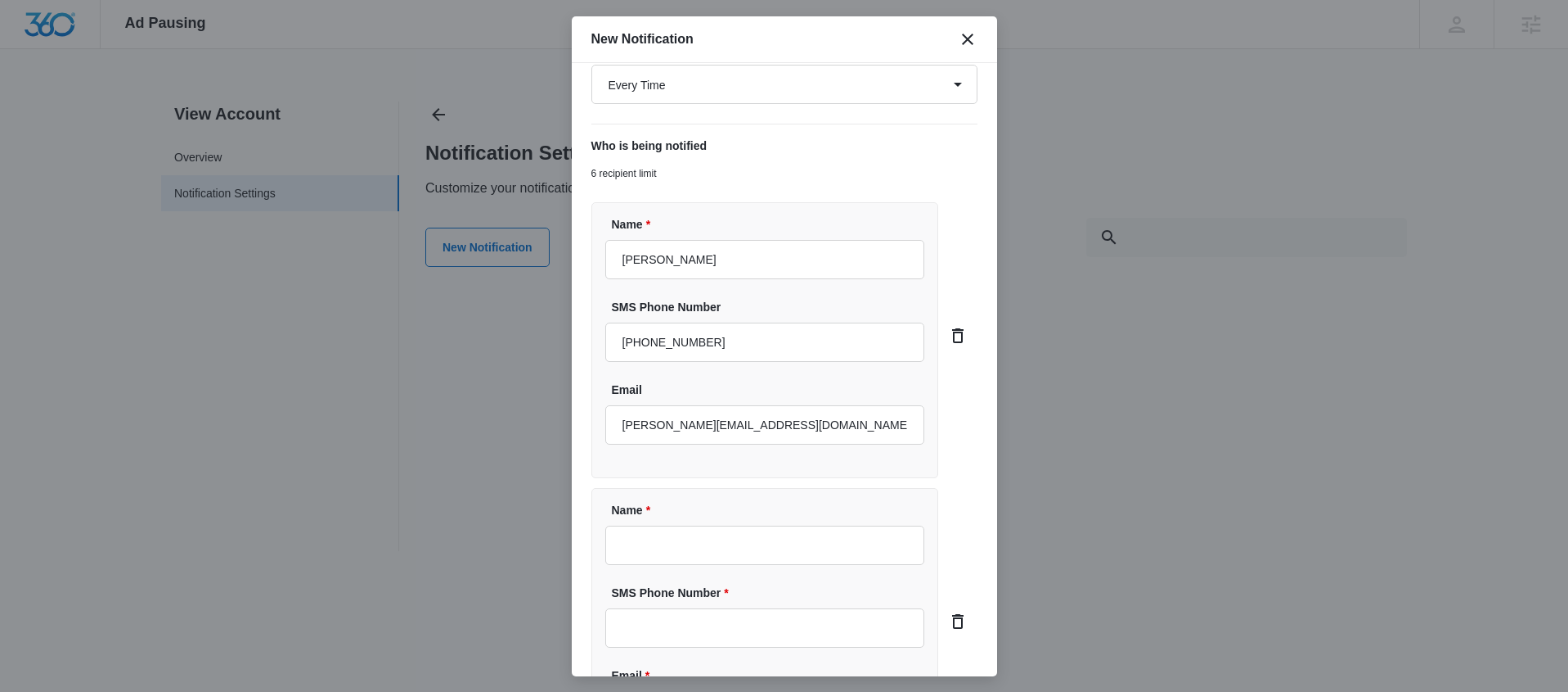
scroll to position [468, 0]
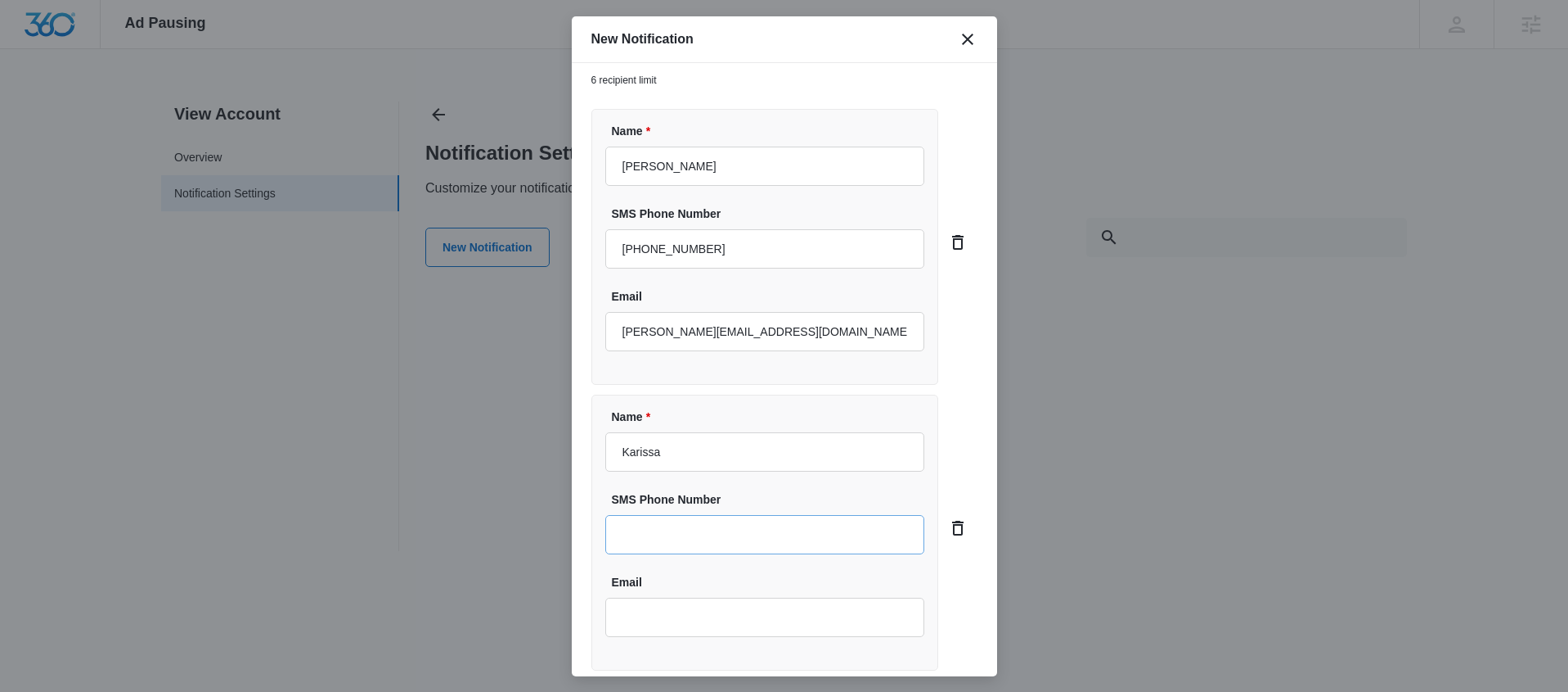
type input "[PERSON_NAME]"
click at [751, 601] on input "Email" at bounding box center [765, 617] width 320 height 39
type input "[EMAIL_ADDRESS][PERSON_NAME][DOMAIN_NAME]"
click at [601, 486] on div "Name * [PERSON_NAME] SMS Phone Number Email [EMAIL_ADDRESS][PERSON_NAME][DOMAIN…" at bounding box center [766, 532] width 348 height 276
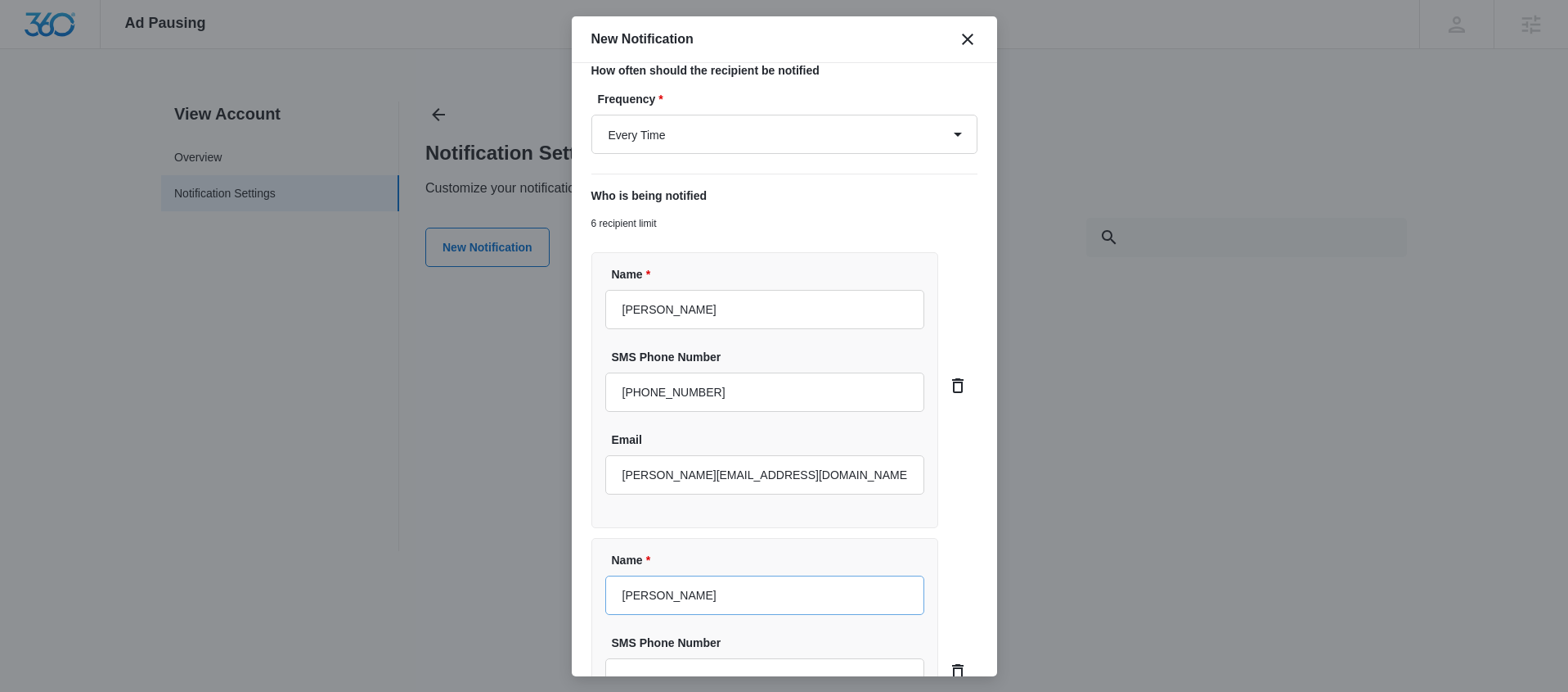
scroll to position [587, 0]
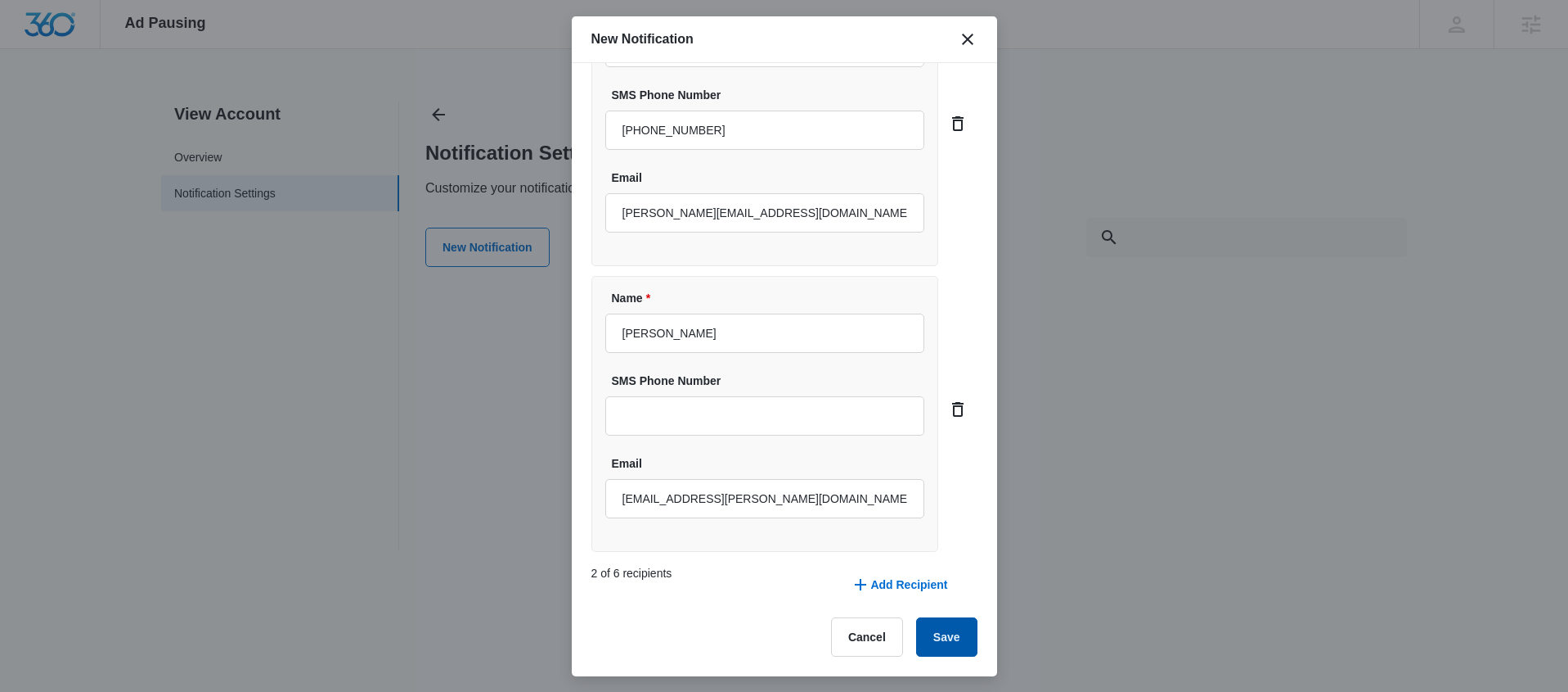
click at [953, 639] on button "Save" at bounding box center [947, 637] width 62 height 39
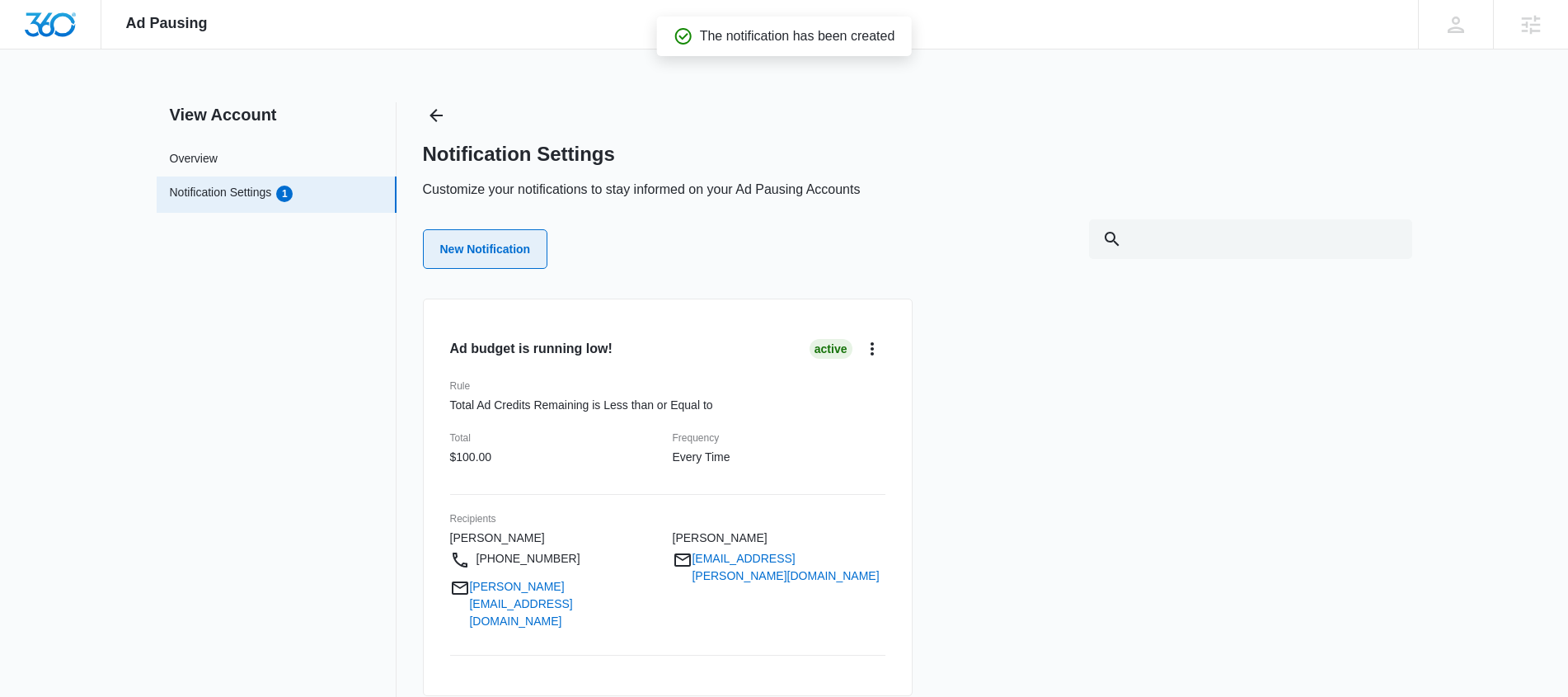
click at [510, 241] on button "New Notification" at bounding box center [485, 248] width 125 height 39
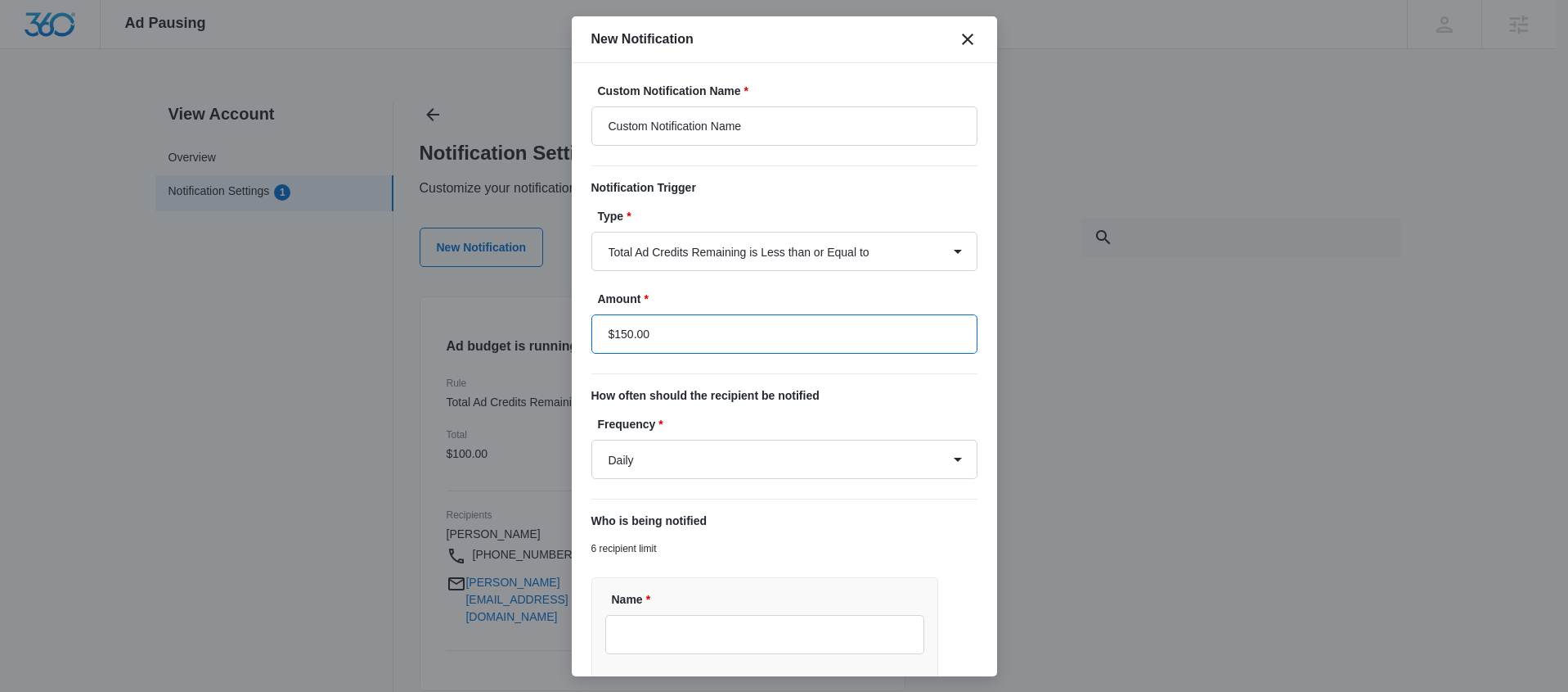
click at [627, 331] on input "$150.00" at bounding box center [785, 334] width 386 height 39
click at [629, 336] on input "$150.00" at bounding box center [785, 334] width 386 height 39
type input "$40.00"
click at [708, 118] on input "Custom Notification Name" at bounding box center [785, 125] width 386 height 39
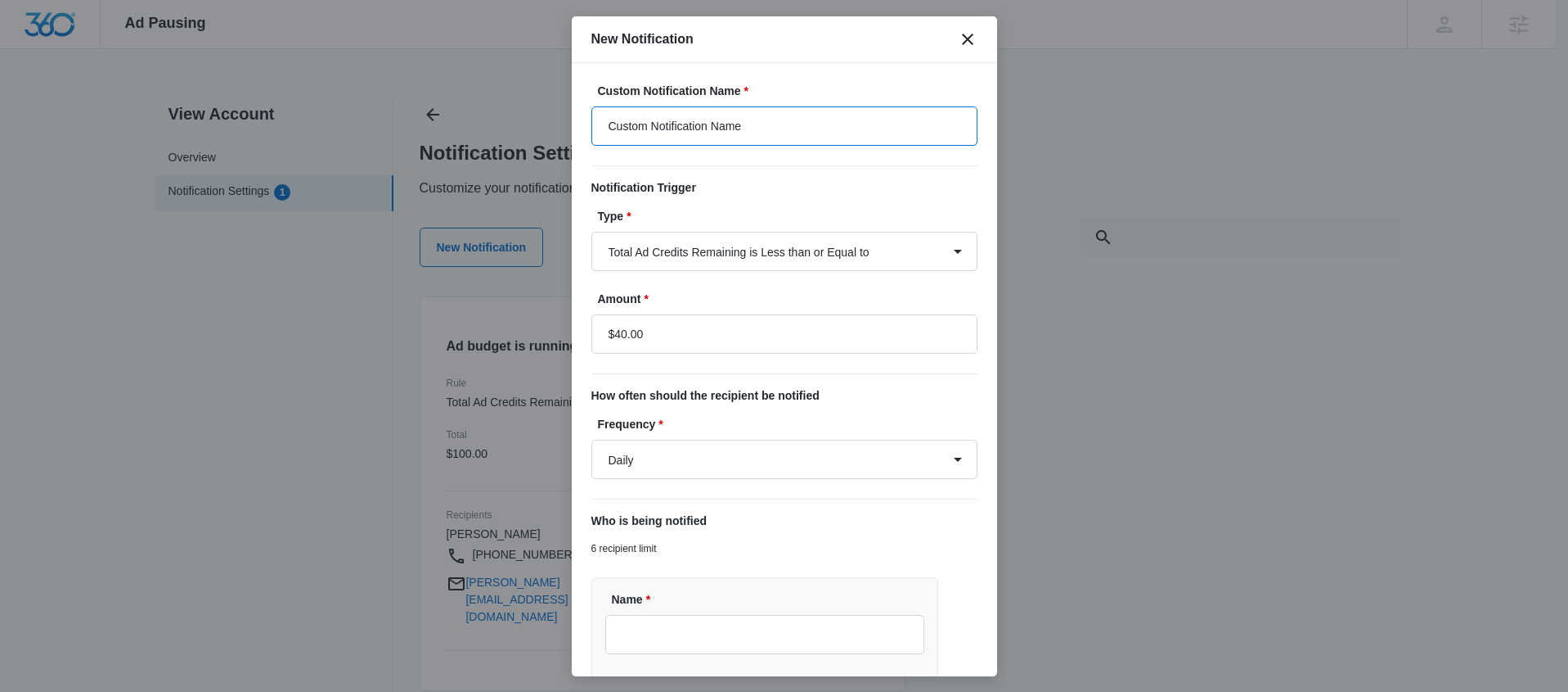
click at [774, 122] on input "Custom Notification Name" at bounding box center [785, 125] width 386 height 39
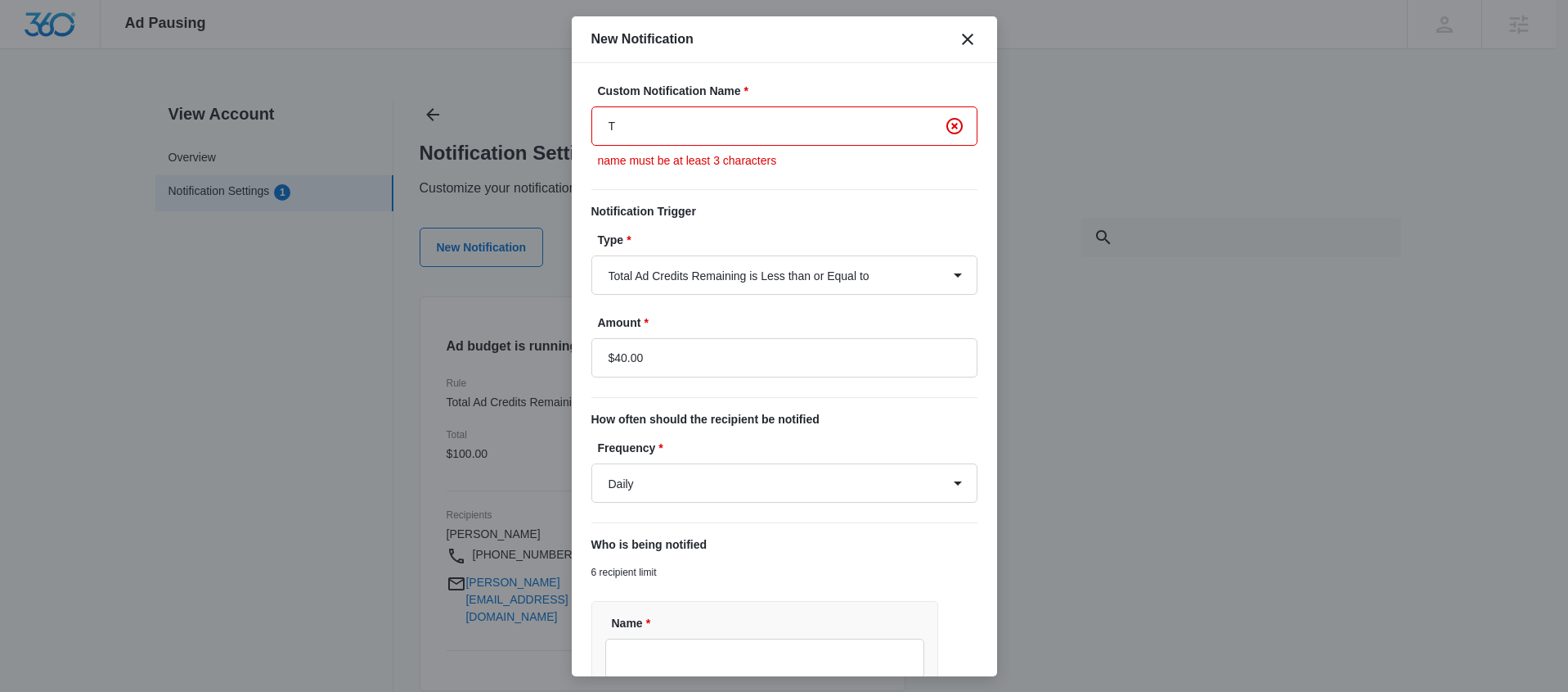
type input "Time to refuel your ads!"
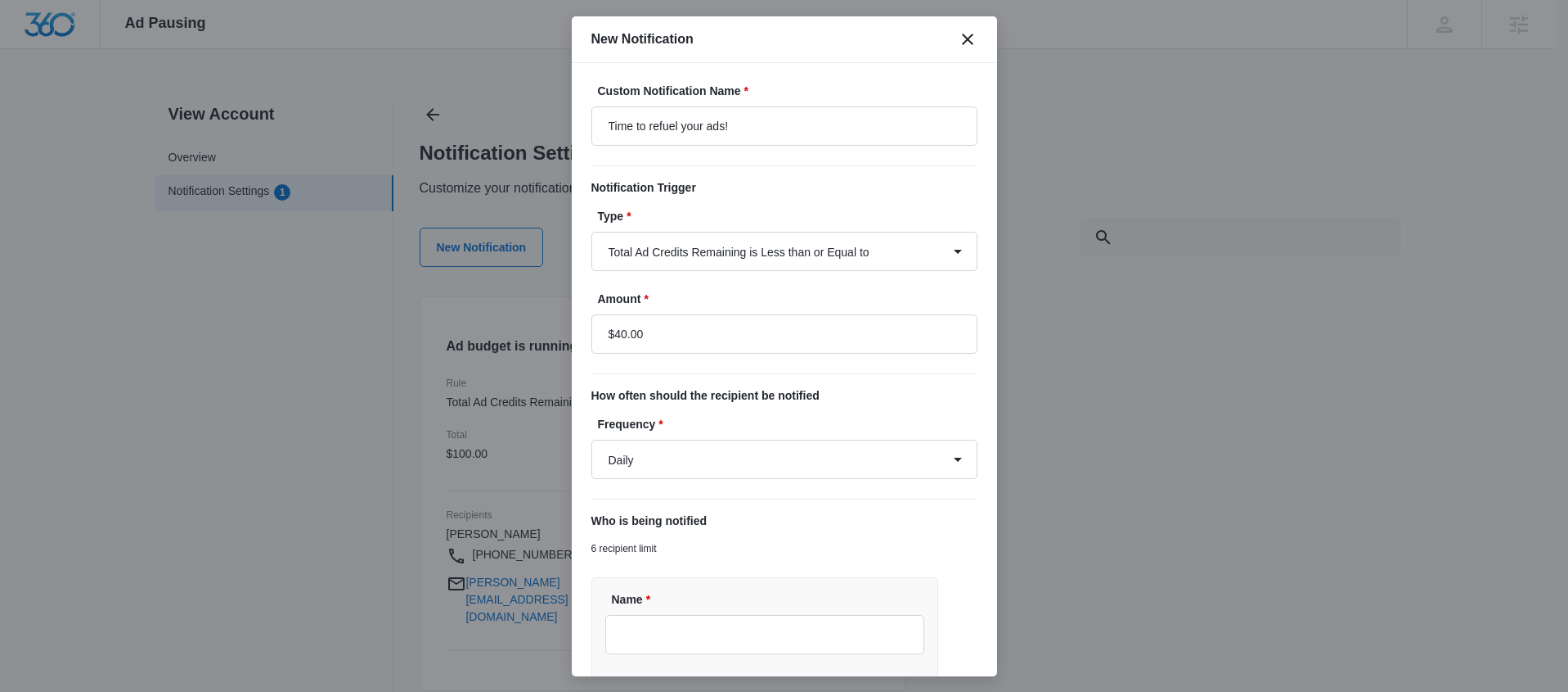
click at [874, 431] on label "Frequency *" at bounding box center [791, 424] width 386 height 17
click at [874, 440] on select "Daily Every Time" at bounding box center [785, 459] width 386 height 39
click at [940, 461] on select "Daily Every Time" at bounding box center [785, 459] width 386 height 39
select select "every_time"
click at [592, 440] on select "Daily Every Time" at bounding box center [785, 459] width 386 height 39
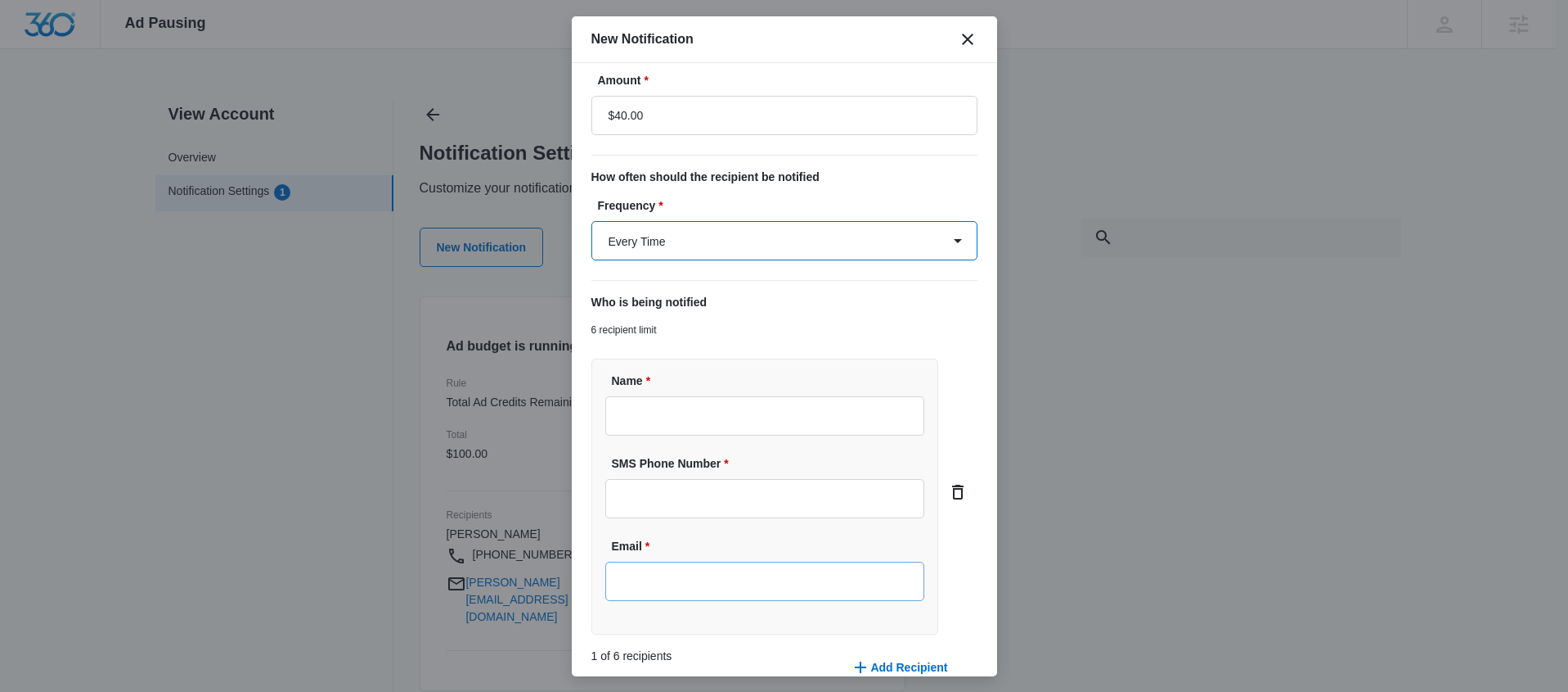
scroll to position [301, 0]
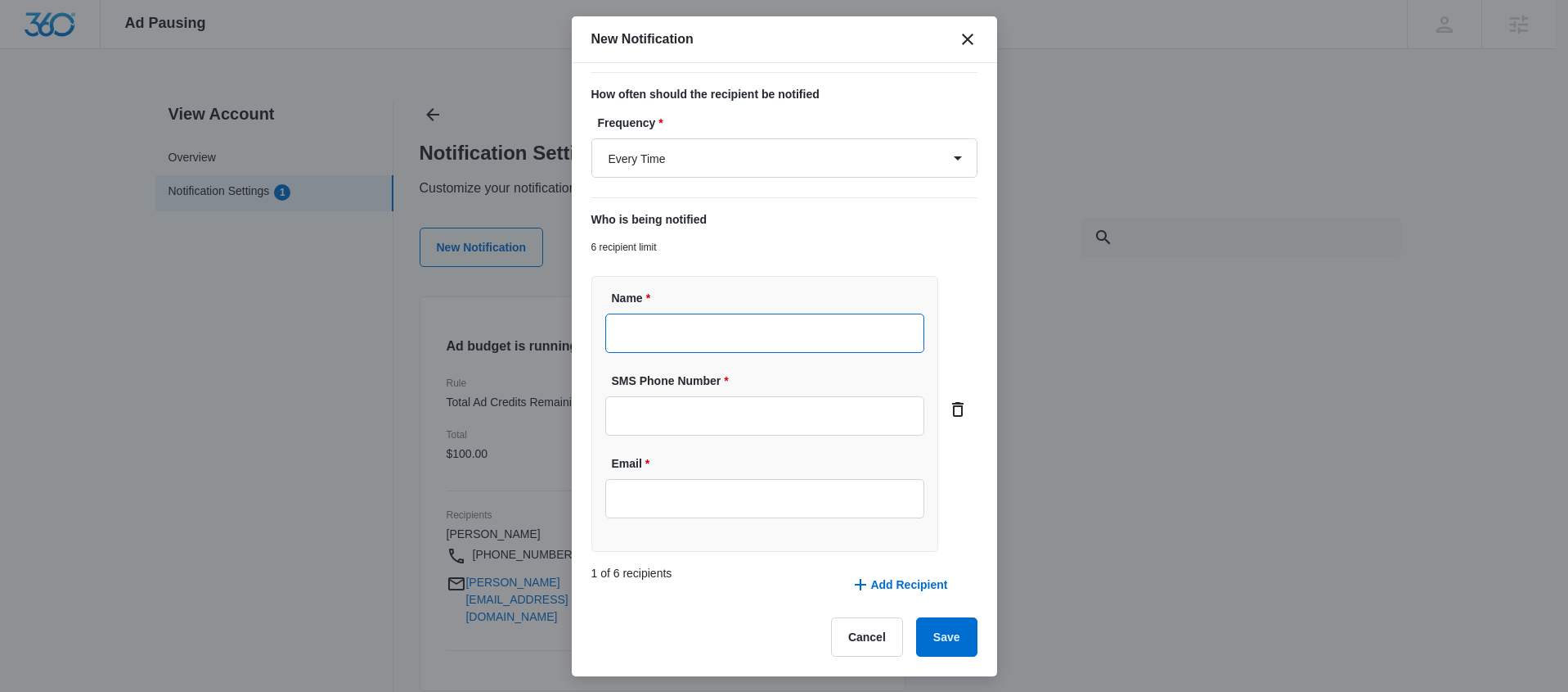
click at [710, 332] on input "Name *" at bounding box center [765, 333] width 320 height 39
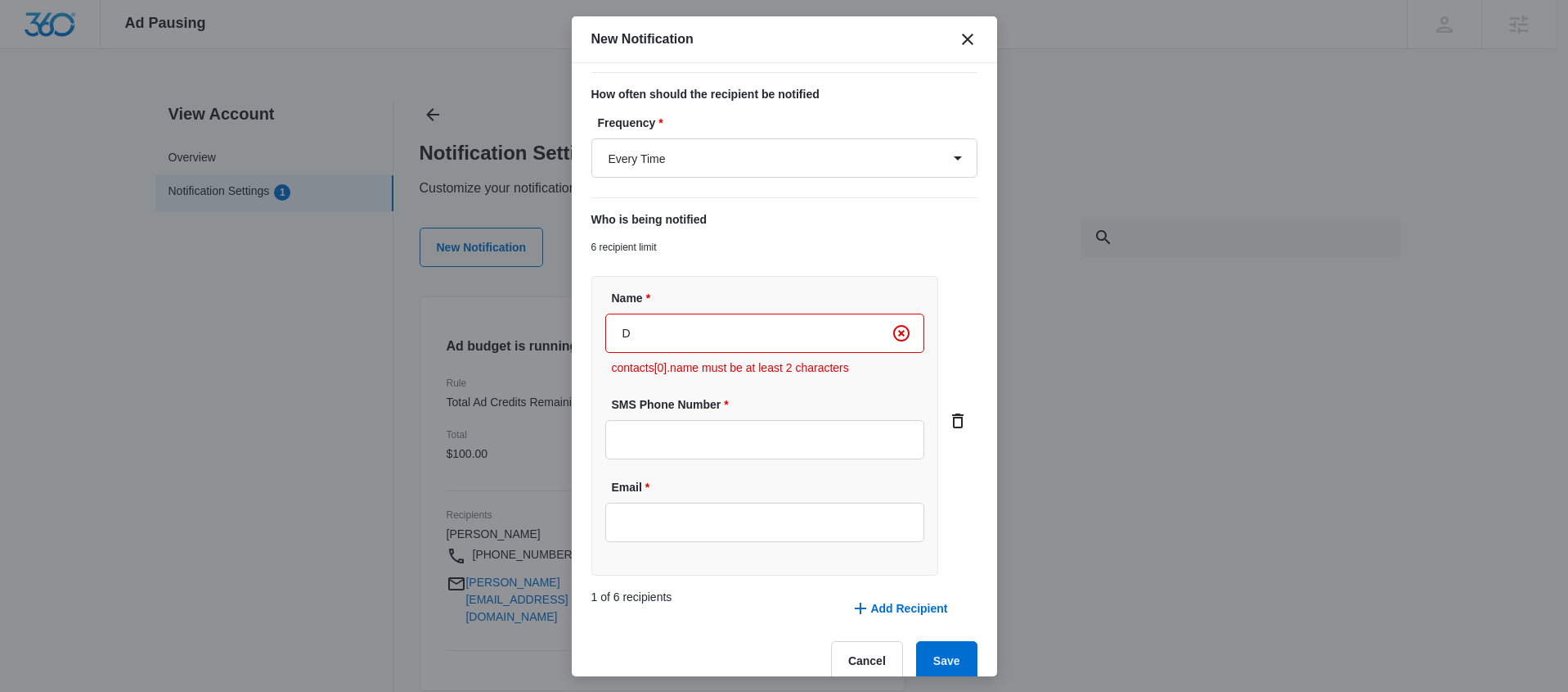
type input "[PERSON_NAME]"
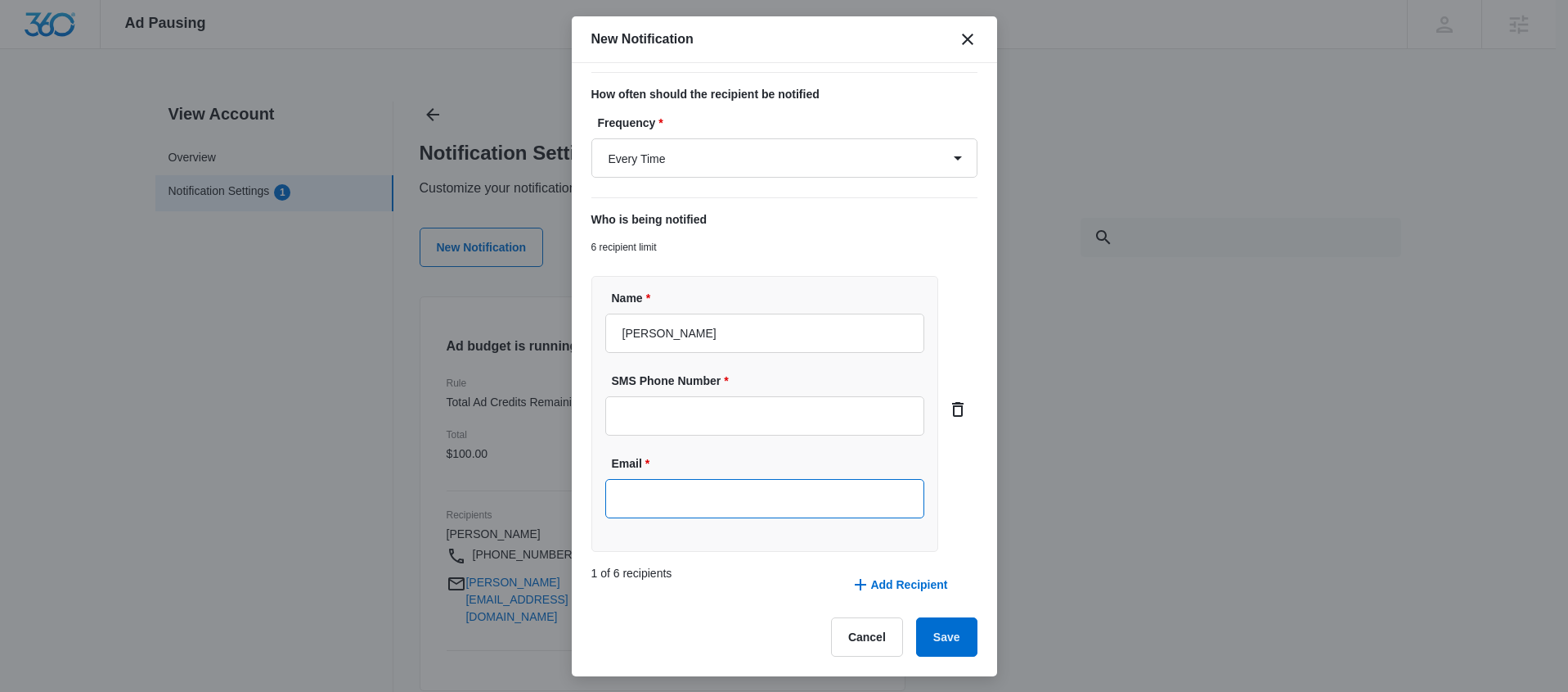
click at [682, 503] on input "Email *" at bounding box center [765, 498] width 320 height 39
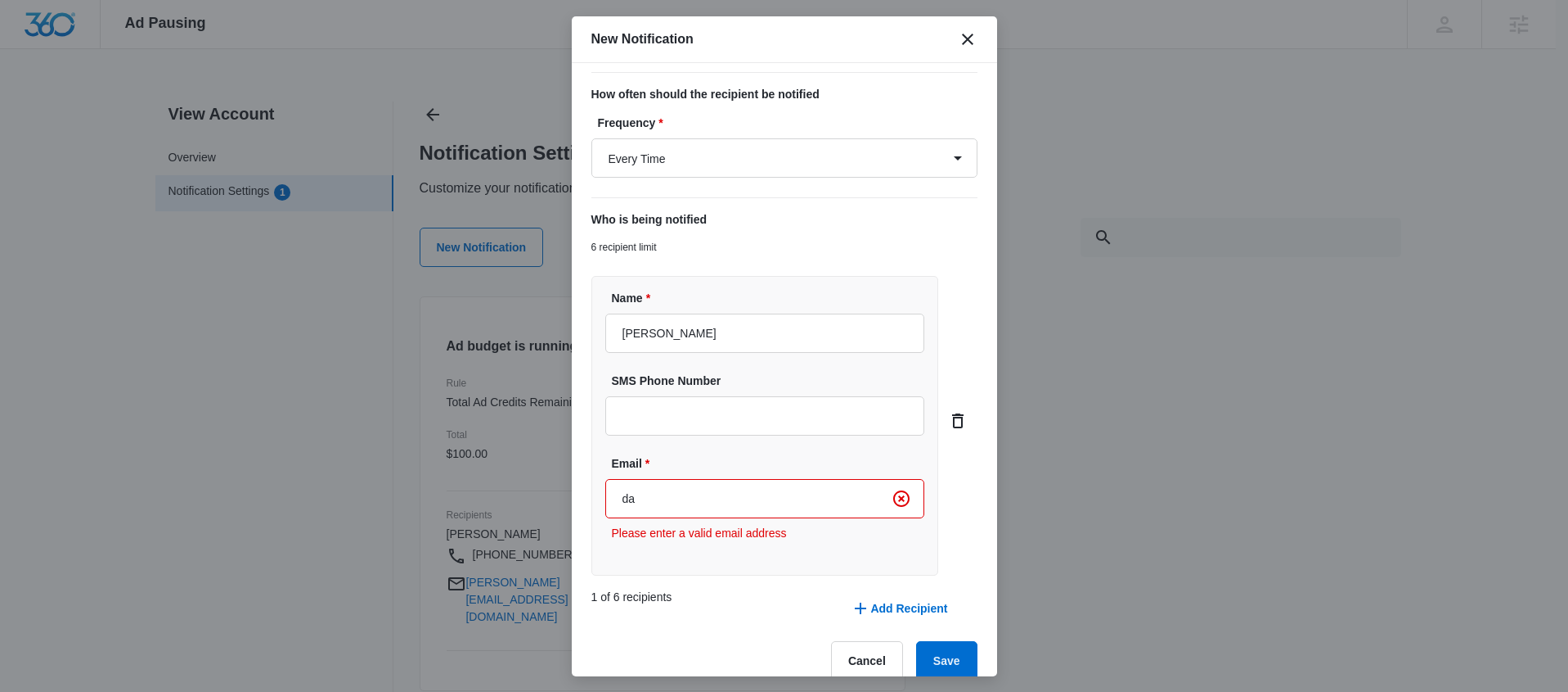
type input "[PERSON_NAME][EMAIL_ADDRESS][DOMAIN_NAME]"
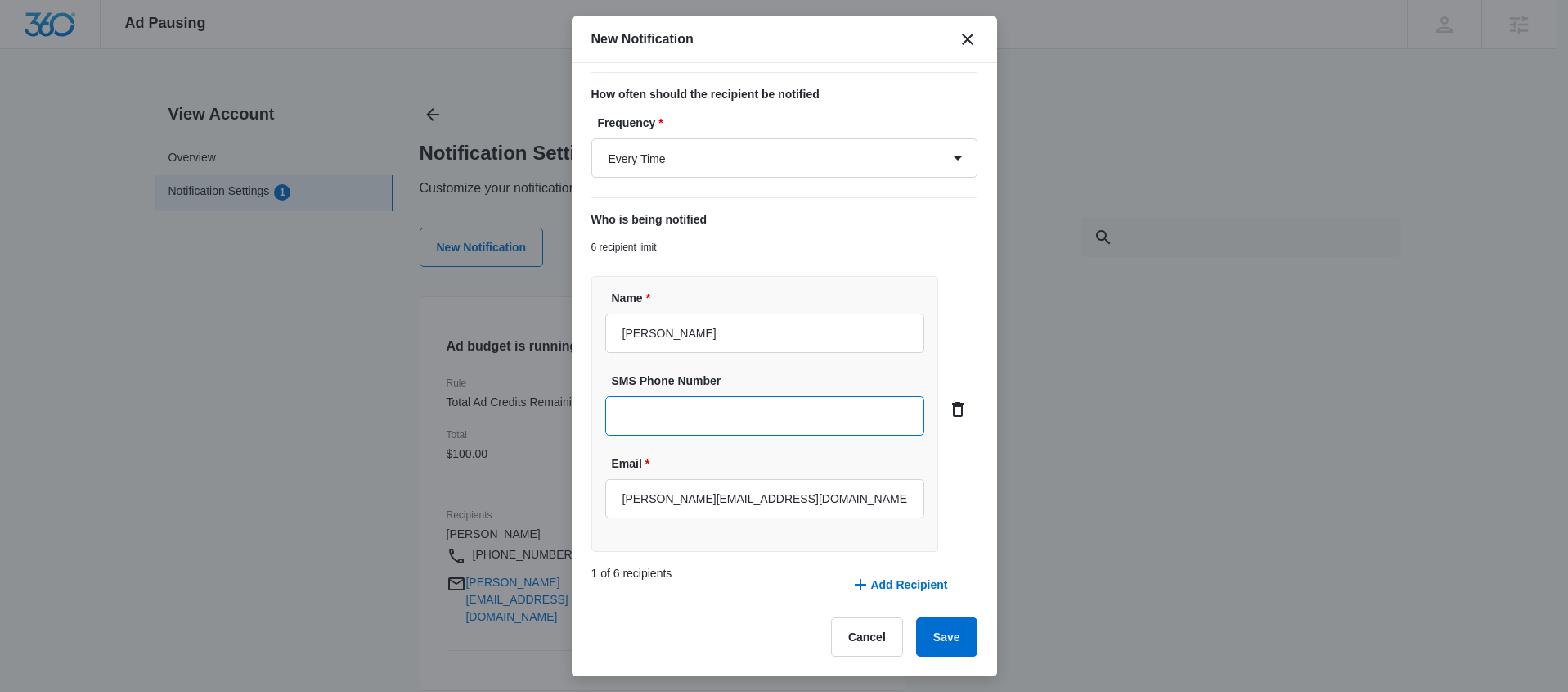
click at [663, 414] on input "SMS Phone Number" at bounding box center [765, 415] width 320 height 39
paste input "[PHONE_NUMBER]"
type input "[PHONE_NUMBER]"
click at [910, 589] on button "Add Recipient" at bounding box center [899, 584] width 130 height 39
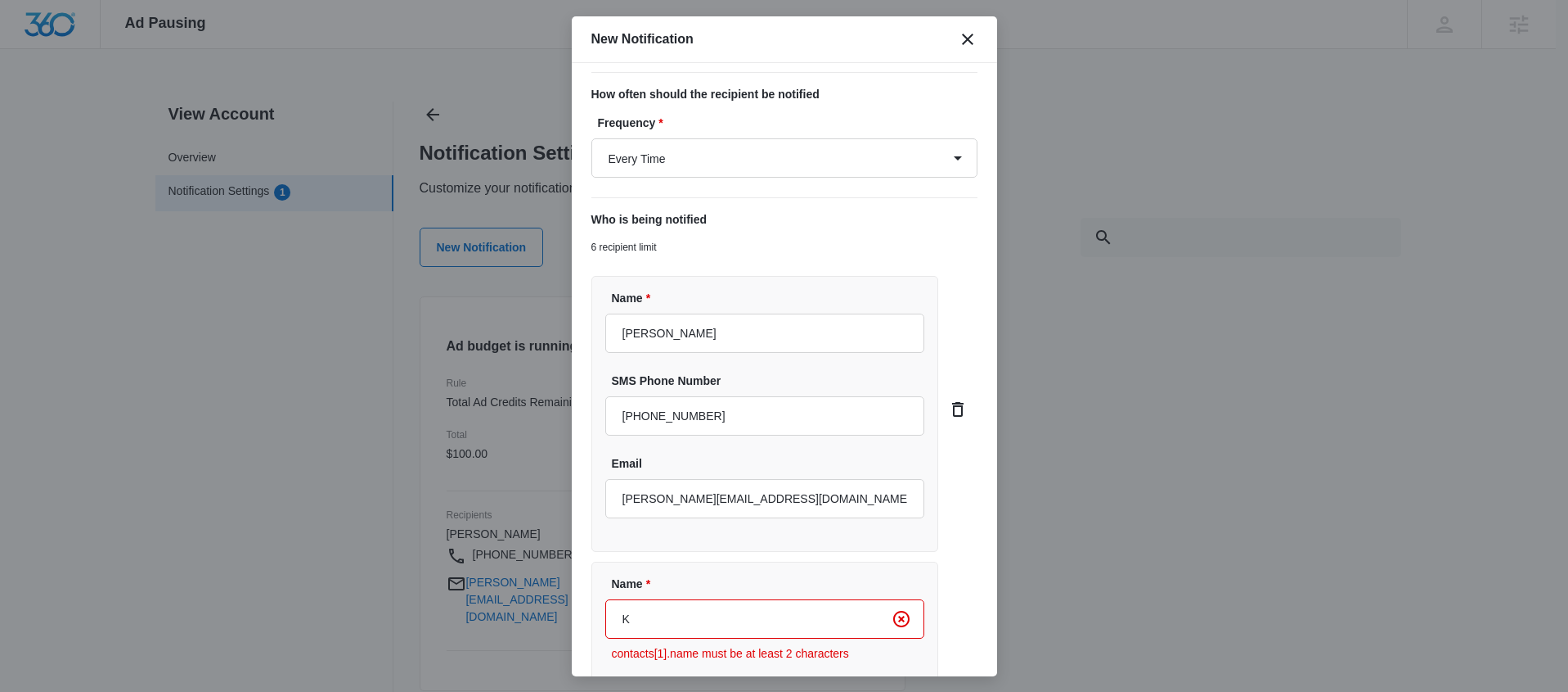
type input "[PERSON_NAME]"
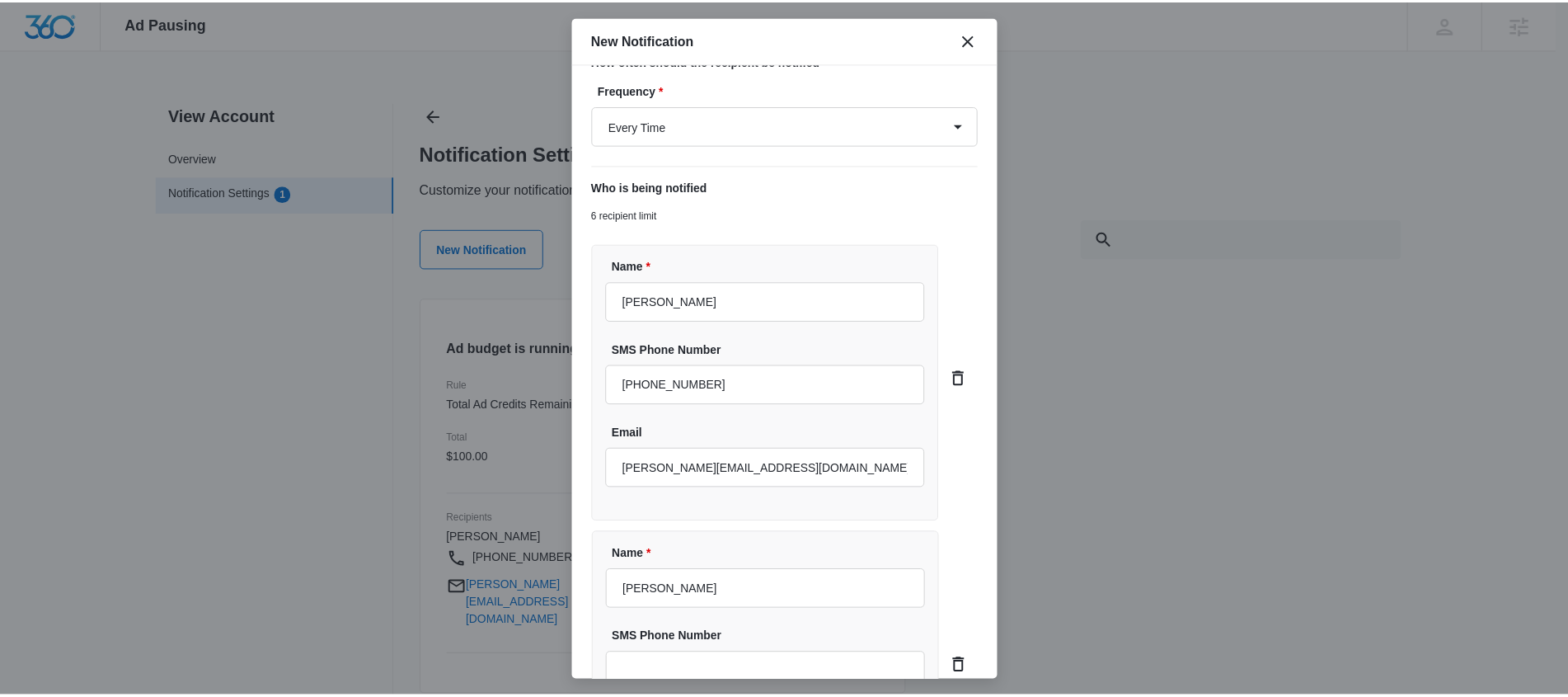
scroll to position [591, 0]
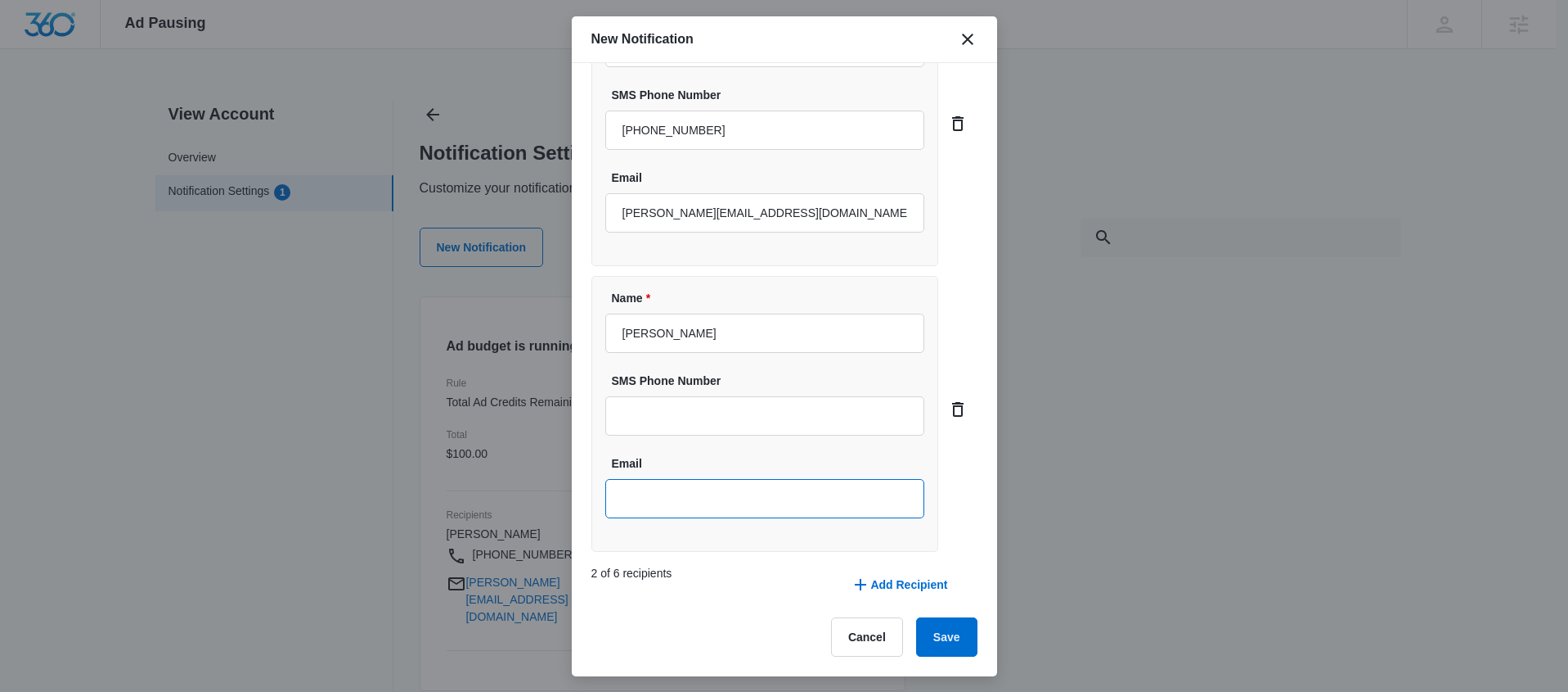
click at [683, 493] on input "Email" at bounding box center [765, 498] width 320 height 39
type input "[EMAIL_ADDRESS][PERSON_NAME][DOMAIN_NAME]"
click at [940, 643] on button "Save" at bounding box center [947, 637] width 62 height 39
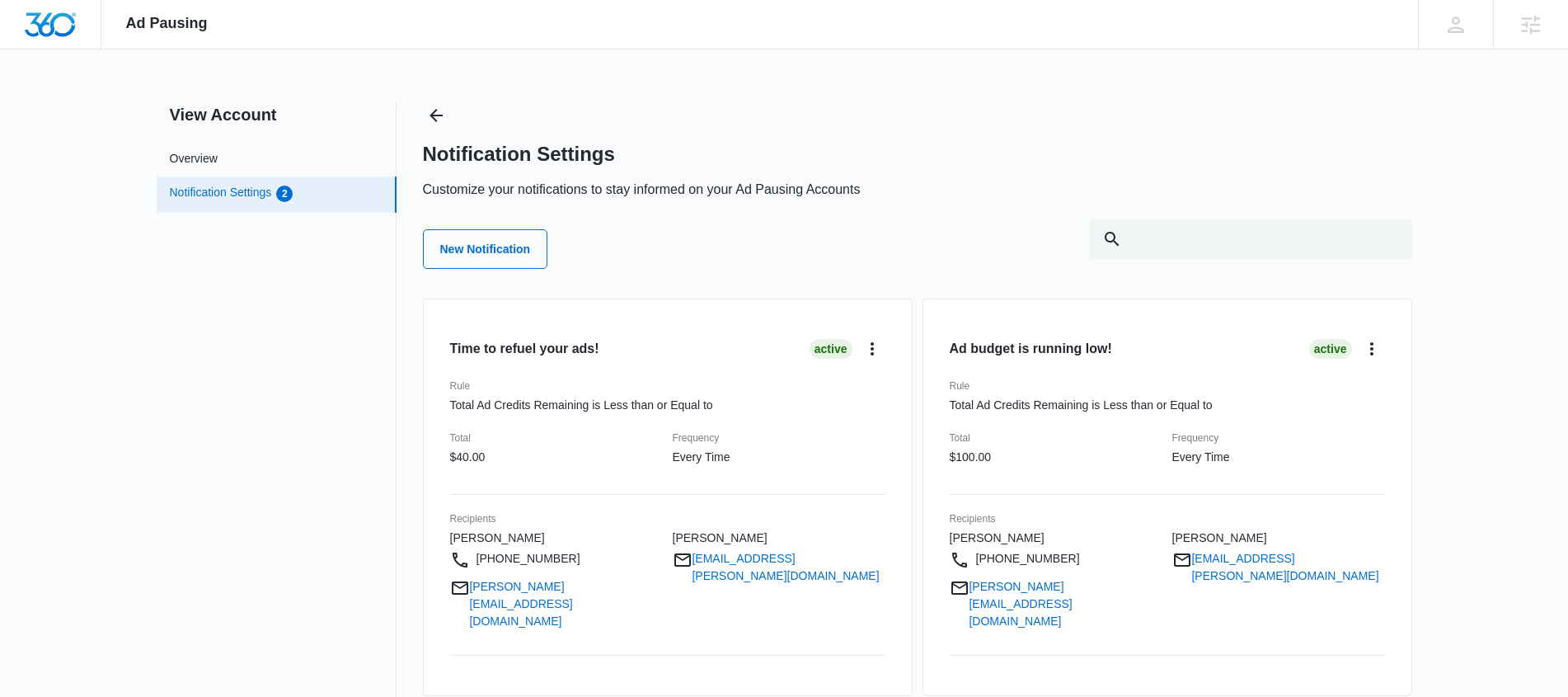
click at [233, 184] on link "Notification Settings" at bounding box center [221, 194] width 102 height 21
click at [217, 167] on link "Overview" at bounding box center [194, 158] width 47 height 17
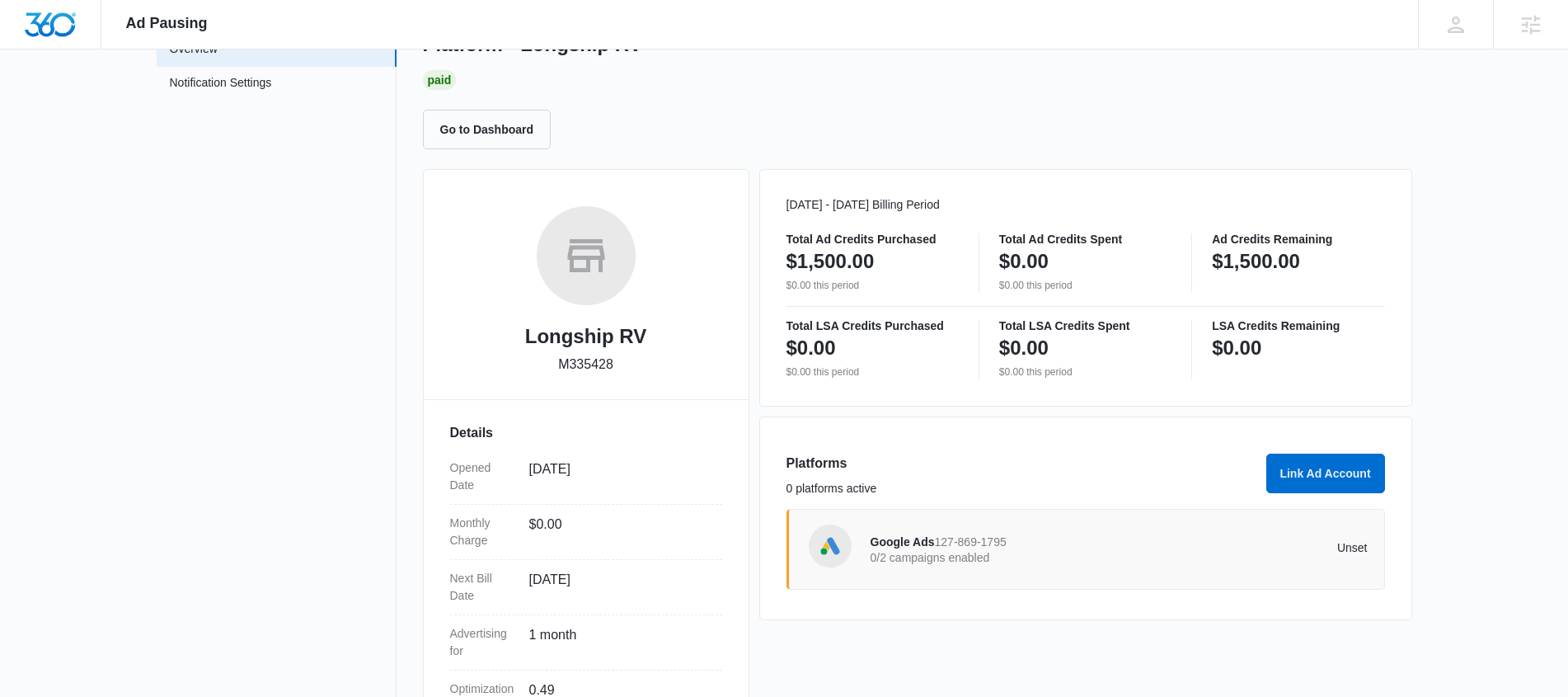
scroll to position [296, 0]
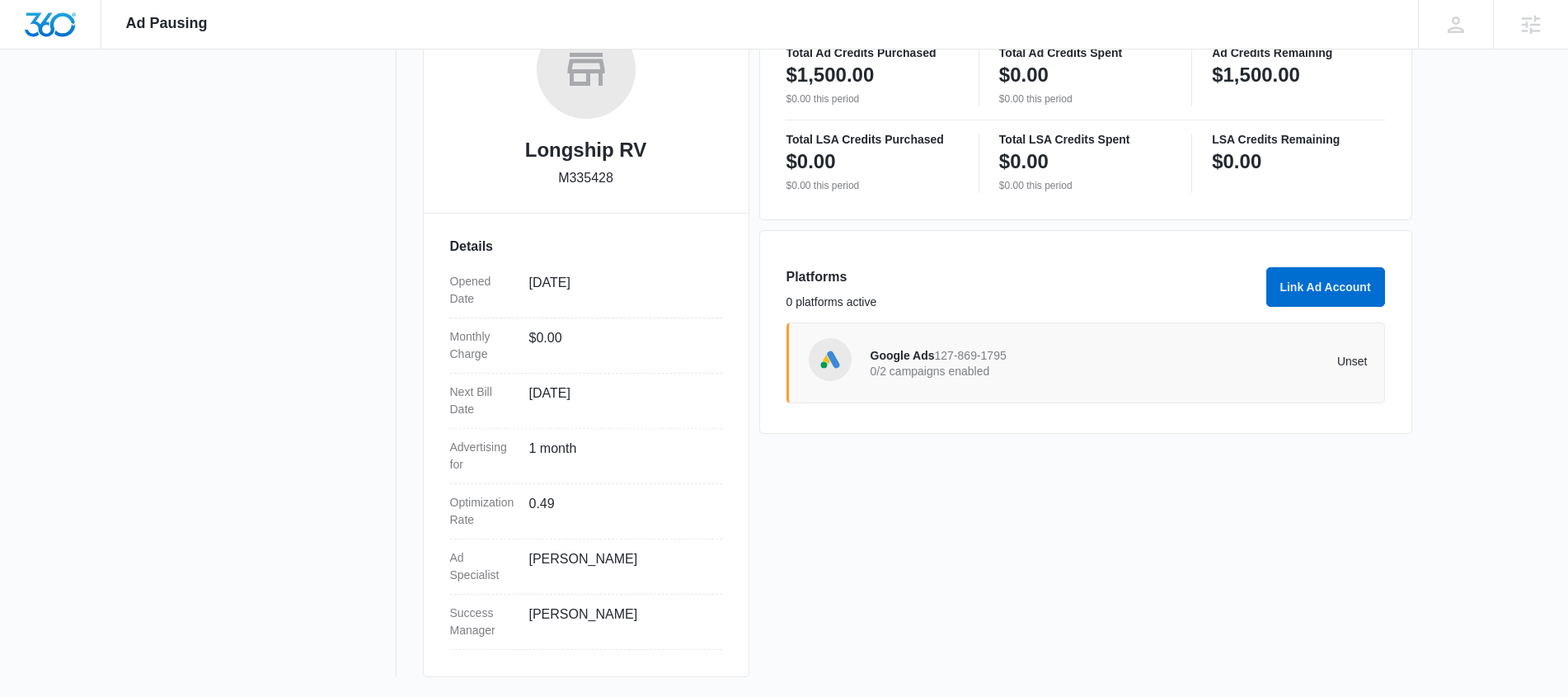
click at [982, 359] on span "127-869-1795" at bounding box center [971, 355] width 72 height 13
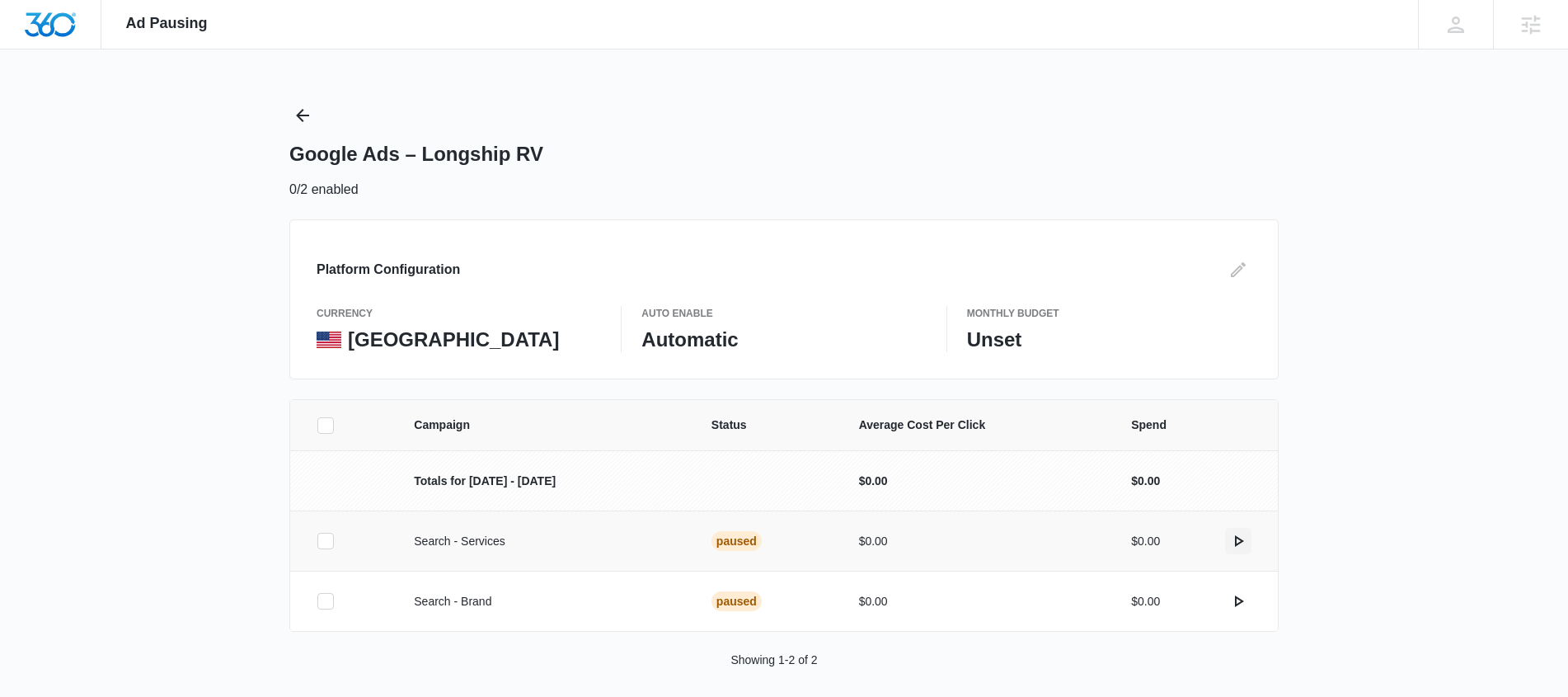
click at [1237, 541] on icon "actions.activate" at bounding box center [1238, 541] width 20 height 20
